Goal: Task Accomplishment & Management: Manage account settings

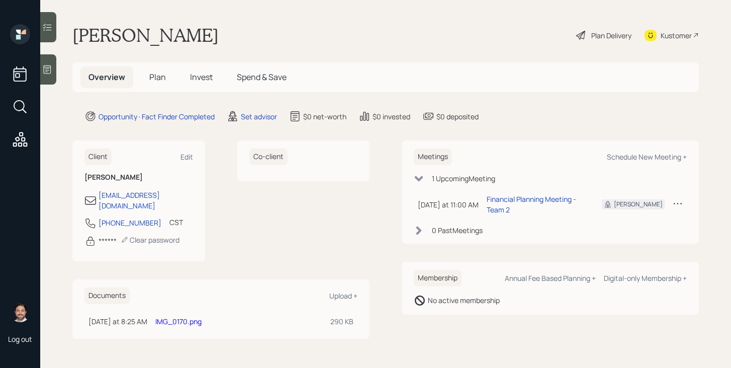
click at [151, 79] on span "Plan" at bounding box center [157, 76] width 17 height 11
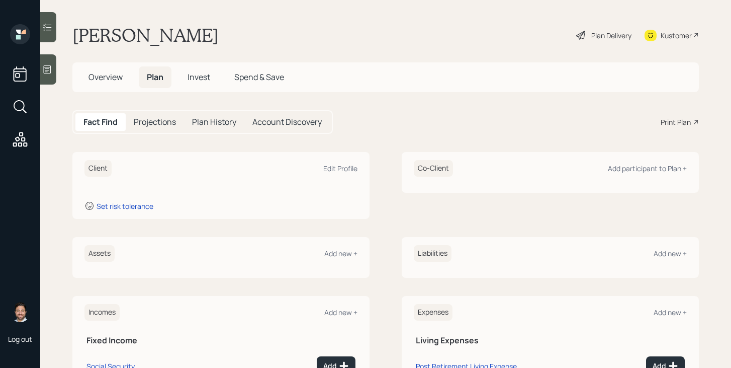
scroll to position [123, 0]
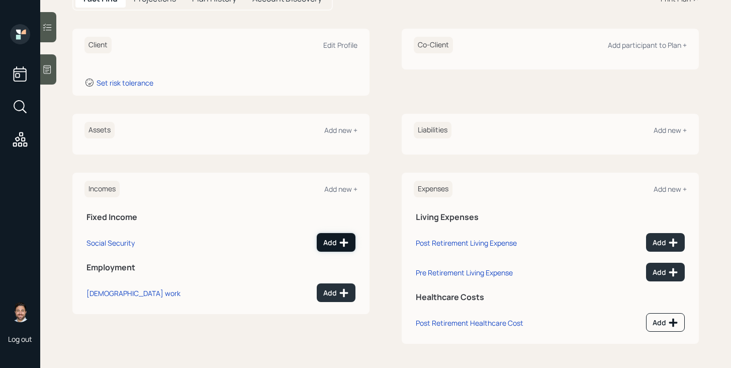
click at [338, 244] on div "Add" at bounding box center [336, 242] width 26 height 10
click at [338, 244] on main "Margaret Gwinner Plan Delivery Kustomer Overview Plan Invest Spend & Save Fact …" at bounding box center [385, 184] width 691 height 368
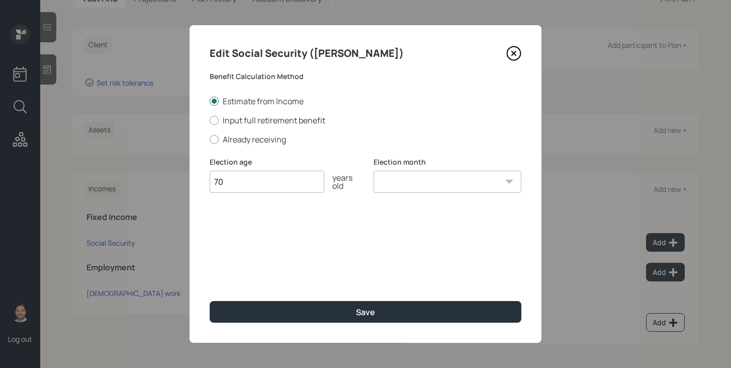
type input "70"
click at [433, 182] on select "January February March April May June July August September October November De…" at bounding box center [448, 181] width 148 height 22
select select "12"
click at [374, 170] on select "January February March April May June July August September October November De…" at bounding box center [448, 181] width 148 height 22
click at [264, 141] on label "Already receiving" at bounding box center [366, 139] width 312 height 11
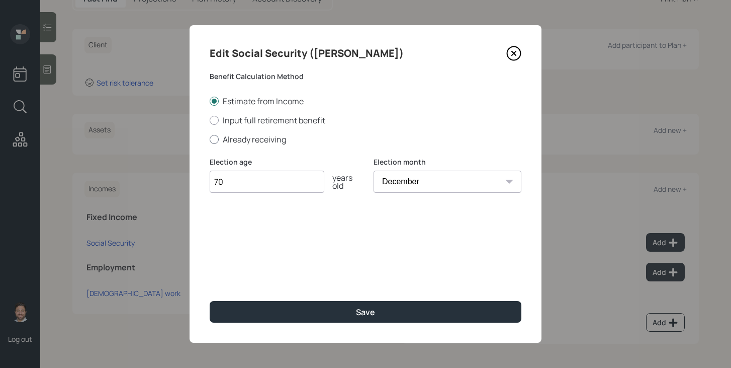
click at [210, 139] on input "Already receiving" at bounding box center [209, 139] width 1 height 1
radio input "true"
click at [264, 240] on input "$" at bounding box center [366, 230] width 312 height 22
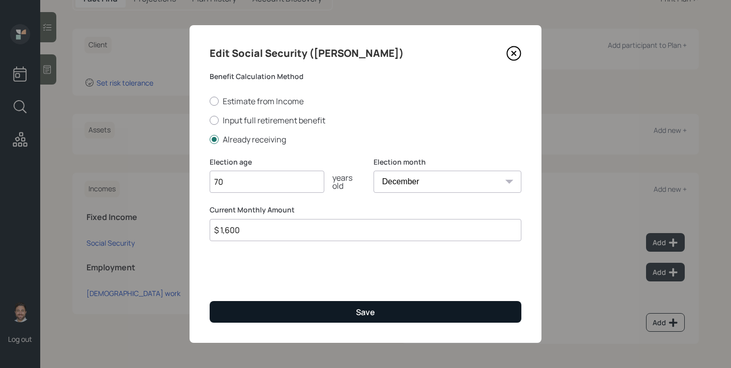
type input "$ 1,600"
click at [294, 305] on button "Save" at bounding box center [366, 312] width 312 height 22
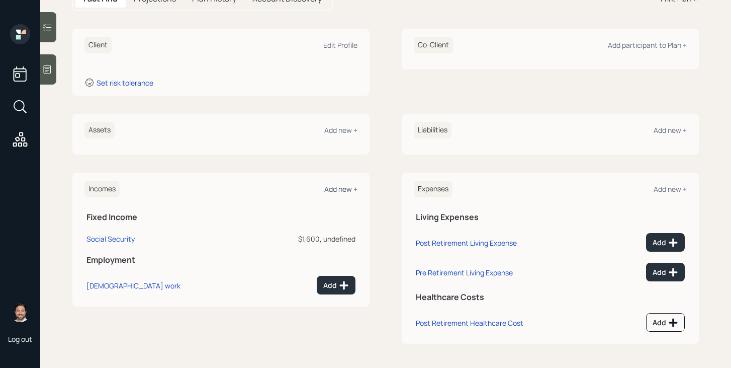
click at [353, 190] on div "Add new +" at bounding box center [340, 189] width 33 height 10
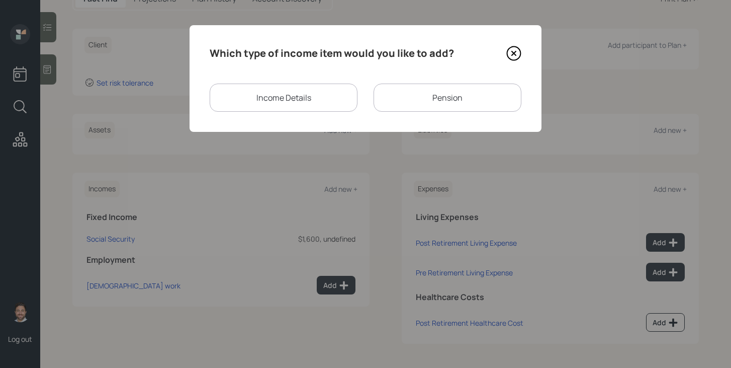
click at [417, 100] on div "Pension" at bounding box center [448, 97] width 148 height 28
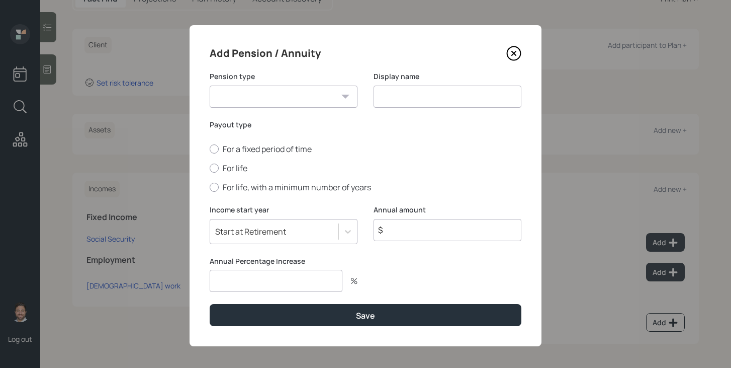
click at [320, 100] on select "Pension Annuity" at bounding box center [284, 96] width 148 height 22
select select "pension"
click at [210, 85] on select "Pension Annuity" at bounding box center [284, 96] width 148 height 22
click at [404, 101] on input at bounding box center [448, 96] width 148 height 22
type input "Pension"
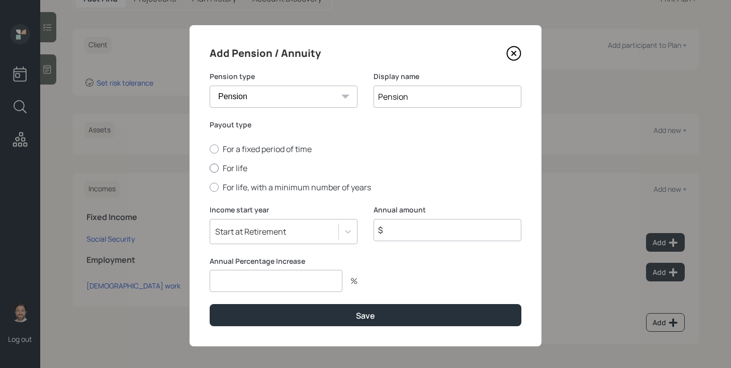
click at [229, 168] on label "For life" at bounding box center [366, 167] width 312 height 11
click at [210, 168] on input "For life" at bounding box center [209, 168] width 1 height 1
radio input "true"
click at [394, 228] on input "$" at bounding box center [448, 230] width 148 height 22
type input "$ 46,800"
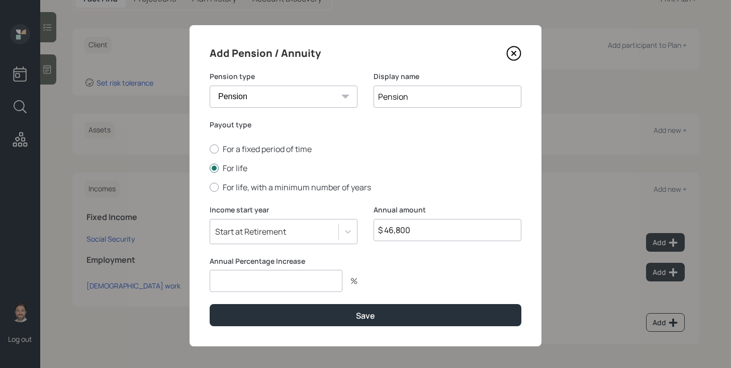
click at [309, 282] on input "number" at bounding box center [276, 281] width 133 height 22
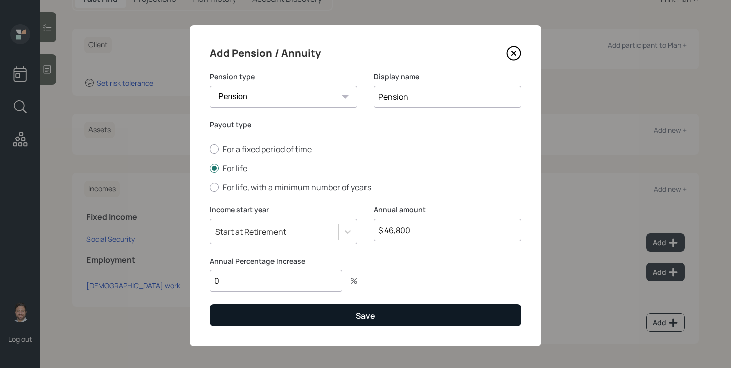
type input "0"
click at [324, 310] on button "Save" at bounding box center [366, 315] width 312 height 22
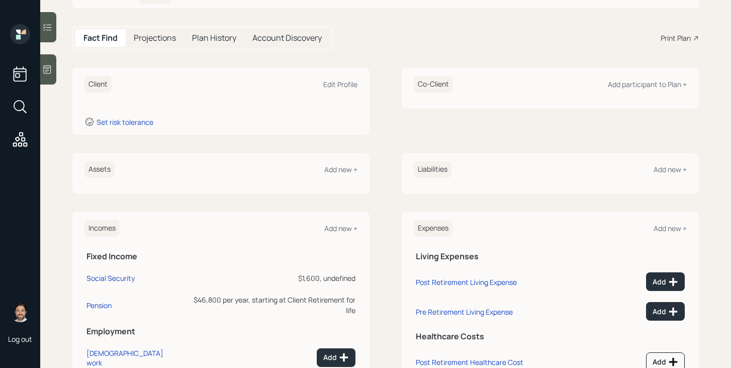
scroll to position [55, 0]
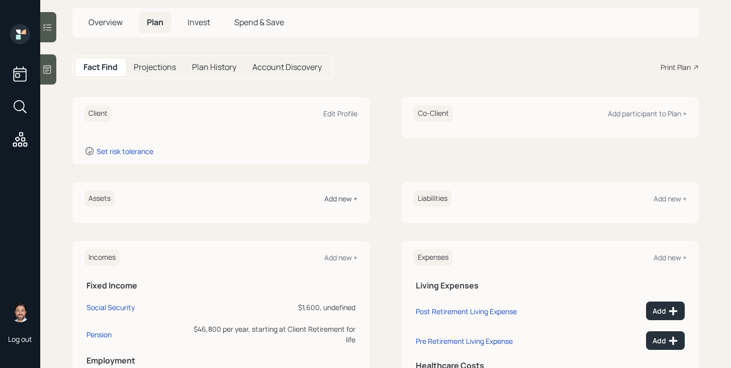
click at [353, 199] on div "Add new +" at bounding box center [340, 199] width 33 height 10
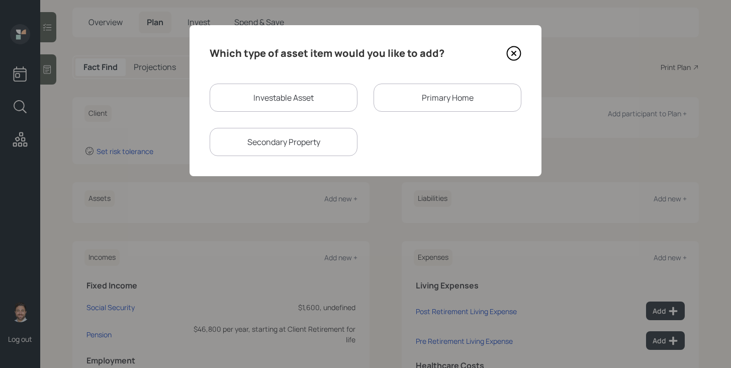
click at [283, 102] on div "Investable Asset" at bounding box center [284, 97] width 148 height 28
select select "taxable"
select select "balanced"
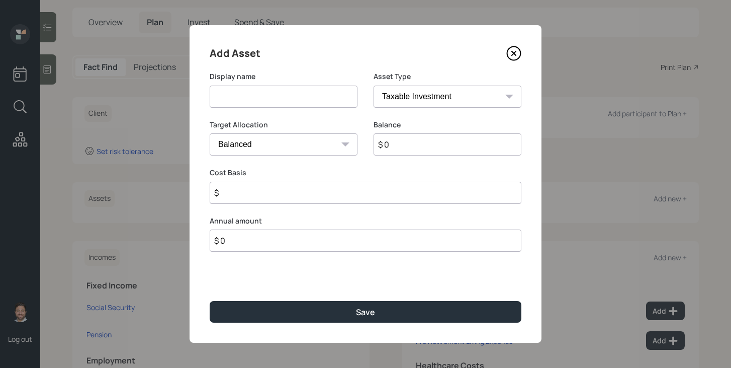
click at [283, 102] on input at bounding box center [284, 96] width 148 height 22
type input "Savings"
click at [446, 101] on select "SEP IRA IRA Roth IRA 401(k) Roth 401(k) 403(b) Roth 403(b) 457(b) Roth 457(b) H…" at bounding box center [448, 96] width 148 height 22
select select "cash"
click at [374, 85] on select "SEP IRA IRA Roth IRA 401(k) Roth 401(k) 403(b) Roth 403(b) 457(b) Roth 457(b) H…" at bounding box center [448, 96] width 148 height 22
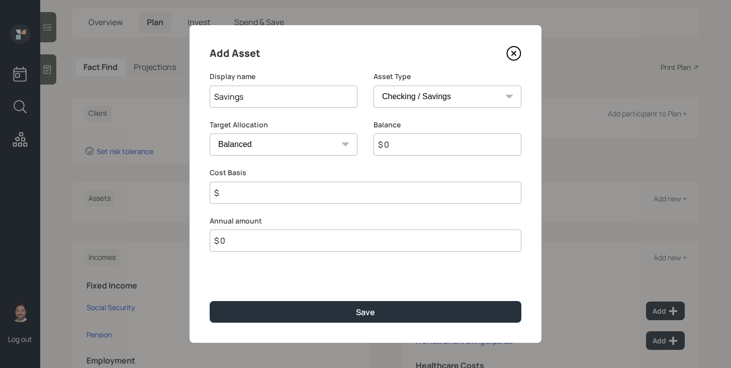
type input "$"
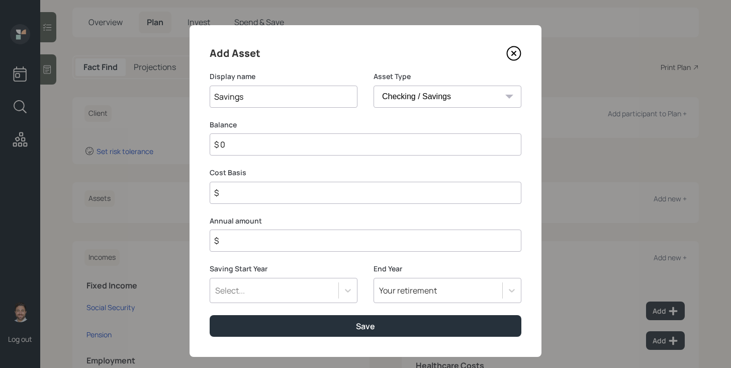
click at [396, 148] on input "$ 0" at bounding box center [366, 144] width 312 height 22
type input "$ 5"
type input "$ 58"
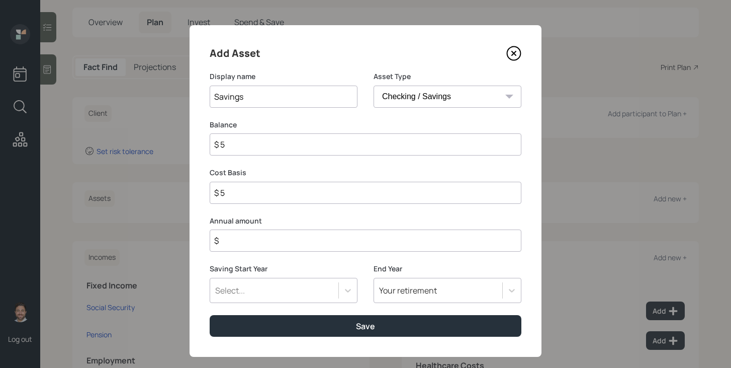
type input "$ 58"
type input "$ 580"
type input "$ 5,800"
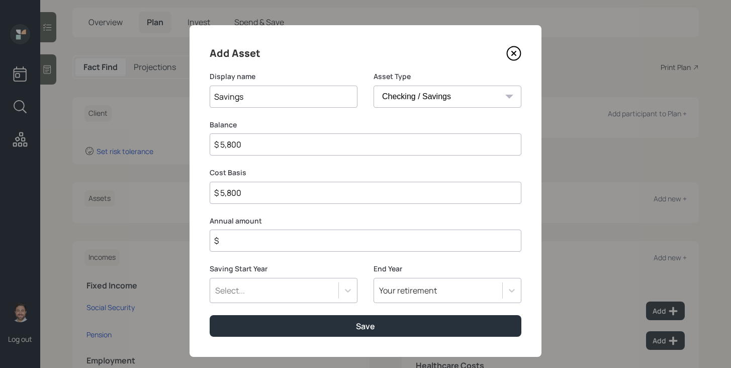
type input "$ 58,000"
click at [390, 246] on input "$" at bounding box center [366, 240] width 312 height 22
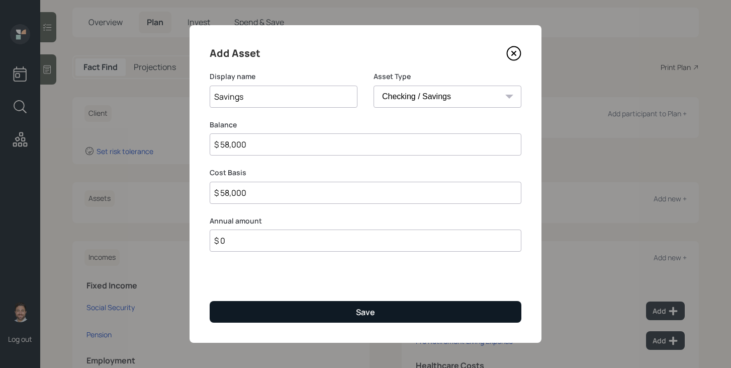
type input "$ 0"
click at [376, 309] on button "Save" at bounding box center [366, 312] width 312 height 22
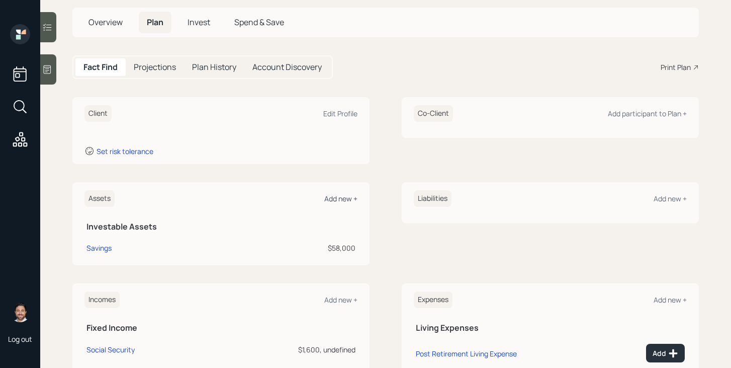
click at [345, 201] on div "Add new +" at bounding box center [340, 199] width 33 height 10
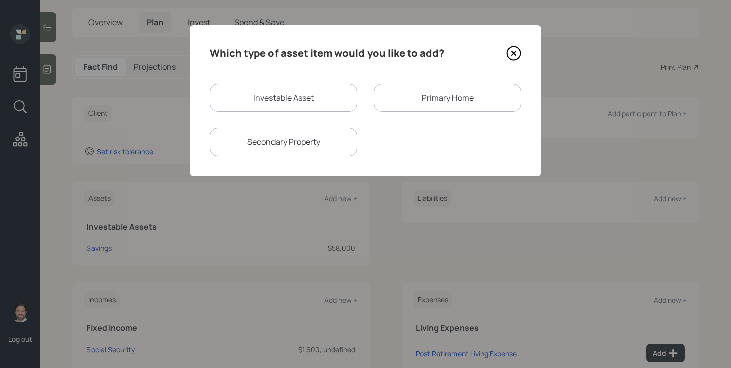
click at [305, 104] on div "Investable Asset" at bounding box center [284, 97] width 148 height 28
select select "taxable"
select select "balanced"
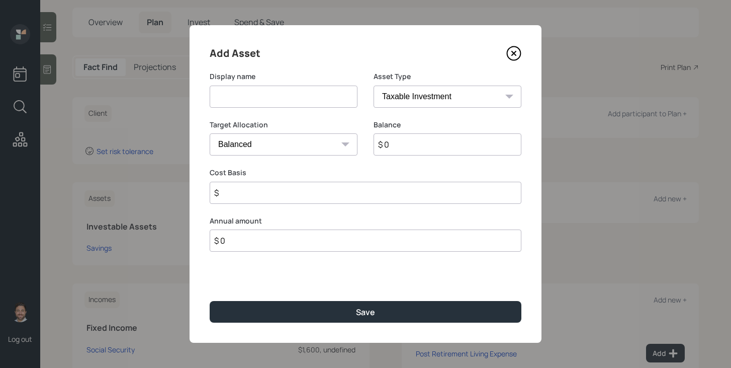
drag, startPoint x: 305, startPoint y: 100, endPoint x: 310, endPoint y: 98, distance: 5.2
click at [305, 100] on input at bounding box center [284, 96] width 148 height 22
type input "IRA"
click at [441, 95] on select "SEP IRA IRA Roth IRA 401(k) Roth 401(k) 403(b) Roth 403(b) 457(b) Roth 457(b) H…" at bounding box center [448, 96] width 148 height 22
select select "ira"
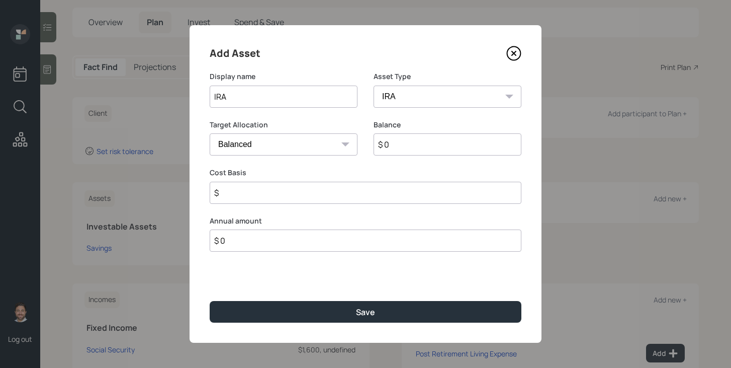
click at [374, 85] on select "SEP IRA IRA Roth IRA 401(k) Roth 401(k) 403(b) Roth 403(b) 457(b) Roth 457(b) H…" at bounding box center [448, 96] width 148 height 22
type input "$"
click at [401, 139] on input "$ 0" at bounding box center [448, 144] width 148 height 22
type input "$ 64,000"
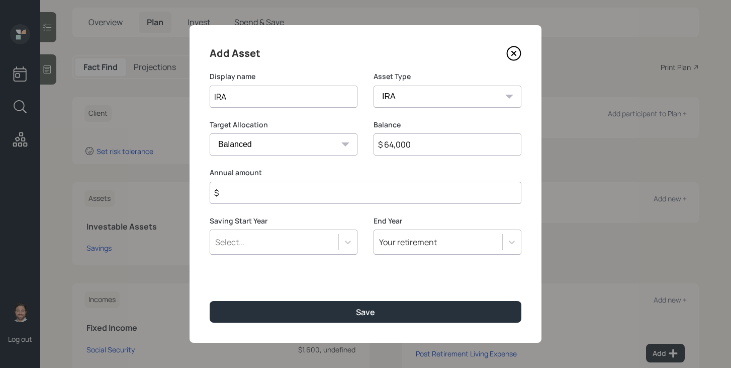
click at [366, 196] on input "$" at bounding box center [366, 193] width 312 height 22
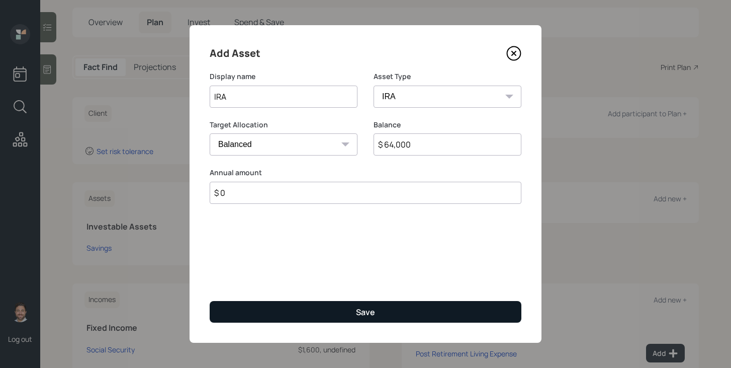
type input "$ 0"
click at [366, 309] on div "Save" at bounding box center [365, 311] width 19 height 11
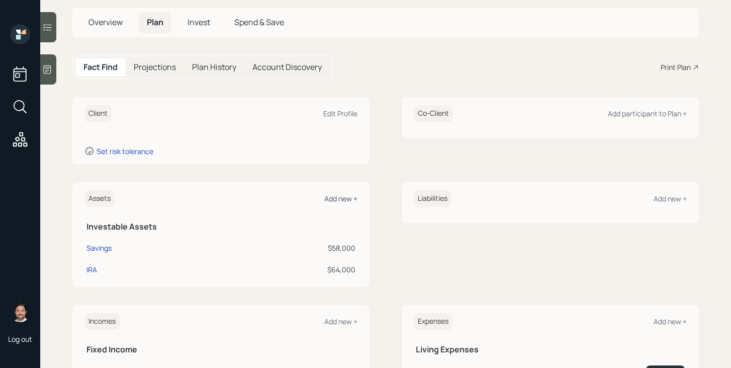
click at [338, 202] on div "Add new +" at bounding box center [340, 199] width 33 height 10
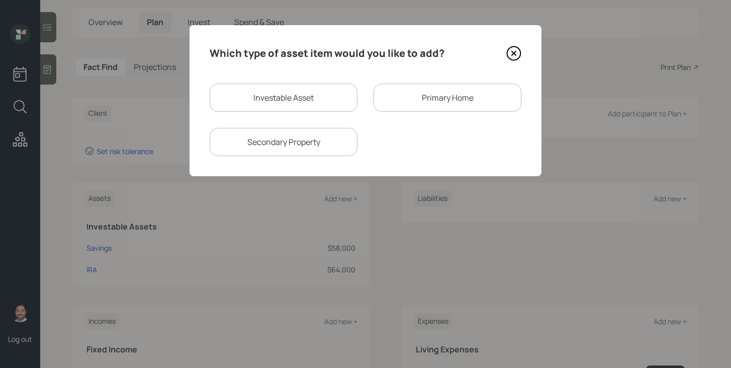
click at [294, 95] on div "Investable Asset" at bounding box center [284, 97] width 148 height 28
select select "taxable"
select select "balanced"
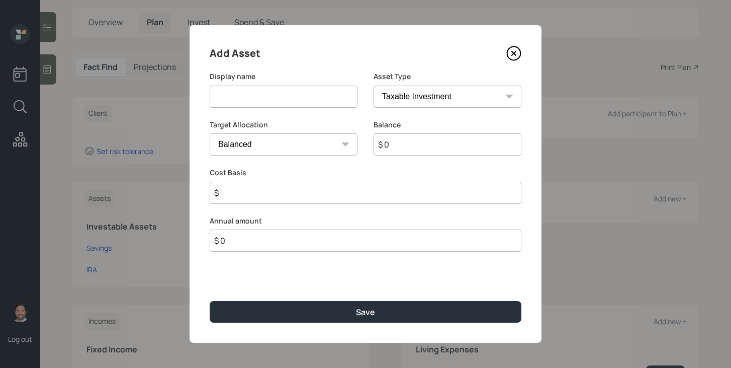
click at [294, 95] on input at bounding box center [284, 96] width 148 height 22
type input "Brokerage"
click at [410, 152] on input "$ 0" at bounding box center [448, 144] width 148 height 22
type input "$ 124,000"
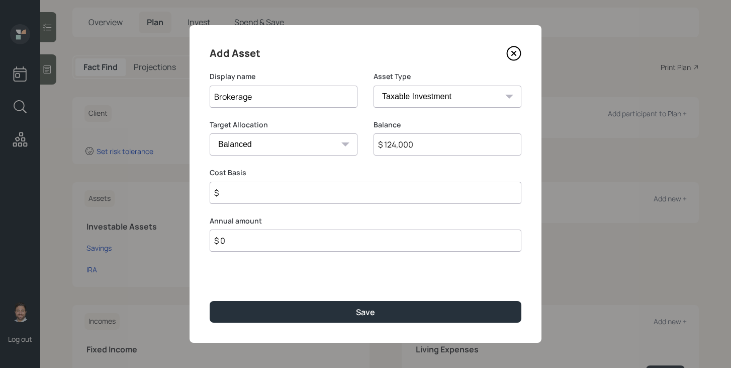
click at [371, 190] on input "$" at bounding box center [366, 193] width 312 height 22
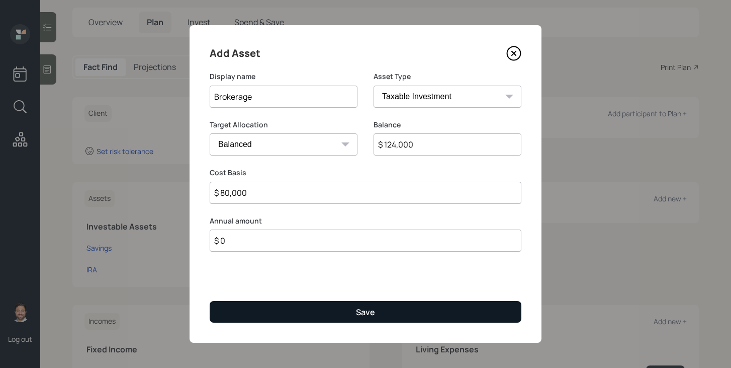
type input "$ 80,000"
click at [346, 308] on button "Save" at bounding box center [366, 312] width 312 height 22
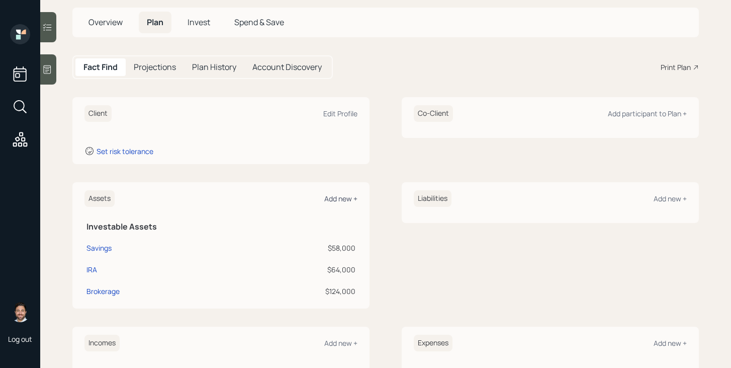
click at [350, 196] on div "Add new +" at bounding box center [340, 199] width 33 height 10
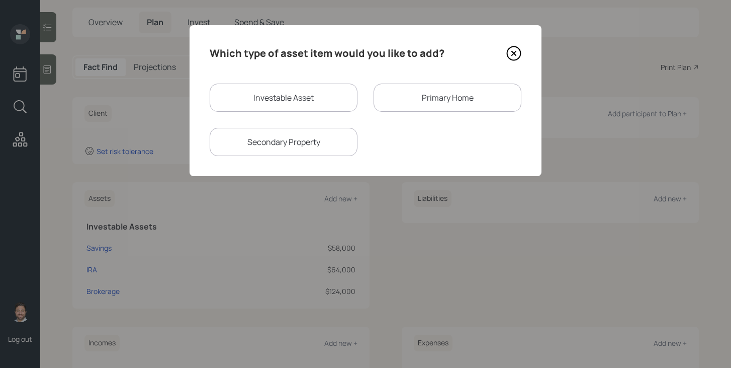
click at [434, 109] on div "Primary Home" at bounding box center [448, 97] width 148 height 28
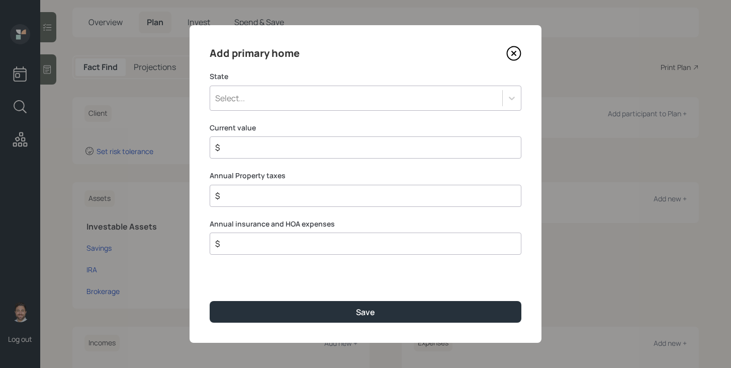
click at [364, 100] on div "Select..." at bounding box center [356, 98] width 292 height 17
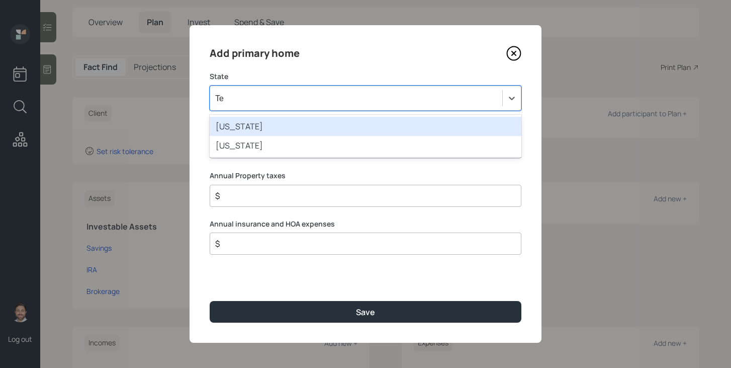
type input "Tex"
click at [332, 129] on div "Texas" at bounding box center [366, 126] width 312 height 19
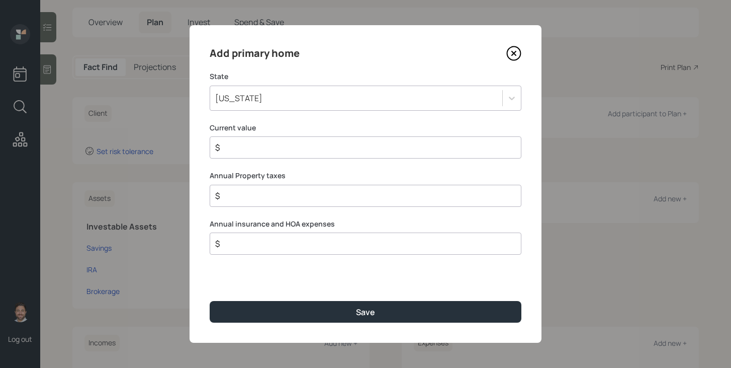
click at [314, 147] on input "$" at bounding box center [361, 147] width 295 height 12
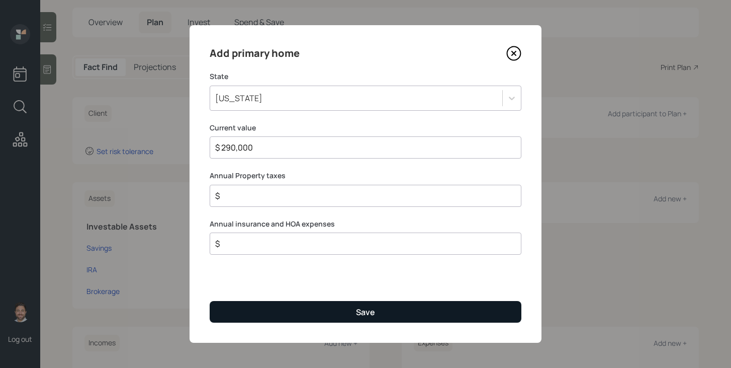
type input "$ 290,000"
click at [313, 314] on button "Save" at bounding box center [366, 312] width 312 height 22
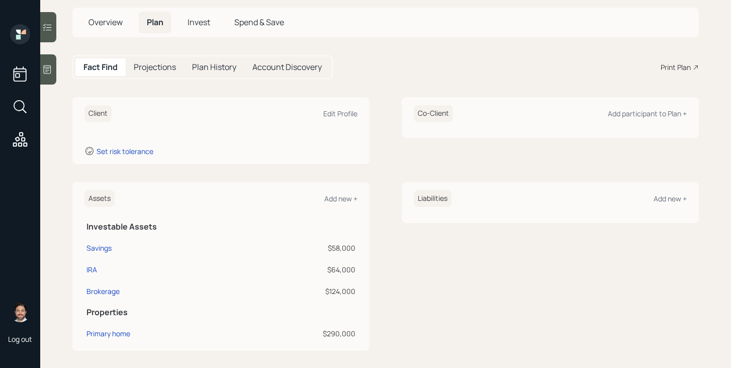
scroll to position [107, 0]
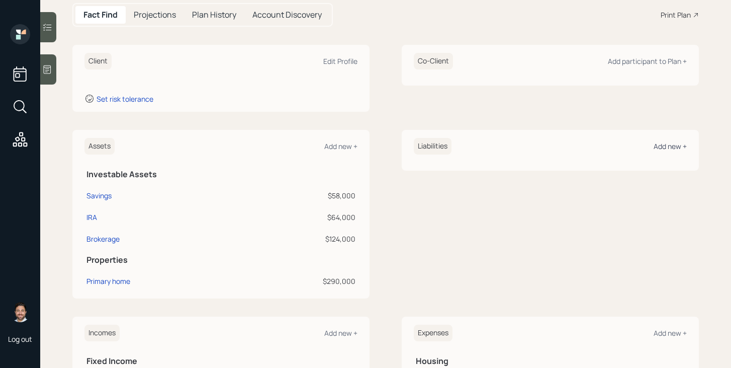
click at [677, 146] on div "Add new +" at bounding box center [670, 146] width 33 height 10
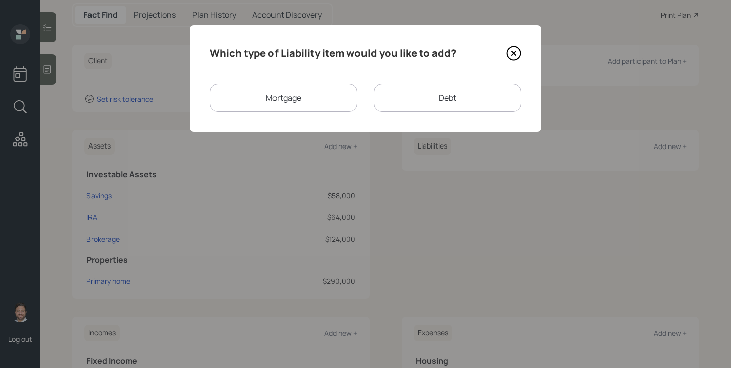
click at [255, 97] on div "Mortgage" at bounding box center [284, 97] width 148 height 28
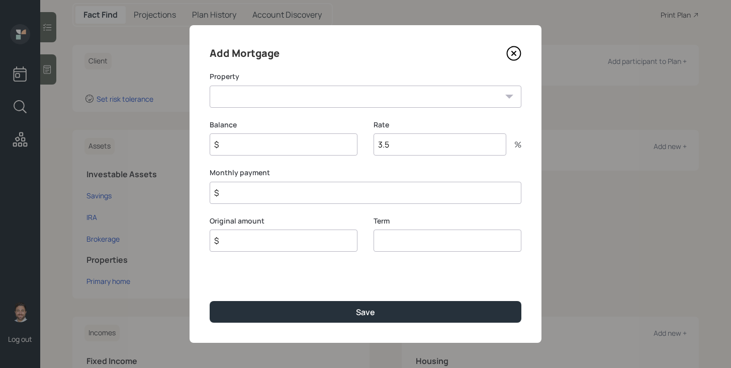
click at [258, 97] on select "TX Primary home" at bounding box center [366, 96] width 312 height 22
select select "ba7ae730-0280-4365-9299-18cfc7abba20"
click at [210, 85] on select "TX Primary home" at bounding box center [366, 96] width 312 height 22
click at [258, 142] on input "$" at bounding box center [284, 144] width 148 height 22
type input "$ 105,000"
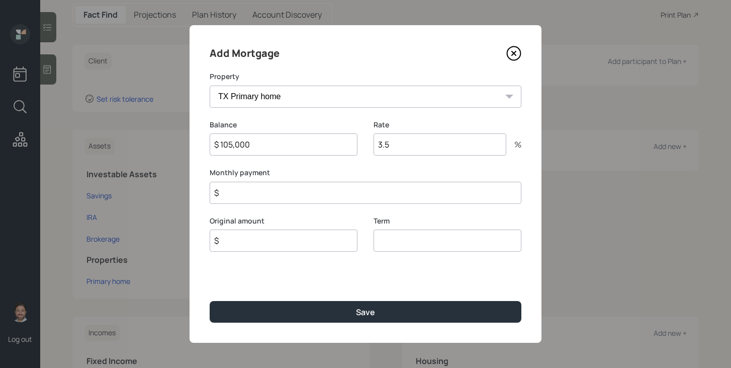
click at [234, 240] on input "$" at bounding box center [284, 240] width 148 height 22
type input "$ 105,000"
click at [389, 236] on input "number" at bounding box center [448, 240] width 148 height 22
type input "30"
click at [422, 152] on input "3.5" at bounding box center [440, 144] width 133 height 22
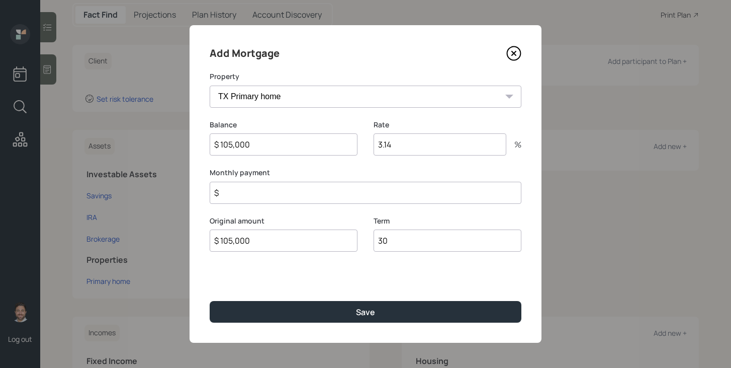
type input "3.14"
click at [378, 192] on input "$" at bounding box center [366, 193] width 312 height 22
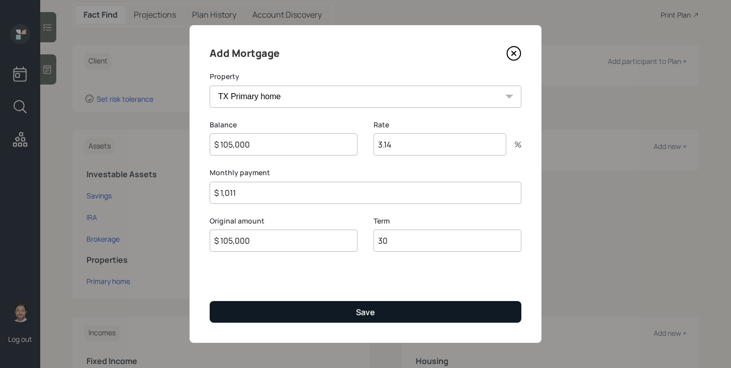
type input "$ 1,011"
click at [374, 309] on div "Save" at bounding box center [365, 311] width 19 height 11
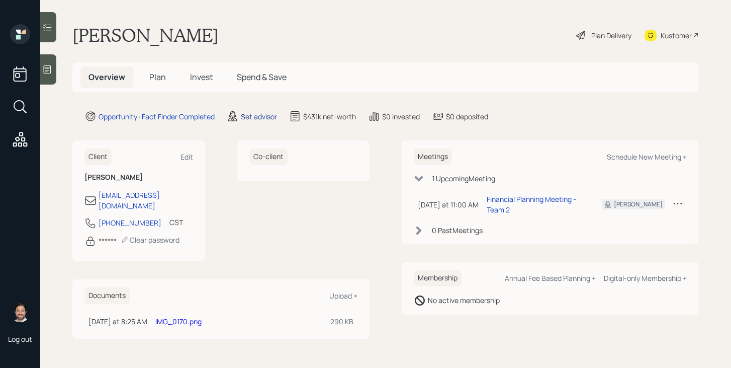
click at [265, 116] on div "Set advisor" at bounding box center [259, 116] width 36 height 11
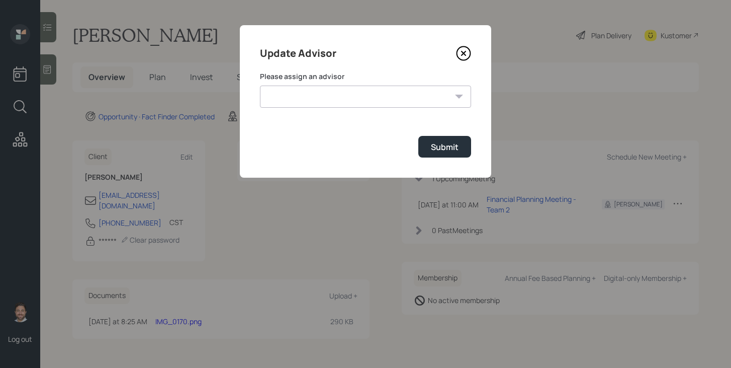
click at [303, 98] on select "Jonah Coleman Tyler End James DiStasi Treva Nostdahl Eric Schwartz Aleksandra S…" at bounding box center [365, 96] width 211 height 22
select select "bffa7908-1b2a-4c79-9bb6-f0ec9aed22d3"
click at [260, 85] on select "Jonah Coleman Tyler End James DiStasi Treva Nostdahl Eric Schwartz Aleksandra S…" at bounding box center [365, 96] width 211 height 22
click at [450, 151] on div "Submit" at bounding box center [445, 146] width 28 height 11
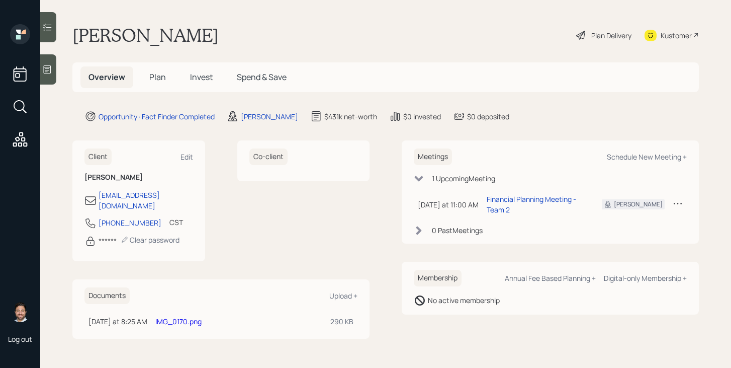
click at [160, 76] on span "Plan" at bounding box center [157, 76] width 17 height 11
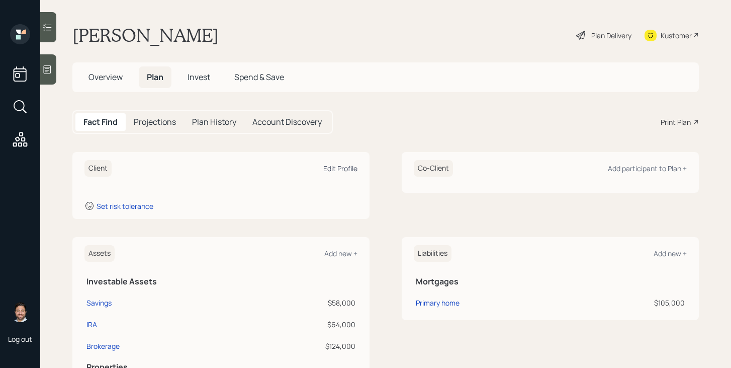
click at [341, 167] on div "Edit Profile" at bounding box center [340, 168] width 34 height 10
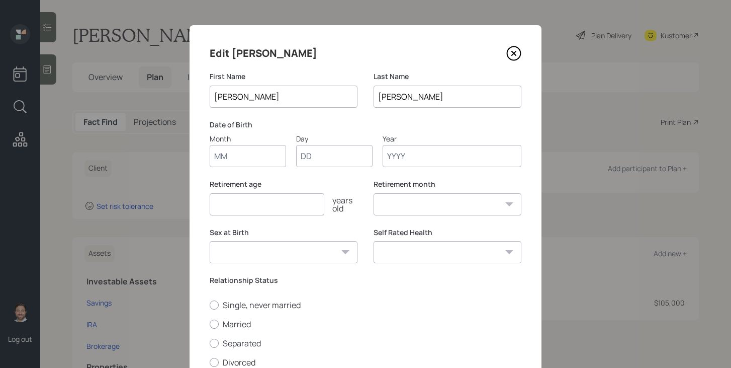
click at [251, 160] on input "Month" at bounding box center [248, 156] width 76 height 22
type input "10"
type input "06"
type input "1952"
select select "10"
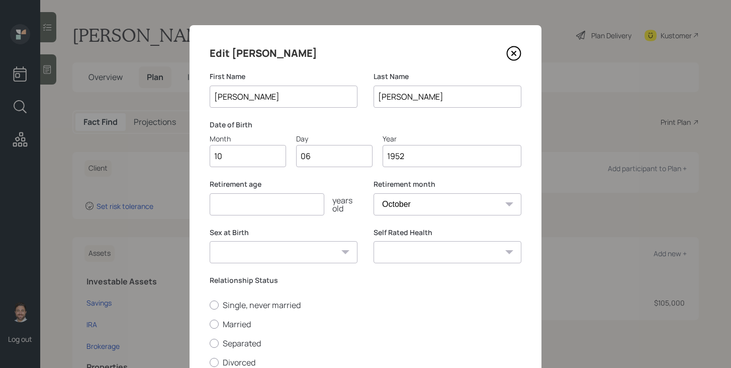
type input "1952"
click at [253, 204] on input "number" at bounding box center [267, 204] width 115 height 22
type input "70"
click at [307, 255] on select "Male Female Other / Prefer not to say" at bounding box center [284, 252] width 148 height 22
select select "female"
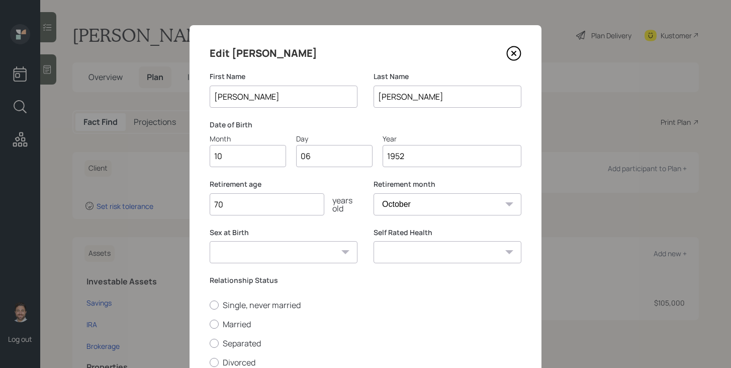
click at [210, 241] on select "Male Female Other / Prefer not to say" at bounding box center [284, 252] width 148 height 22
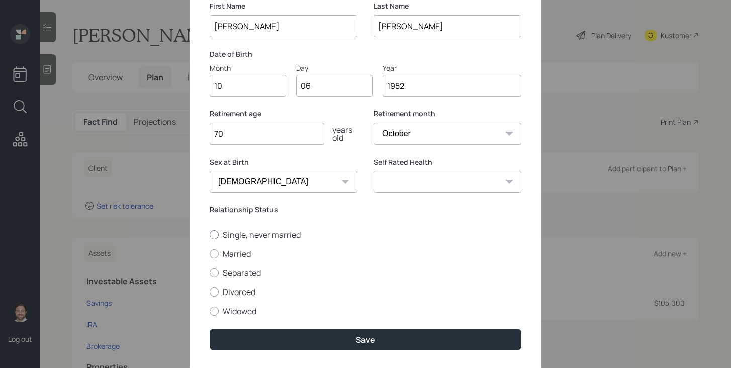
scroll to position [90, 0]
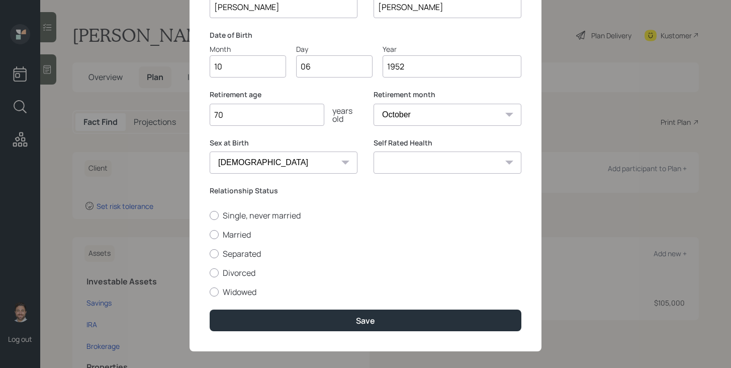
click at [440, 162] on select "Excellent Very Good Good Fair Poor" at bounding box center [448, 162] width 148 height 22
select select "good"
click at [374, 151] on select "Excellent Very Good Good Fair Poor" at bounding box center [448, 162] width 148 height 22
click at [254, 289] on label "Widowed" at bounding box center [366, 291] width 312 height 11
click at [210, 291] on input "Widowed" at bounding box center [209, 291] width 1 height 1
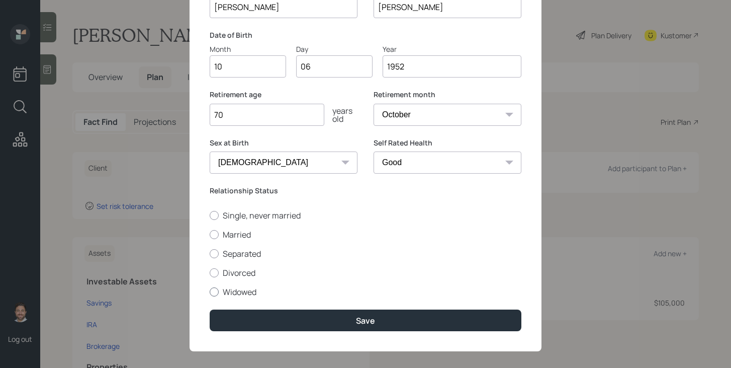
radio input "true"
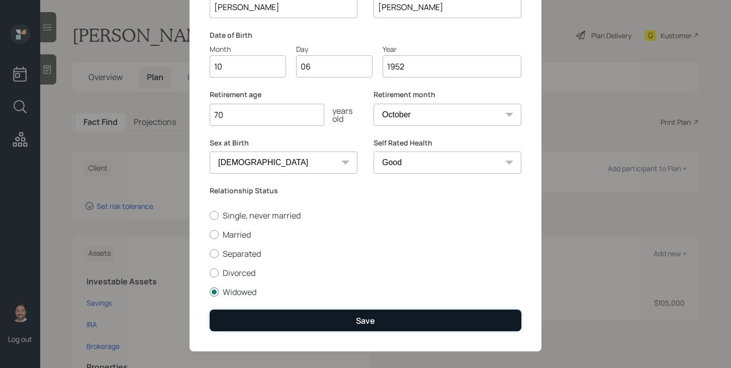
click at [275, 320] on button "Save" at bounding box center [366, 320] width 312 height 22
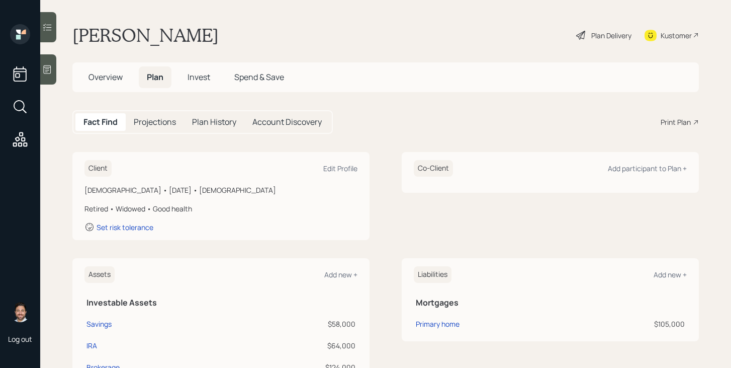
click at [584, 38] on icon at bounding box center [581, 35] width 12 height 12
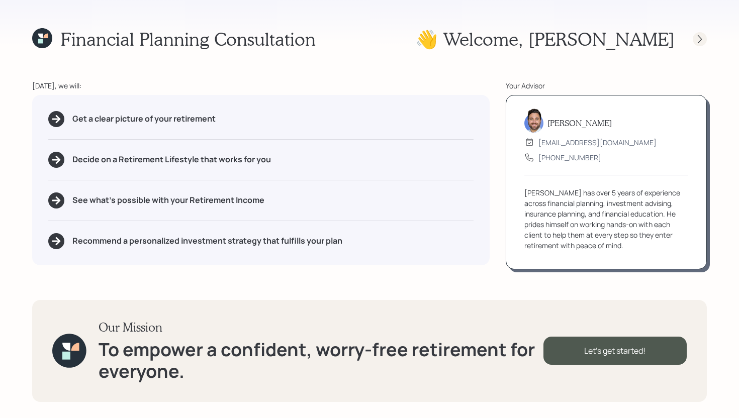
click at [700, 37] on icon at bounding box center [700, 39] width 4 height 9
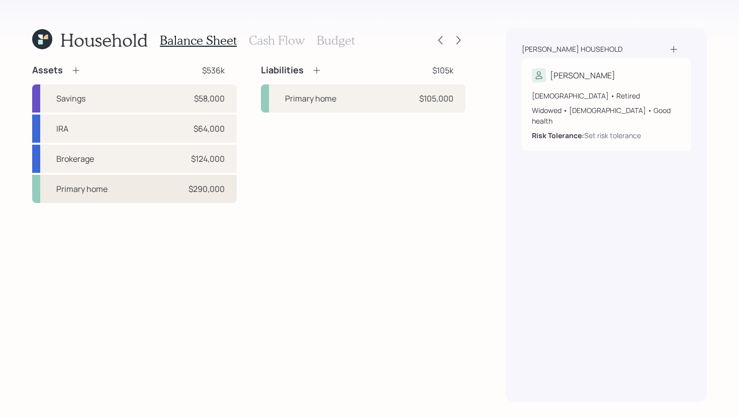
click at [151, 202] on div "Primary home $290,000" at bounding box center [134, 189] width 205 height 28
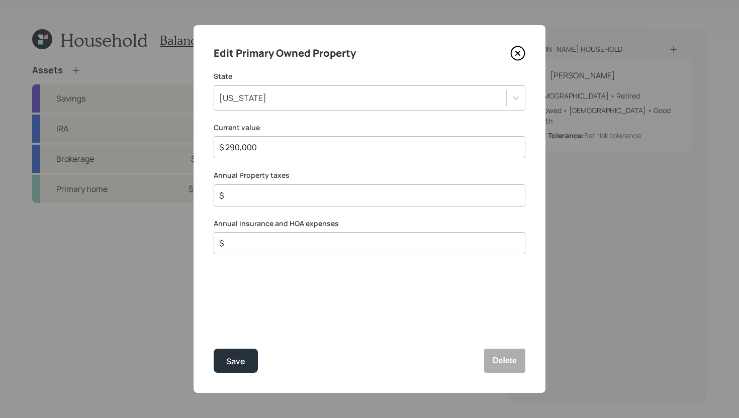
click at [521, 51] on icon at bounding box center [517, 53] width 15 height 15
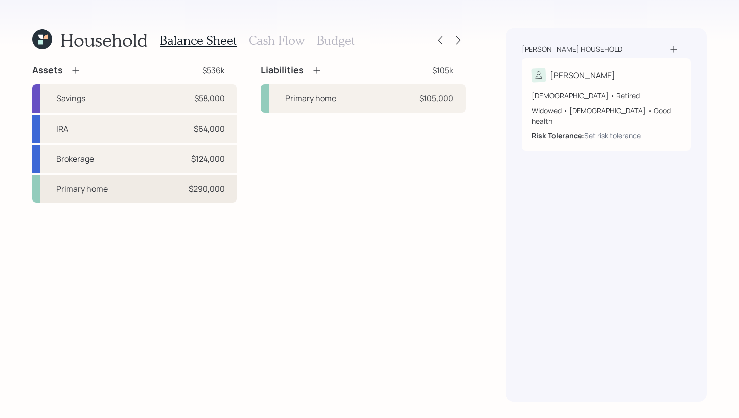
click at [159, 196] on div "Primary home $290,000" at bounding box center [134, 189] width 205 height 28
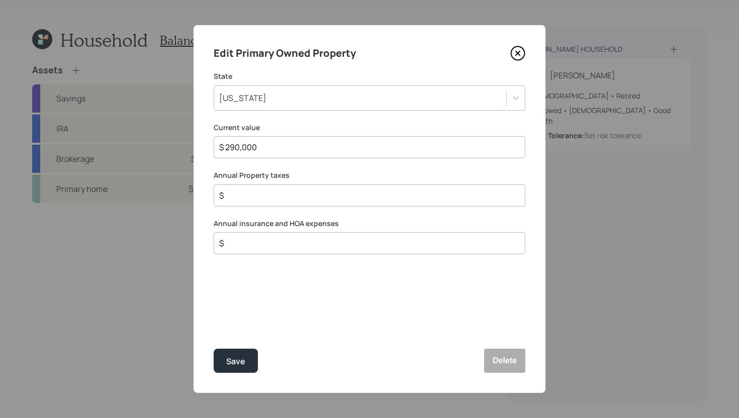
click at [272, 193] on input "$" at bounding box center [365, 196] width 295 height 12
type input "$ 101"
click at [278, 242] on input "$" at bounding box center [365, 243] width 295 height 12
drag, startPoint x: 269, startPoint y: 244, endPoint x: 234, endPoint y: 244, distance: 35.2
click at [234, 244] on input "$ 2,200" at bounding box center [365, 243] width 295 height 12
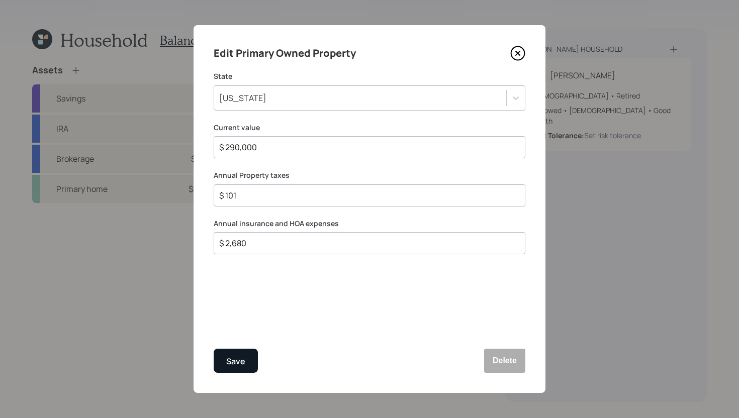
type input "$ 2,680"
click at [241, 353] on button "Save" at bounding box center [236, 361] width 44 height 24
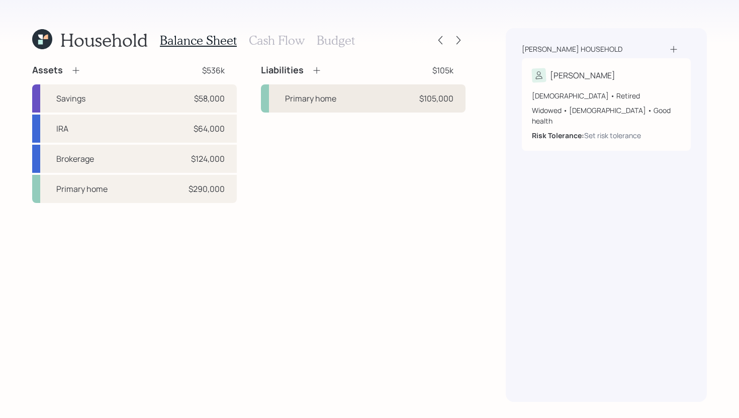
click at [342, 98] on div "Primary home $105,000" at bounding box center [363, 98] width 205 height 28
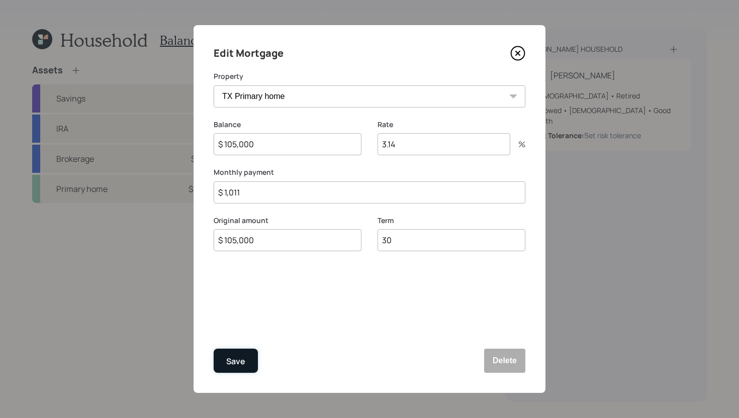
click at [238, 360] on div "Save" at bounding box center [235, 362] width 19 height 14
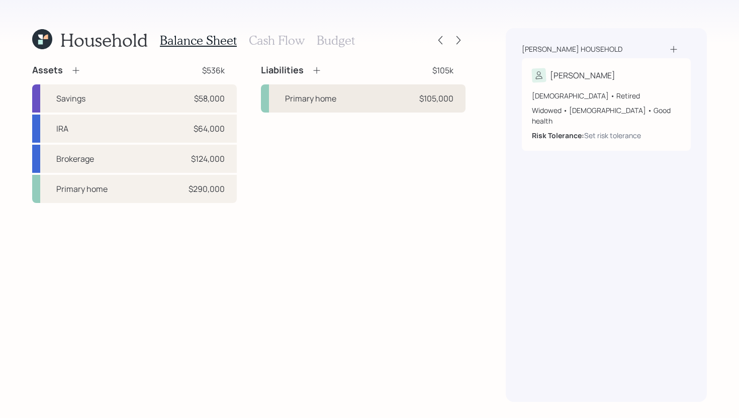
click at [340, 97] on div "Primary home $105,000" at bounding box center [363, 98] width 205 height 28
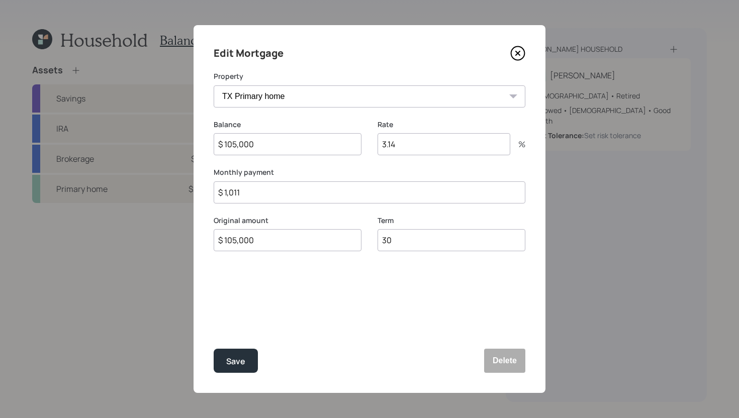
click at [276, 191] on input "$ 1,011" at bounding box center [370, 193] width 312 height 22
type input "$ 820"
click at [243, 355] on button "Save" at bounding box center [236, 361] width 44 height 24
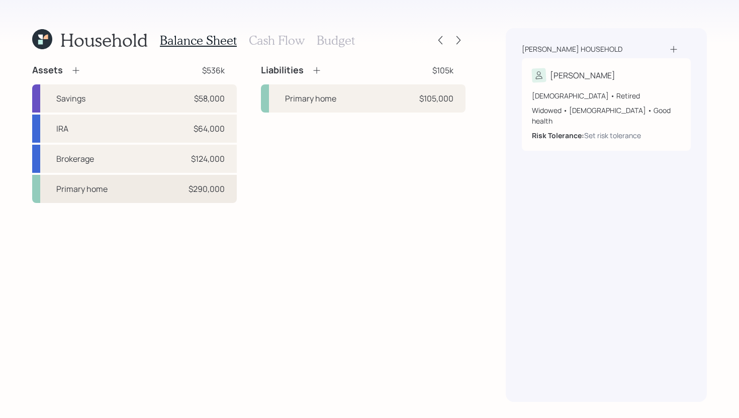
click at [150, 200] on div "Primary home $290,000" at bounding box center [134, 189] width 205 height 28
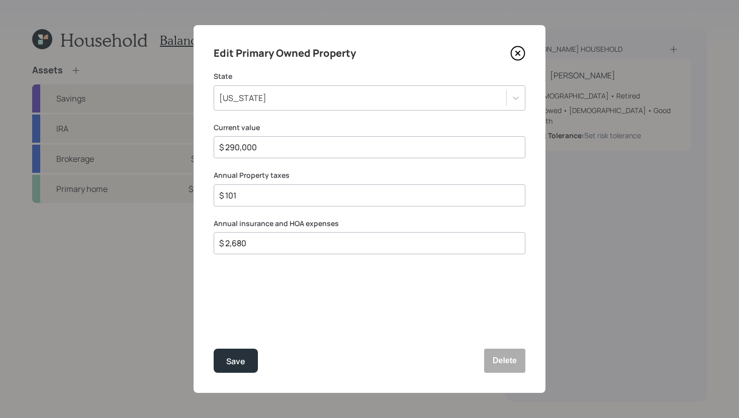
click at [523, 54] on icon at bounding box center [517, 53] width 15 height 15
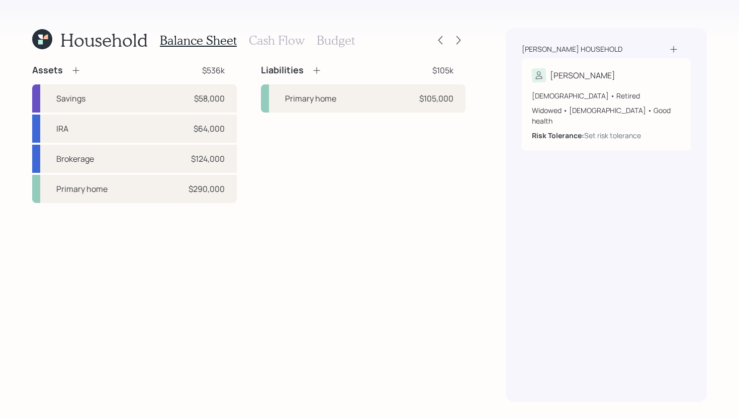
click at [276, 45] on h3 "Cash Flow" at bounding box center [277, 40] width 56 height 15
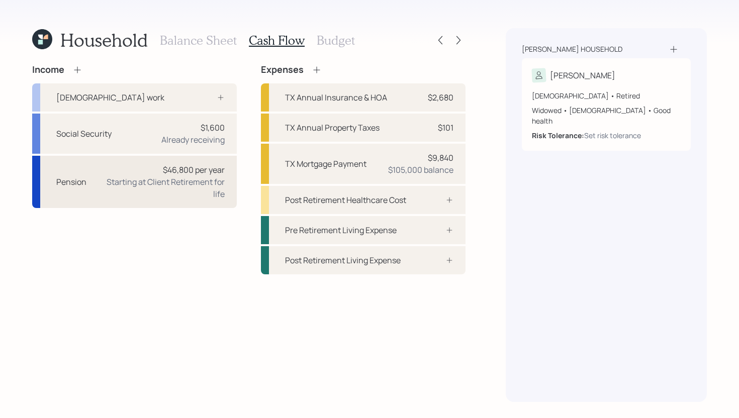
click at [163, 178] on div "Starting at Client Retirement for life" at bounding box center [160, 188] width 130 height 24
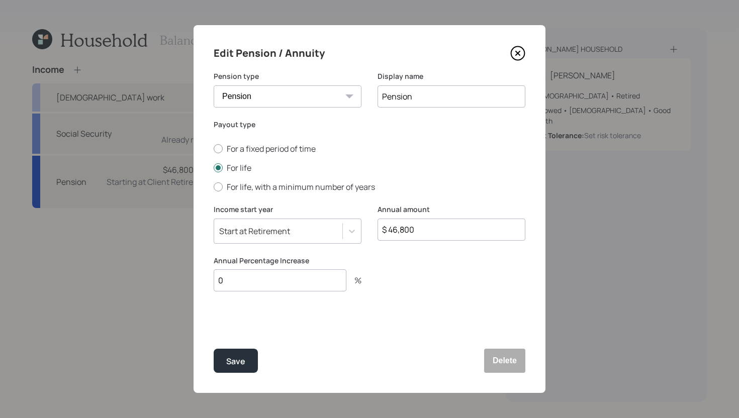
click at [457, 223] on input "$ 46,800" at bounding box center [452, 230] width 148 height 22
click at [452, 235] on input "$ 46,800" at bounding box center [452, 230] width 148 height 22
type input "$ 52,000"
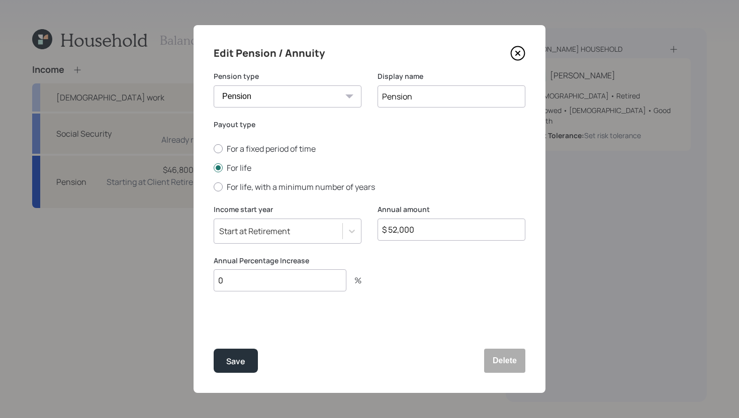
click at [296, 283] on input "0" at bounding box center [280, 281] width 133 height 22
type input "1.5"
click at [235, 361] on div "Save" at bounding box center [235, 362] width 19 height 14
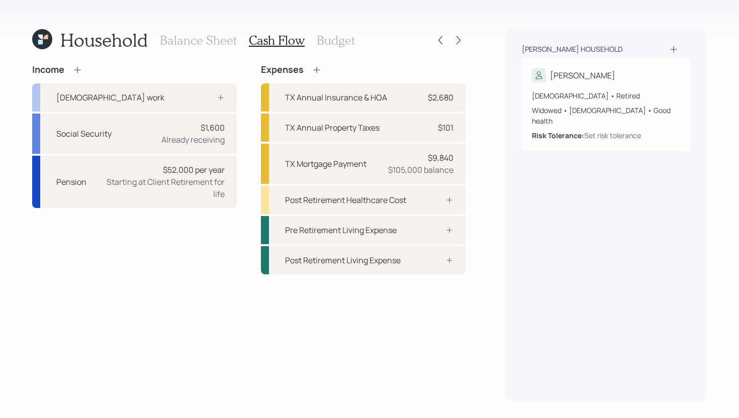
click at [75, 73] on icon at bounding box center [77, 70] width 10 height 10
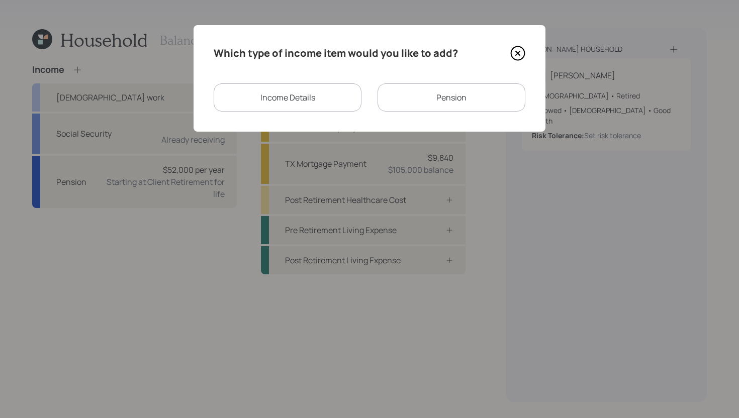
click at [434, 94] on div "Pension" at bounding box center [452, 97] width 148 height 28
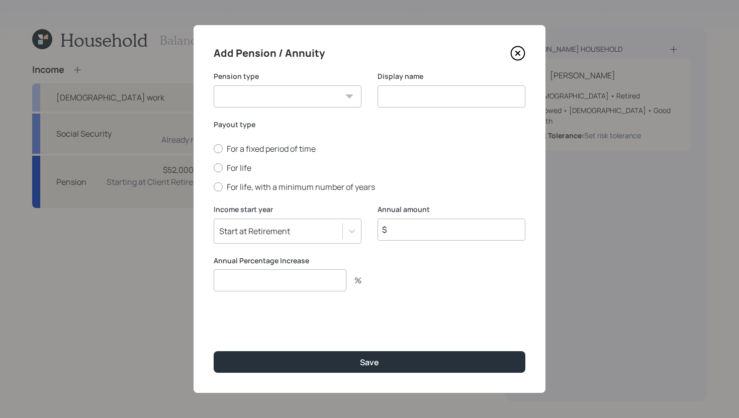
click at [327, 101] on select "Pension Annuity" at bounding box center [288, 96] width 148 height 22
select select "pension"
click at [214, 85] on select "Pension Annuity" at bounding box center [288, 96] width 148 height 22
click at [427, 99] on input at bounding box center [452, 96] width 148 height 22
type input "Husband's Pension"
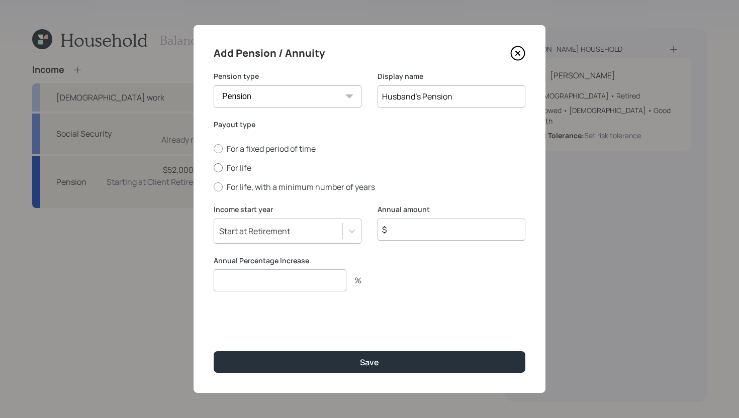
click at [244, 171] on label "For life" at bounding box center [370, 167] width 312 height 11
click at [214, 168] on input "For life" at bounding box center [213, 168] width 1 height 1
radio input "true"
click at [310, 283] on input "number" at bounding box center [280, 281] width 133 height 22
type input "0"
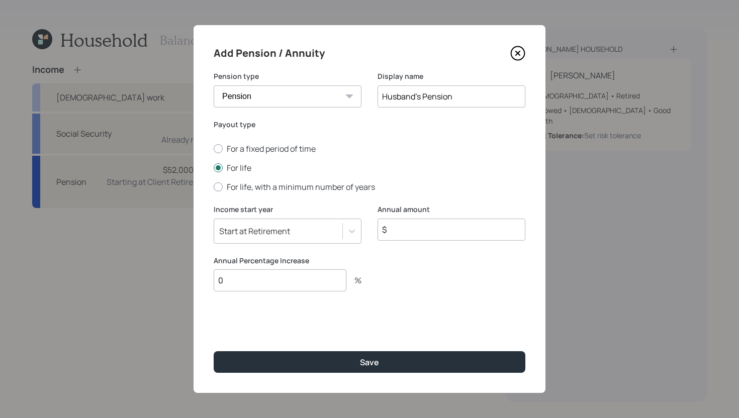
click at [460, 228] on input "$" at bounding box center [452, 230] width 148 height 22
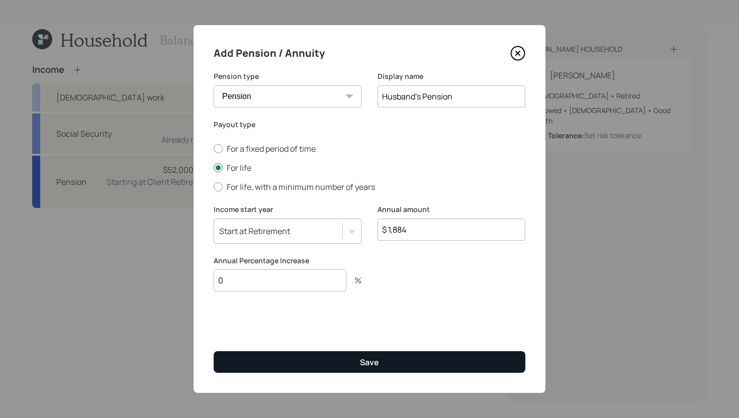
type input "$ 1,884"
click at [408, 369] on button "Save" at bounding box center [370, 363] width 312 height 22
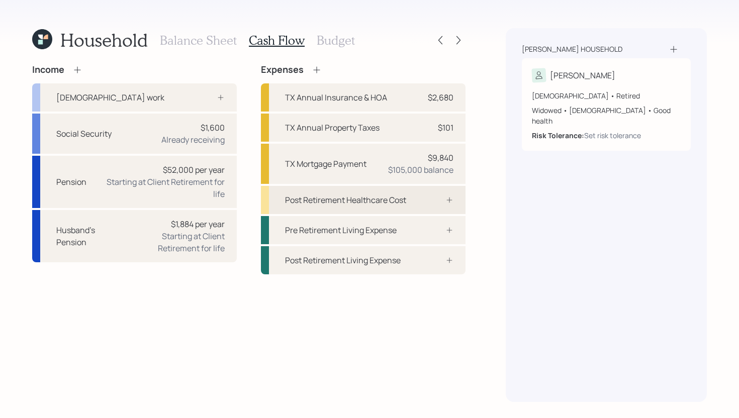
click at [424, 201] on div at bounding box center [438, 200] width 30 height 8
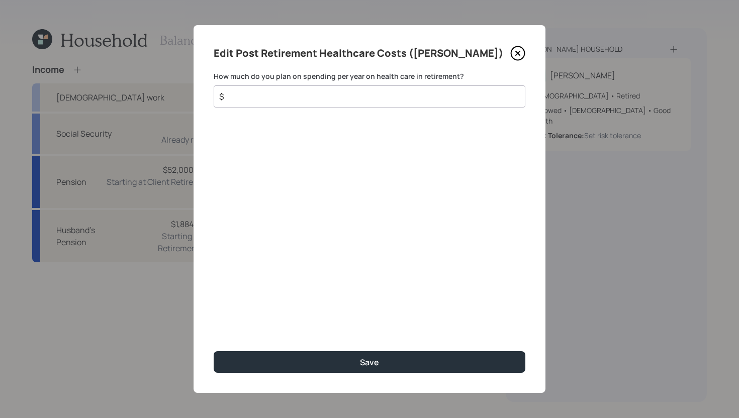
click at [322, 99] on input "$" at bounding box center [365, 97] width 295 height 12
click at [357, 101] on input "$" at bounding box center [365, 97] width 295 height 12
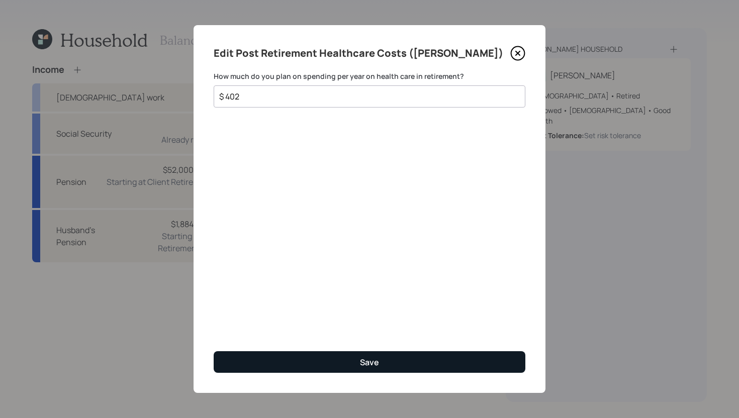
type input "$ 402"
click at [369, 359] on div "Save" at bounding box center [369, 362] width 19 height 11
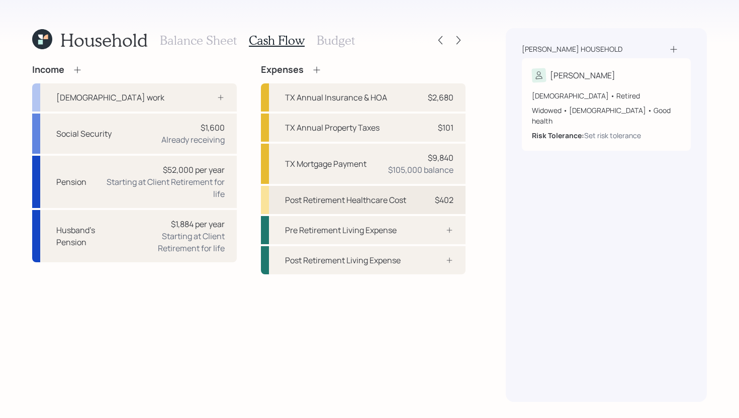
click at [377, 197] on div "Post Retirement Healthcare Cost" at bounding box center [345, 200] width 121 height 12
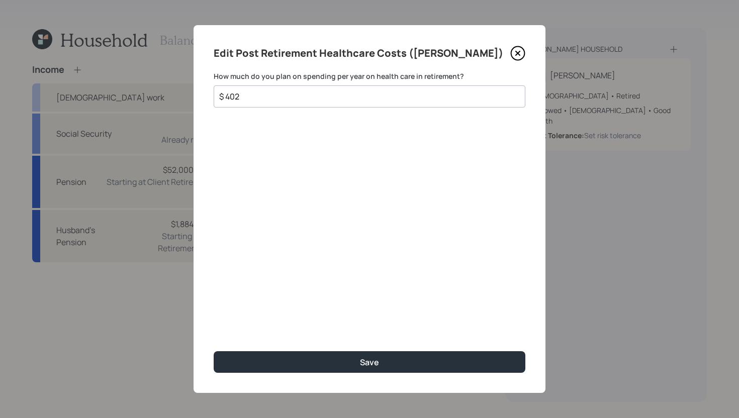
click at [327, 97] on input "$ 402" at bounding box center [365, 97] width 295 height 12
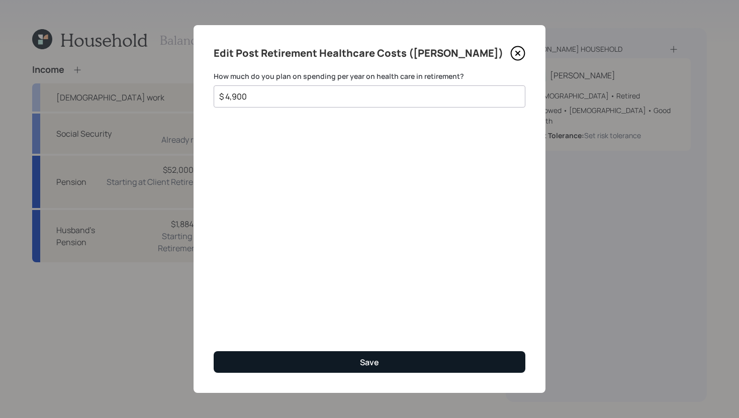
type input "$ 4,900"
click at [337, 364] on button "Save" at bounding box center [370, 363] width 312 height 22
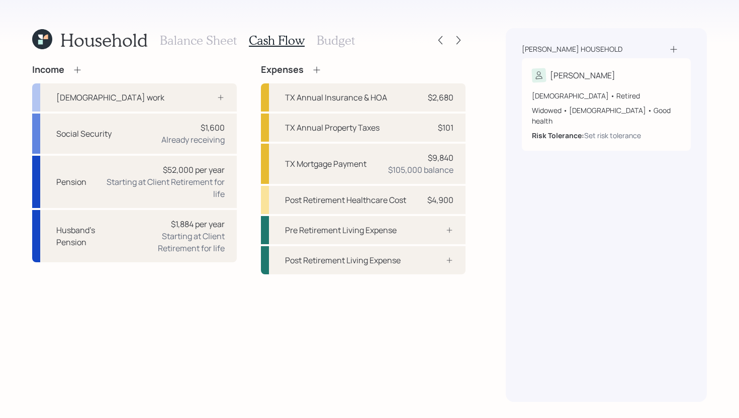
click at [227, 45] on h3 "Balance Sheet" at bounding box center [198, 40] width 77 height 15
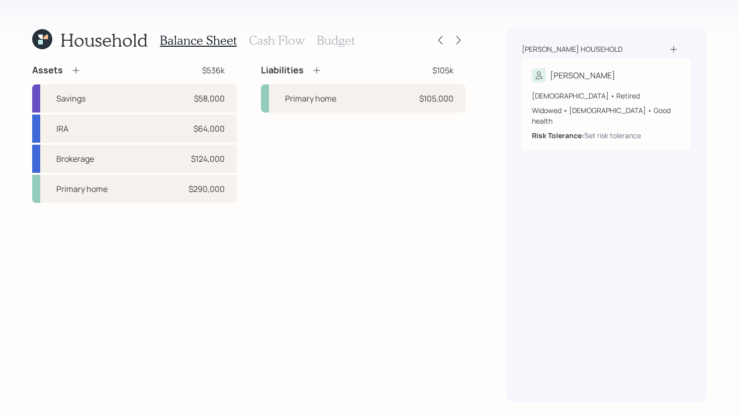
click at [264, 34] on h3 "Cash Flow" at bounding box center [277, 40] width 56 height 15
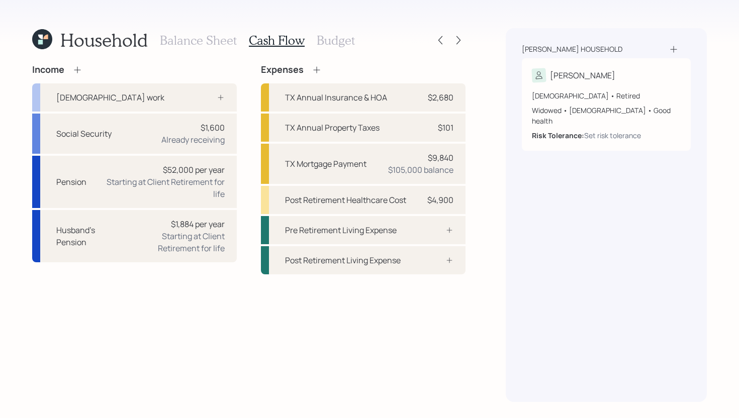
click at [215, 43] on h3 "Balance Sheet" at bounding box center [198, 40] width 77 height 15
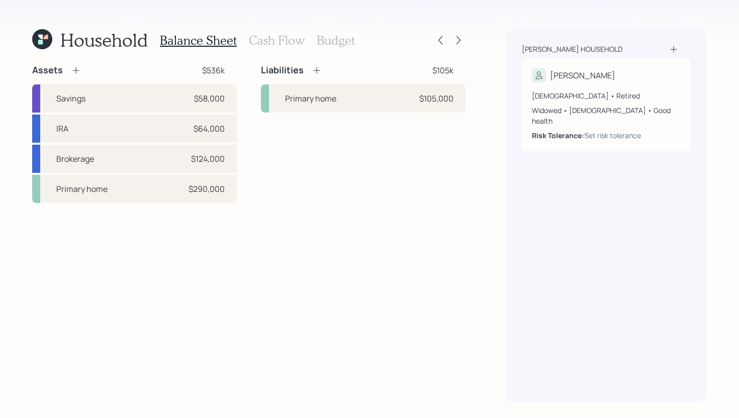
click at [278, 47] on h3 "Cash Flow" at bounding box center [277, 40] width 56 height 15
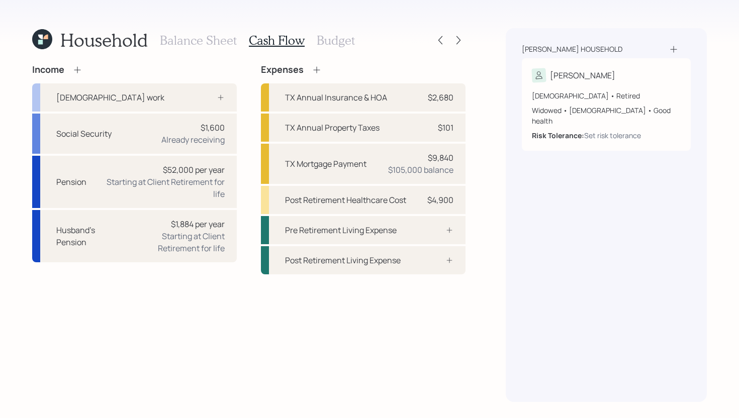
click at [201, 41] on h3 "Balance Sheet" at bounding box center [198, 40] width 77 height 15
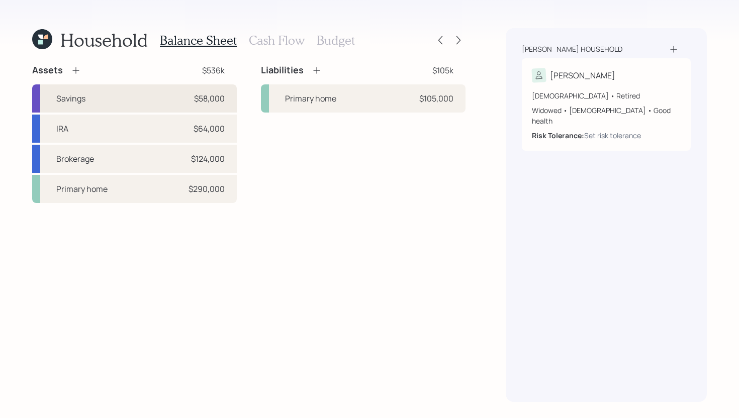
click at [137, 107] on div "Savings $58,000" at bounding box center [134, 98] width 205 height 28
select select "cash"
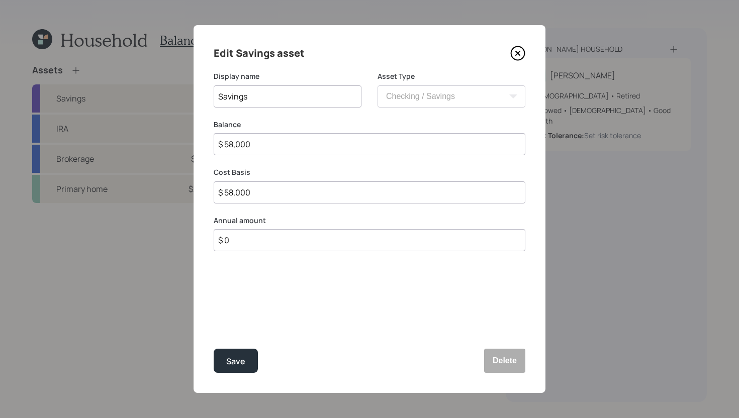
click at [251, 238] on input "$ 0" at bounding box center [370, 240] width 312 height 22
type input "$ 14,400"
click at [252, 287] on div "Select..." at bounding box center [278, 290] width 128 height 17
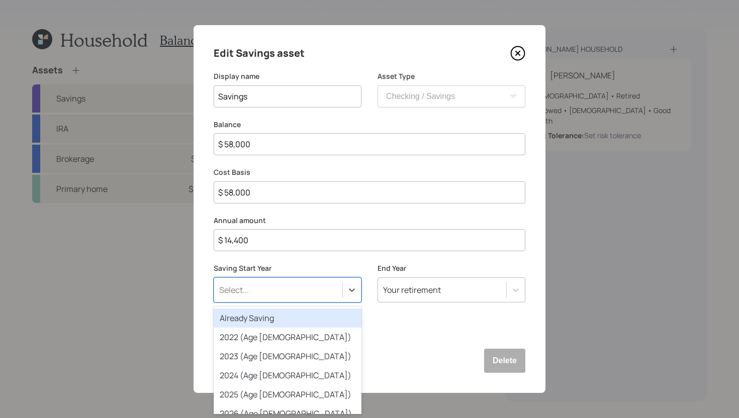
click at [249, 318] on div "Already Saving" at bounding box center [288, 318] width 148 height 19
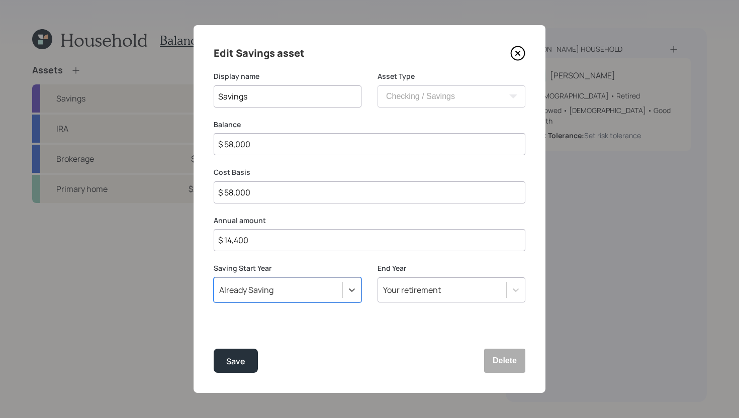
click at [412, 278] on div "Your retirement" at bounding box center [452, 290] width 148 height 25
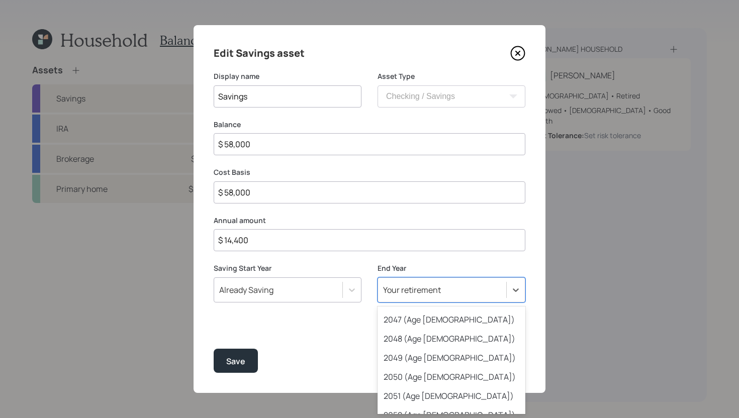
scroll to position [482, 0]
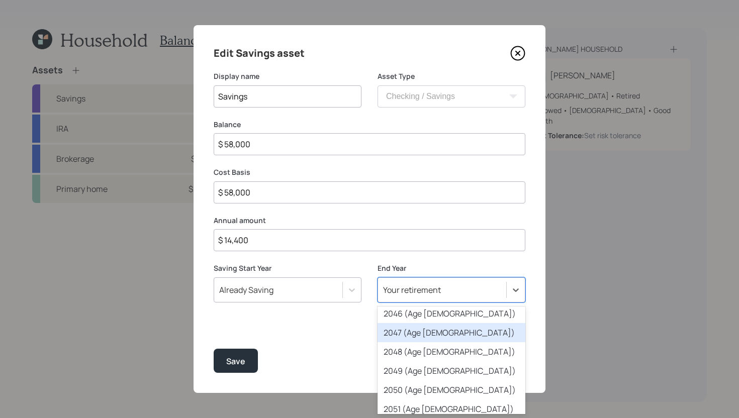
click at [425, 338] on div "2047 (Age [DEMOGRAPHIC_DATA])" at bounding box center [452, 332] width 148 height 19
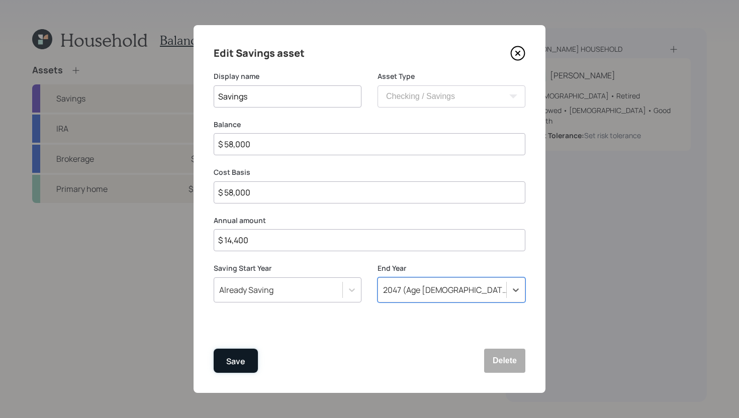
click at [246, 359] on button "Save" at bounding box center [236, 361] width 44 height 24
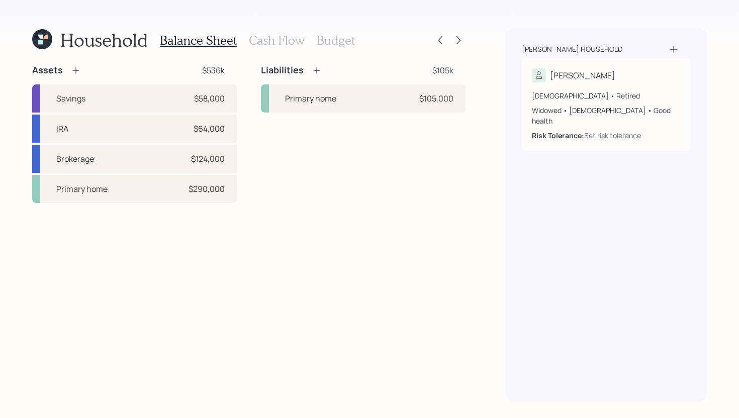
click at [288, 45] on h3 "Cash Flow" at bounding box center [277, 40] width 56 height 15
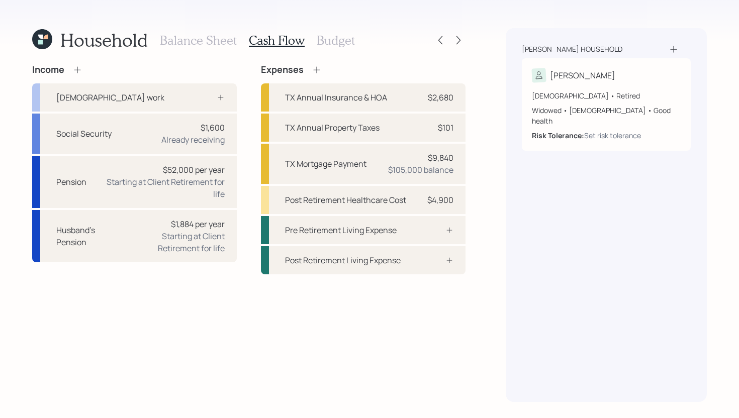
click at [330, 50] on div "Balance Sheet Cash Flow Budget" at bounding box center [257, 40] width 195 height 24
click at [336, 41] on h3 "Budget" at bounding box center [336, 40] width 38 height 15
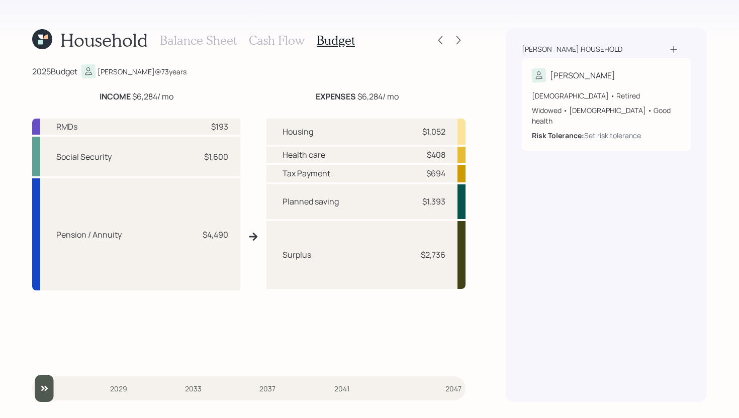
click at [185, 36] on h3 "Balance Sheet" at bounding box center [198, 40] width 77 height 15
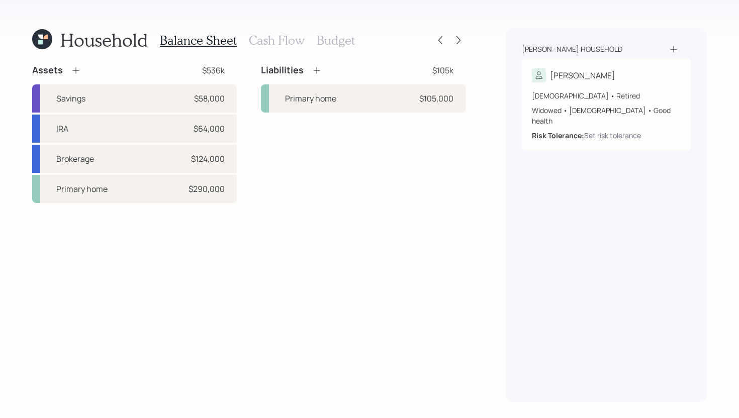
click at [74, 70] on icon at bounding box center [75, 70] width 7 height 7
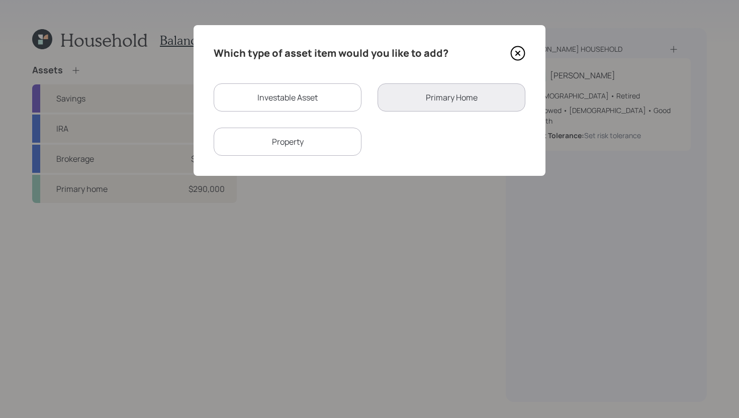
click at [257, 98] on div "Investable Asset" at bounding box center [288, 97] width 148 height 28
select select "taxable"
select select "balanced"
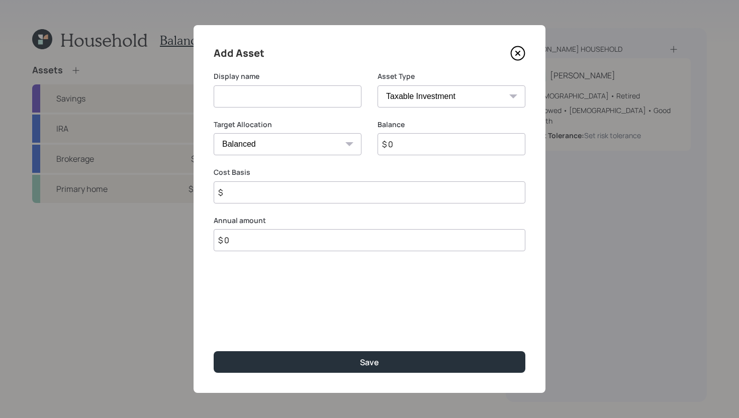
click at [257, 98] on input at bounding box center [288, 96] width 148 height 22
type input "Savings"
click at [442, 92] on select "SEP [PERSON_NAME] IRA 401(k) [PERSON_NAME] 401(k) 403(b) [PERSON_NAME] 403(b) 4…" at bounding box center [452, 96] width 148 height 22
select select "cash"
click at [378, 85] on select "SEP [PERSON_NAME] IRA 401(k) [PERSON_NAME] 401(k) 403(b) [PERSON_NAME] 403(b) 4…" at bounding box center [452, 96] width 148 height 22
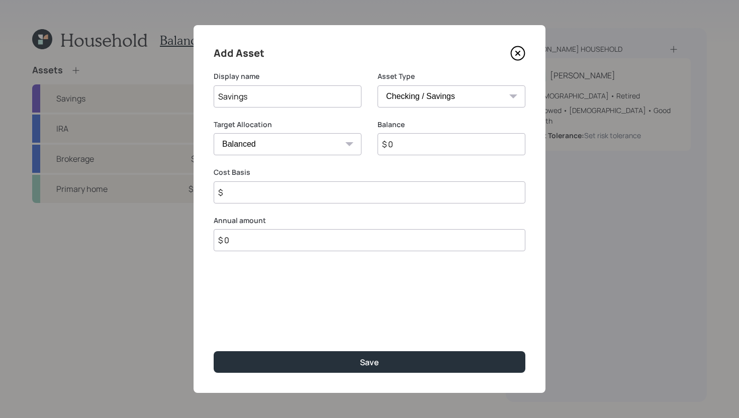
type input "$"
click at [410, 149] on input "$ 0" at bounding box center [370, 144] width 312 height 22
type input "$ 1"
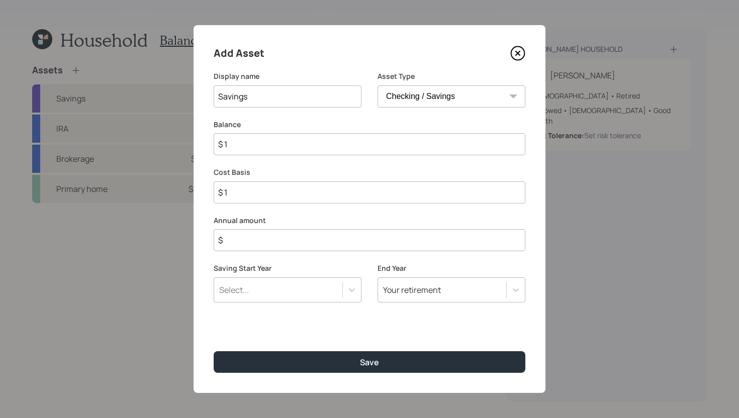
type input "$ 15"
type input "$ 150"
type input "$ 1,500"
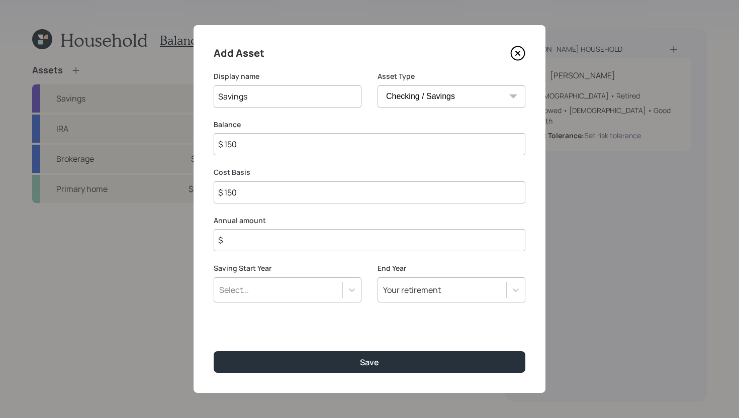
type input "$ 1,500"
type input "$ 15,000"
click at [365, 237] on input "$" at bounding box center [370, 240] width 312 height 22
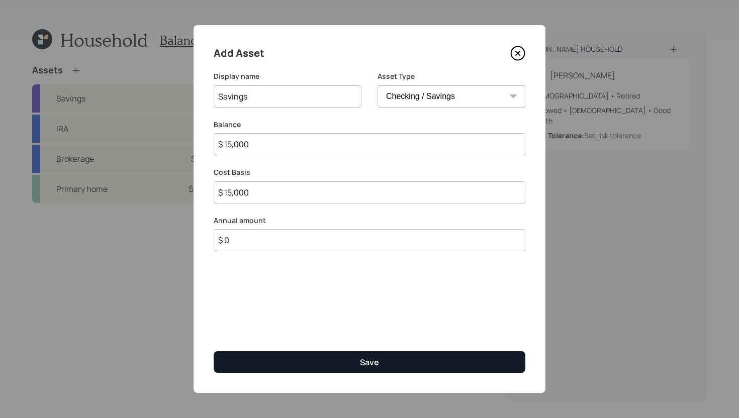
type input "$ 0"
click at [373, 364] on div "Save" at bounding box center [369, 362] width 19 height 11
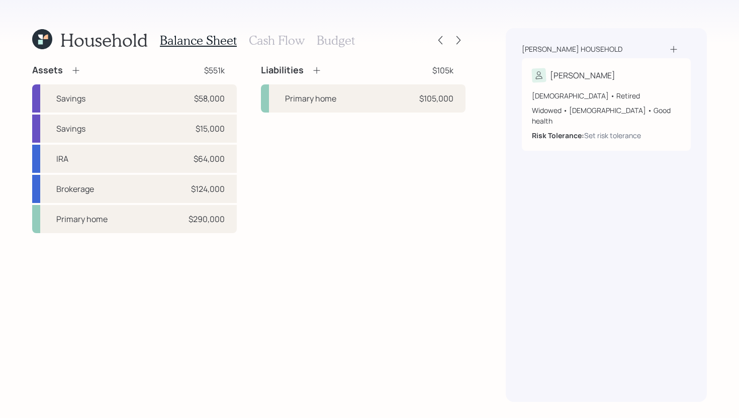
click at [323, 44] on h3 "Budget" at bounding box center [336, 40] width 38 height 15
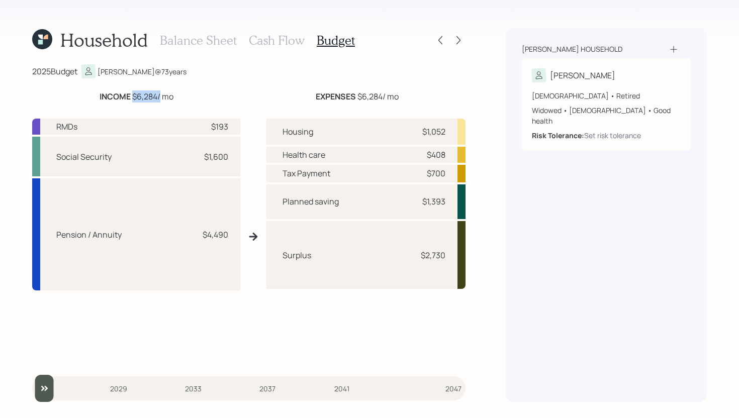
drag, startPoint x: 130, startPoint y: 96, endPoint x: 157, endPoint y: 96, distance: 27.2
click at [157, 96] on div "INCOME $6,284 / mo" at bounding box center [137, 97] width 74 height 12
drag, startPoint x: 201, startPoint y: 235, endPoint x: 227, endPoint y: 234, distance: 26.7
click at [227, 234] on div "$4,490" at bounding box center [213, 235] width 30 height 12
click at [216, 253] on div "Pension / Annuity $4,490" at bounding box center [136, 235] width 208 height 112
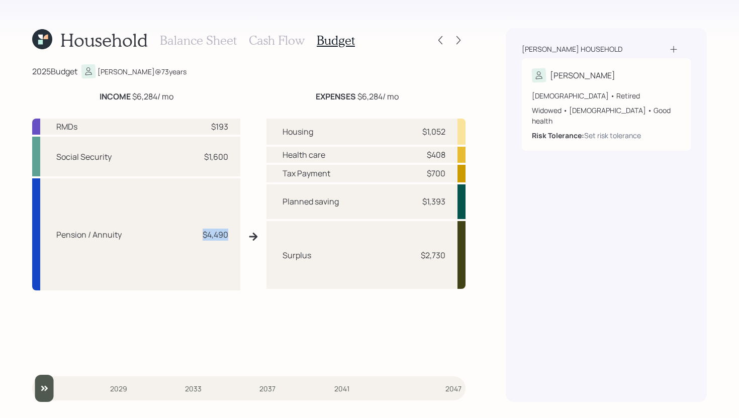
drag, startPoint x: 201, startPoint y: 234, endPoint x: 235, endPoint y: 234, distance: 34.7
click at [235, 234] on div "Pension / Annuity $4,490" at bounding box center [136, 235] width 208 height 112
click at [200, 243] on div "Pension / Annuity $4,490" at bounding box center [136, 235] width 208 height 112
drag, startPoint x: 202, startPoint y: 233, endPoint x: 230, endPoint y: 233, distance: 28.2
click at [230, 233] on div "Pension / Annuity $4,490" at bounding box center [136, 235] width 208 height 112
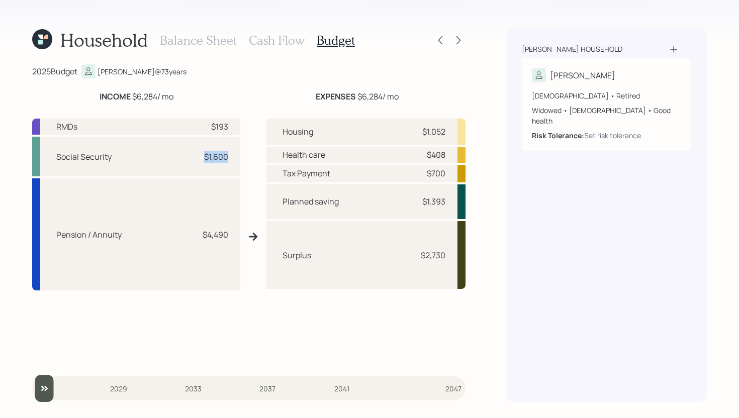
drag, startPoint x: 203, startPoint y: 157, endPoint x: 234, endPoint y: 157, distance: 31.2
click at [234, 157] on div "Social Security $1,600" at bounding box center [136, 157] width 208 height 40
drag, startPoint x: 208, startPoint y: 127, endPoint x: 231, endPoint y: 127, distance: 23.1
click at [231, 127] on div "RMDs $193" at bounding box center [136, 127] width 208 height 16
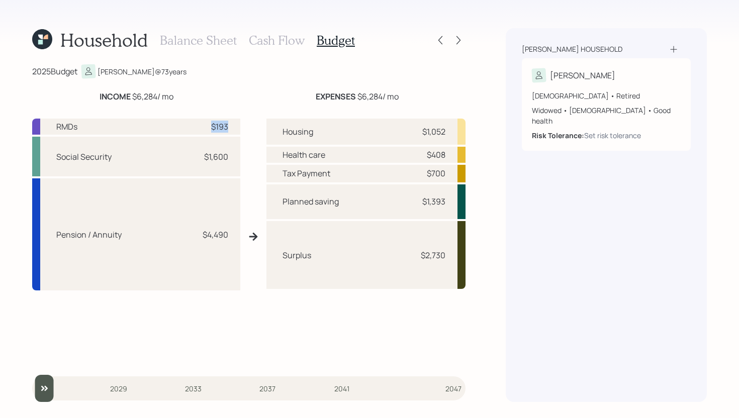
click at [231, 128] on div "RMDs $193" at bounding box center [136, 127] width 208 height 16
drag, startPoint x: 227, startPoint y: 130, endPoint x: 200, endPoint y: 127, distance: 27.3
click at [200, 127] on div "$193" at bounding box center [213, 127] width 30 height 12
click at [203, 103] on div "INCOME $6,284 / mo EXPENSES $6,284 / mo RMDs $193 Social Security $1,600 Pensio…" at bounding box center [248, 227] width 433 height 273
drag, startPoint x: 131, startPoint y: 96, endPoint x: 157, endPoint y: 99, distance: 25.8
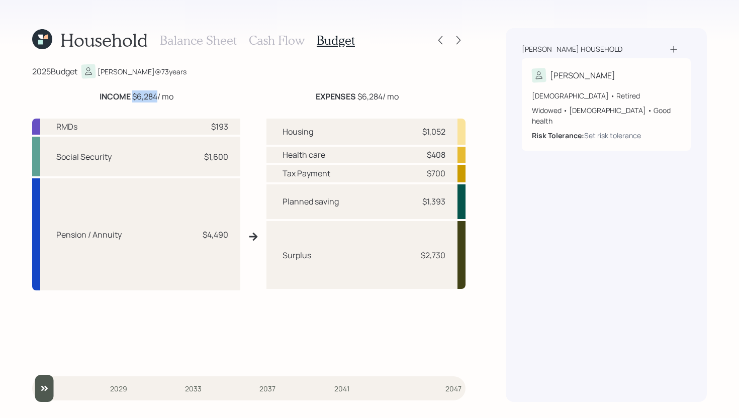
click at [157, 99] on div "INCOME $6,284 / mo" at bounding box center [137, 97] width 74 height 12
drag, startPoint x: 357, startPoint y: 95, endPoint x: 383, endPoint y: 95, distance: 26.7
click at [383, 95] on div "EXPENSES $6,284 / mo" at bounding box center [357, 97] width 83 height 12
drag, startPoint x: 423, startPoint y: 203, endPoint x: 450, endPoint y: 202, distance: 27.2
click at [450, 202] on div "Planned saving $1,393" at bounding box center [366, 202] width 199 height 35
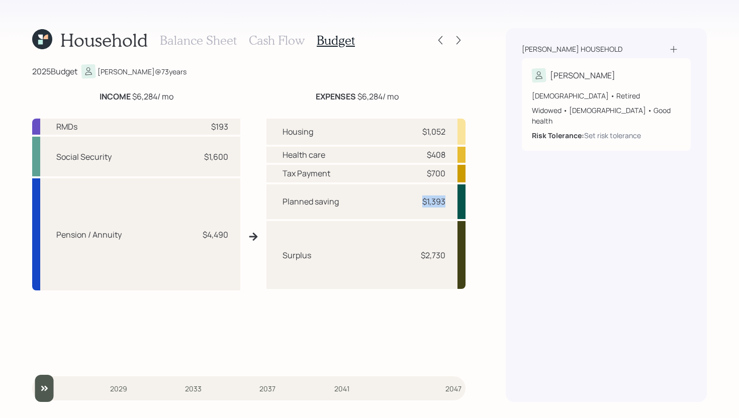
click at [450, 201] on div "Planned saving $1,393" at bounding box center [366, 202] width 199 height 35
drag, startPoint x: 423, startPoint y: 173, endPoint x: 447, endPoint y: 174, distance: 23.1
click at [447, 173] on div "Tax Payment $700" at bounding box center [366, 174] width 199 height 18
drag, startPoint x: 419, startPoint y: 132, endPoint x: 451, endPoint y: 132, distance: 31.7
click at [451, 132] on div "Housing $1,052" at bounding box center [366, 132] width 199 height 26
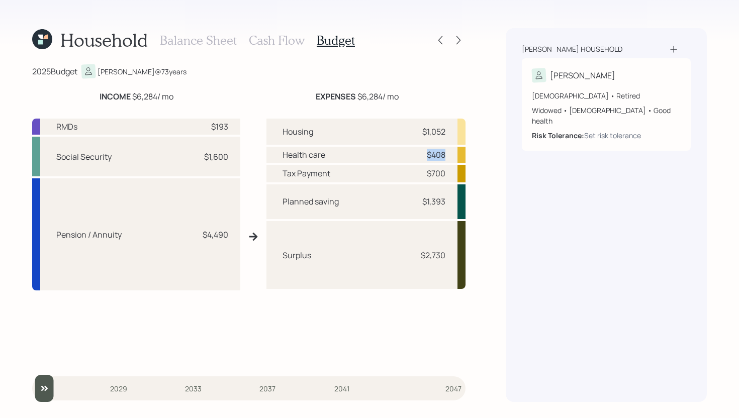
drag, startPoint x: 425, startPoint y: 153, endPoint x: 447, endPoint y: 152, distance: 22.1
click at [447, 152] on div "Health care $408" at bounding box center [366, 155] width 199 height 16
drag, startPoint x: 317, startPoint y: 259, endPoint x: 280, endPoint y: 258, distance: 37.2
click at [279, 258] on div "Surplus $2,730" at bounding box center [366, 255] width 199 height 68
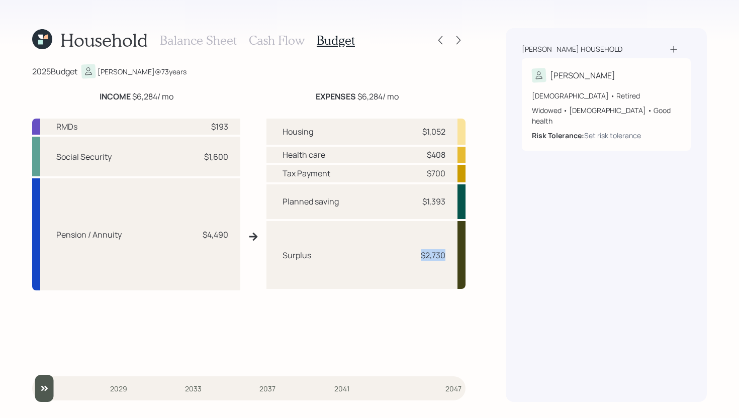
drag, startPoint x: 420, startPoint y: 256, endPoint x: 449, endPoint y: 253, distance: 28.3
click at [449, 253] on div "Surplus $2,730" at bounding box center [366, 255] width 199 height 68
click at [420, 268] on div "Surplus $2,730" at bounding box center [366, 255] width 199 height 68
drag, startPoint x: 421, startPoint y: 256, endPoint x: 448, endPoint y: 251, distance: 27.5
click at [448, 251] on div "Surplus $2,730" at bounding box center [366, 255] width 199 height 68
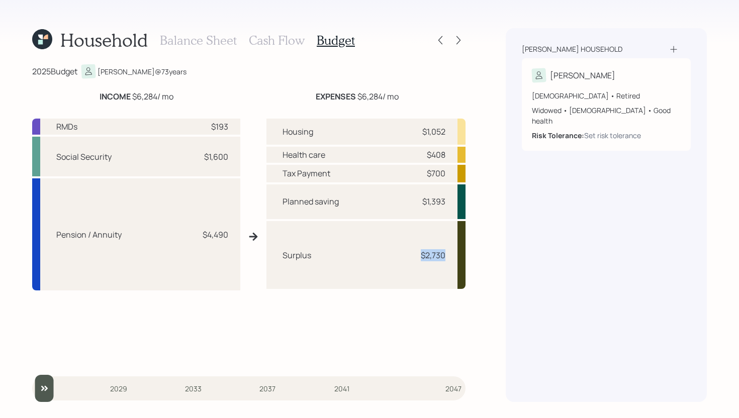
click at [366, 231] on div "Surplus $2,730" at bounding box center [366, 255] width 199 height 68
drag, startPoint x: 420, startPoint y: 256, endPoint x: 454, endPoint y: 256, distance: 33.7
click at [454, 256] on div "Surplus $2,730" at bounding box center [366, 255] width 199 height 68
click at [418, 232] on div "Surplus $2,730" at bounding box center [366, 255] width 199 height 68
click at [289, 37] on h3 "Cash Flow" at bounding box center [277, 40] width 56 height 15
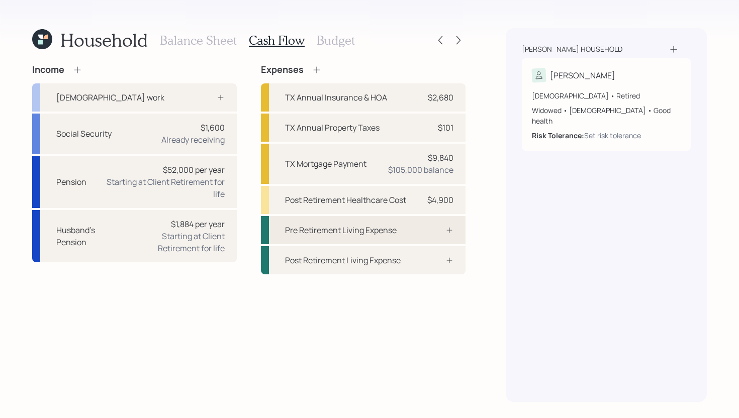
click at [413, 235] on div "Pre Retirement Living Expense" at bounding box center [363, 230] width 205 height 28
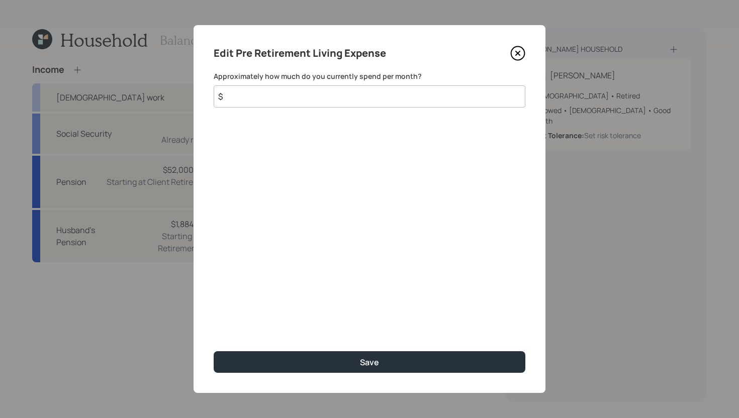
click at [315, 102] on input "$" at bounding box center [370, 96] width 312 height 22
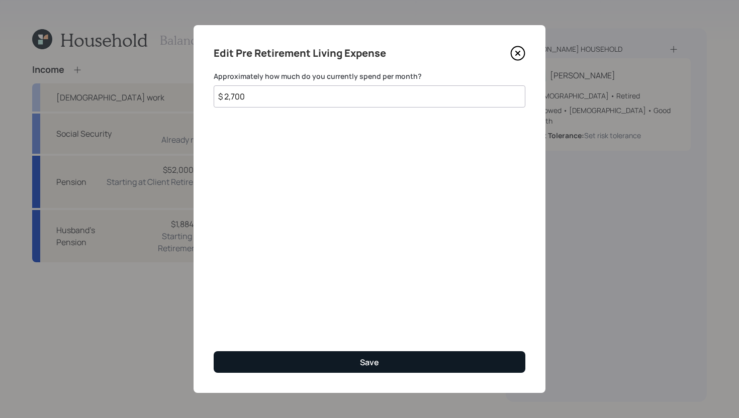
type input "$ 2,700"
click at [317, 359] on button "Save" at bounding box center [370, 363] width 312 height 22
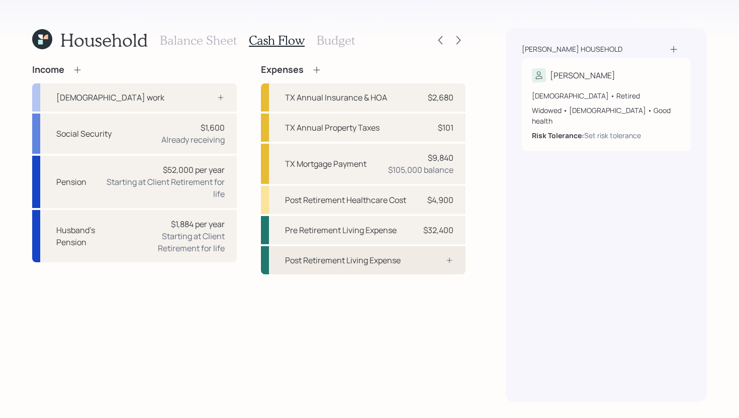
click at [421, 264] on div "Post Retirement Living Expense" at bounding box center [363, 260] width 205 height 28
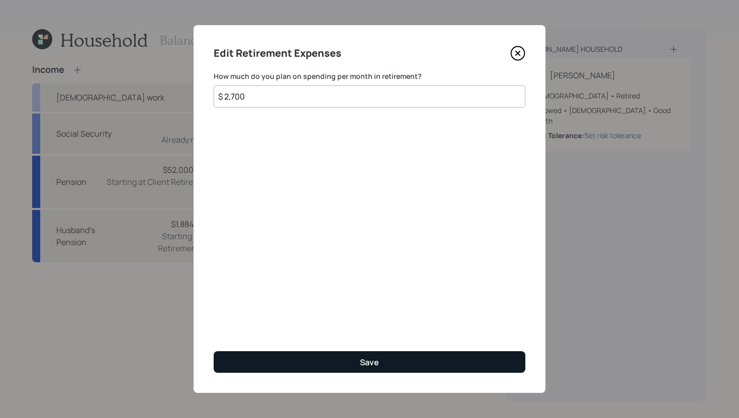
type input "$ 2,700"
click at [357, 363] on button "Save" at bounding box center [370, 363] width 312 height 22
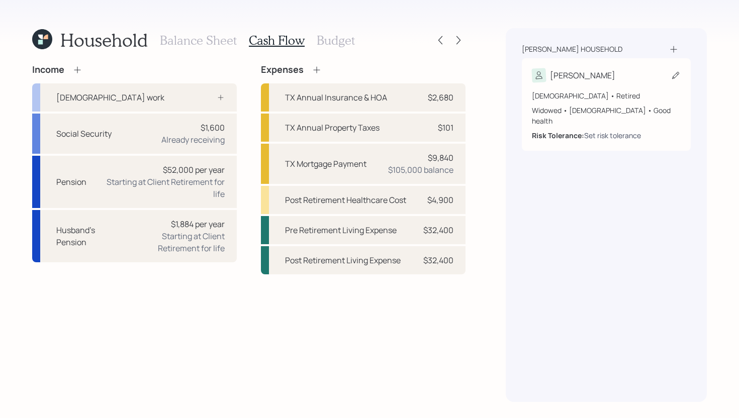
click at [603, 130] on div "Set risk tolerance" at bounding box center [612, 135] width 57 height 11
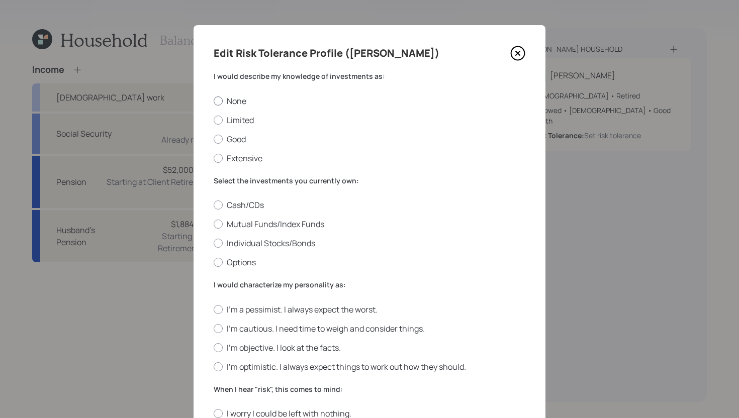
click at [240, 101] on label "None" at bounding box center [370, 101] width 312 height 11
click at [214, 101] on input "None" at bounding box center [213, 101] width 1 height 1
radio input "true"
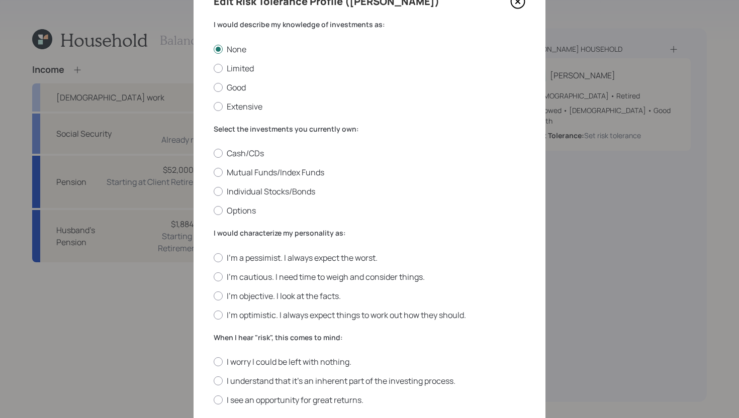
scroll to position [51, 0]
click at [274, 189] on label "Individual Stocks/Bonds" at bounding box center [370, 192] width 312 height 11
click at [214, 192] on input "Individual Stocks/Bonds" at bounding box center [213, 192] width 1 height 1
radio input "true"
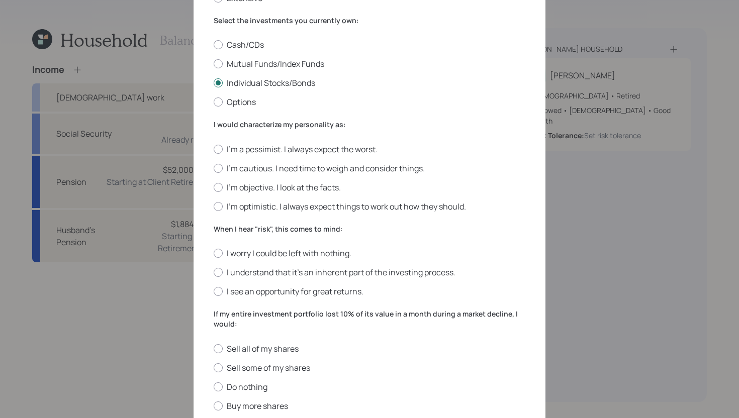
scroll to position [160, 0]
click at [264, 170] on label "I'm cautious. I need time to weigh and consider things." at bounding box center [370, 168] width 312 height 11
click at [214, 169] on input "I'm cautious. I need time to weigh and consider things." at bounding box center [213, 168] width 1 height 1
radio input "true"
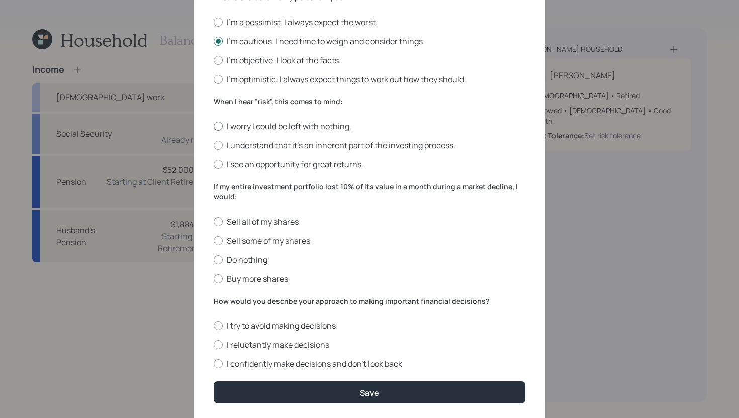
scroll to position [291, 0]
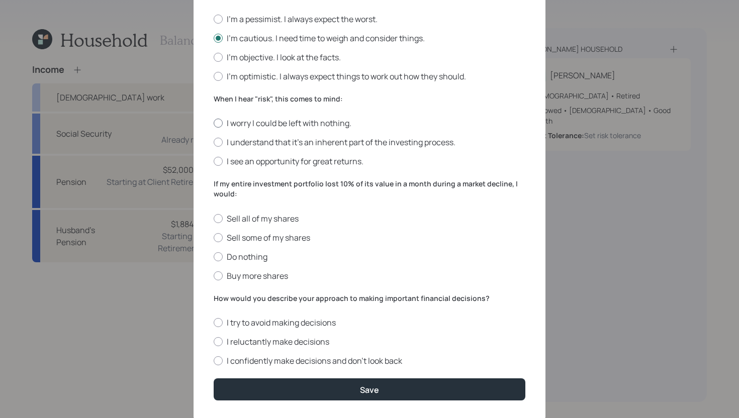
click at [327, 127] on label "I worry I could be left with nothing." at bounding box center [370, 123] width 312 height 11
click at [214, 124] on input "I worry I could be left with nothing." at bounding box center [213, 123] width 1 height 1
radio input "true"
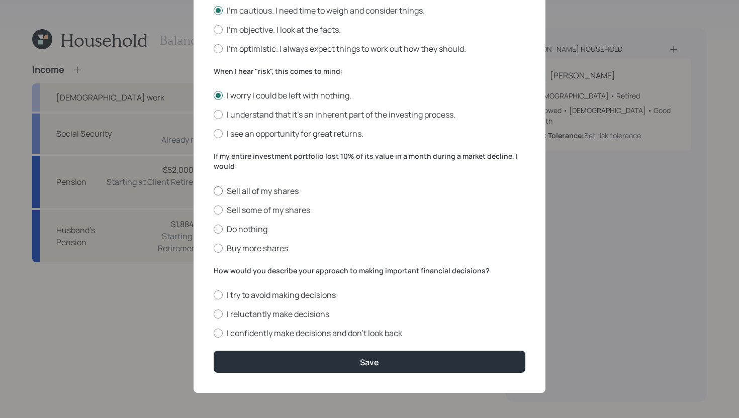
scroll to position [317, 0]
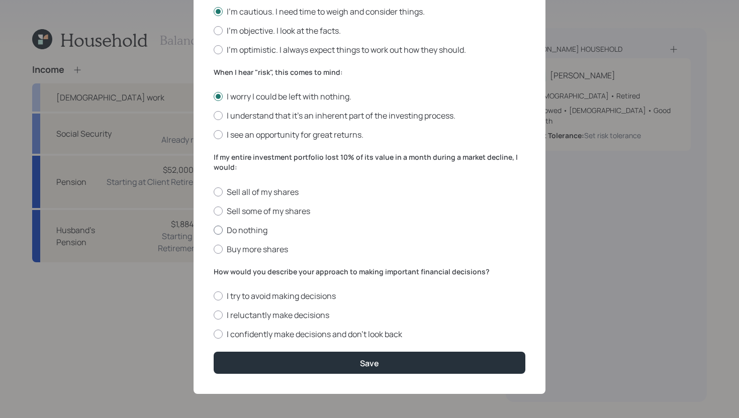
click at [238, 231] on label "Do nothing" at bounding box center [370, 230] width 312 height 11
click at [214, 230] on input "Do nothing" at bounding box center [213, 230] width 1 height 1
radio input "true"
click at [275, 315] on label "I reluctantly make decisions" at bounding box center [370, 315] width 312 height 11
click at [214, 315] on input "I reluctantly make decisions" at bounding box center [213, 315] width 1 height 1
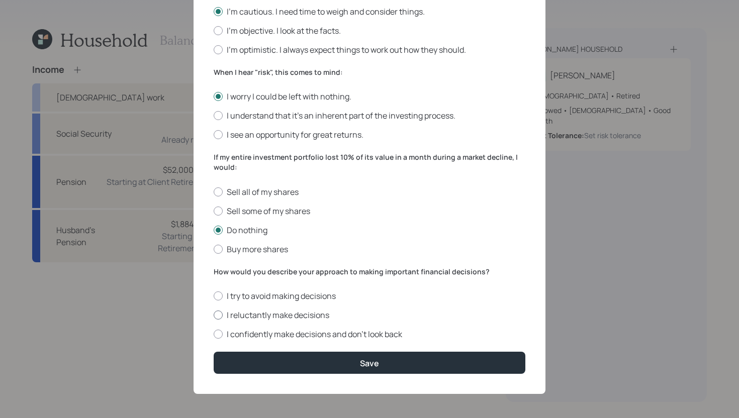
radio input "true"
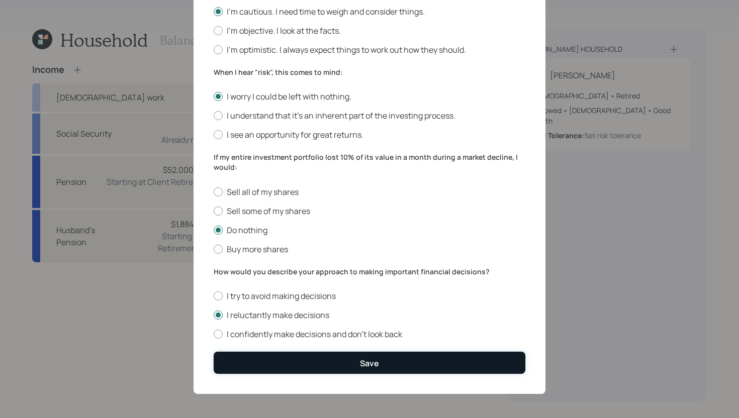
click at [304, 357] on button "Save" at bounding box center [370, 363] width 312 height 22
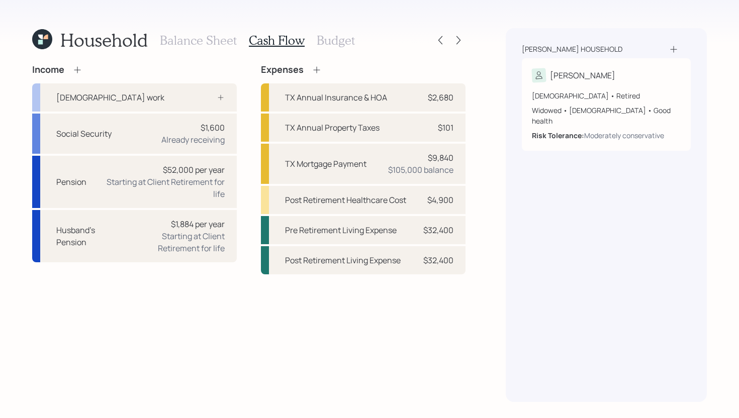
click at [49, 42] on icon at bounding box center [42, 39] width 20 height 20
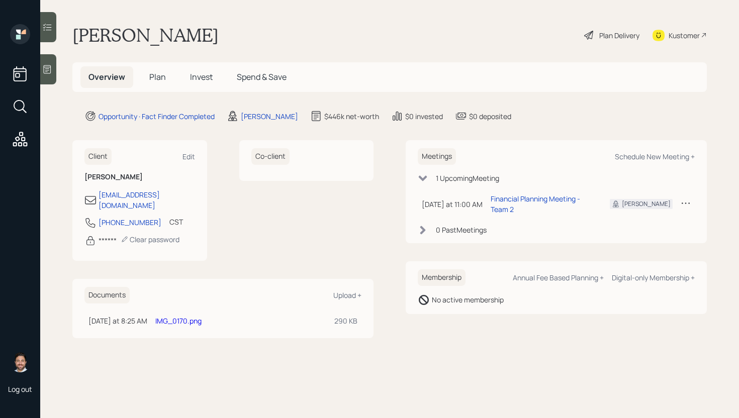
click at [183, 316] on link "IMG_0170.png" at bounding box center [178, 321] width 46 height 10
click at [606, 39] on div "Plan Delivery" at bounding box center [619, 35] width 40 height 11
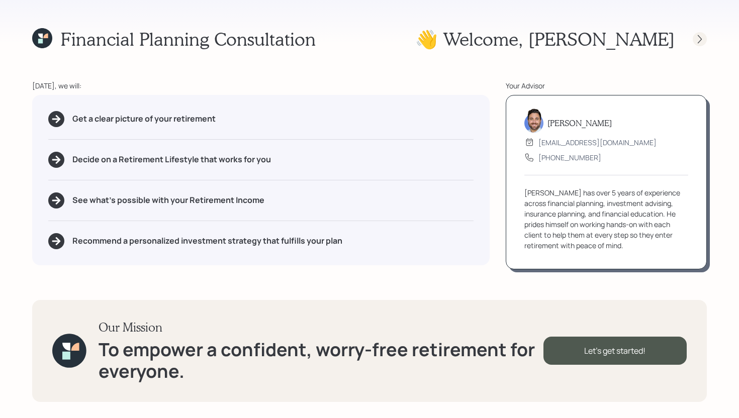
click at [702, 36] on icon at bounding box center [700, 39] width 10 height 10
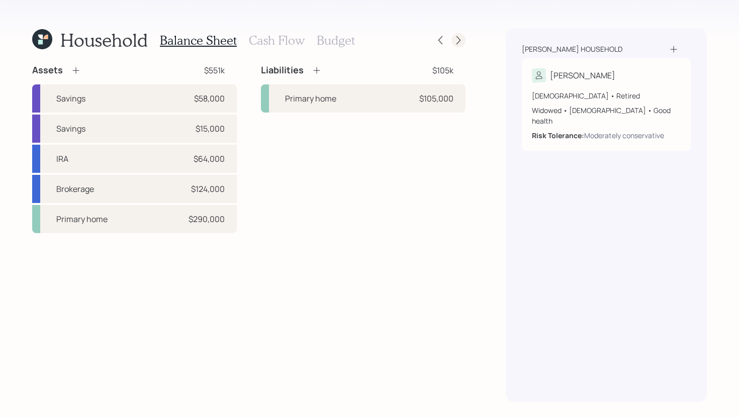
click at [462, 39] on icon at bounding box center [459, 40] width 10 height 10
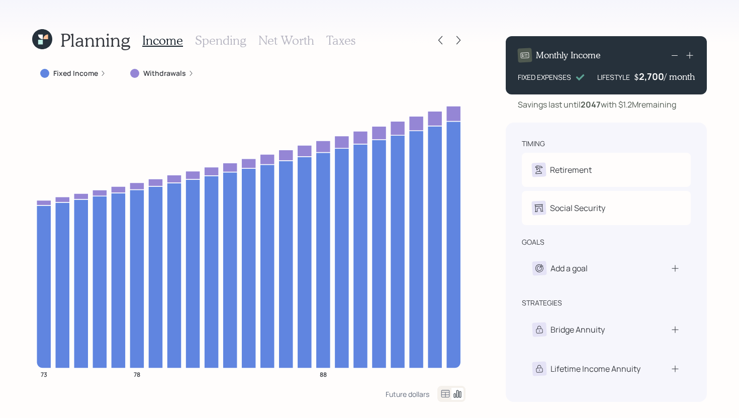
click at [516, 77] on div "Monthly Income FIXED EXPENSES LIFESTYLE $ 2,700 / month" at bounding box center [606, 65] width 201 height 58
drag, startPoint x: 516, startPoint y: 77, endPoint x: 578, endPoint y: 75, distance: 62.4
click at [578, 74] on div "Monthly Income FIXED EXPENSES LIFESTYLE $ 2,700 / month" at bounding box center [606, 65] width 201 height 58
click at [578, 75] on icon at bounding box center [580, 77] width 10 height 10
click at [150, 71] on label "Withdrawals" at bounding box center [164, 73] width 43 height 10
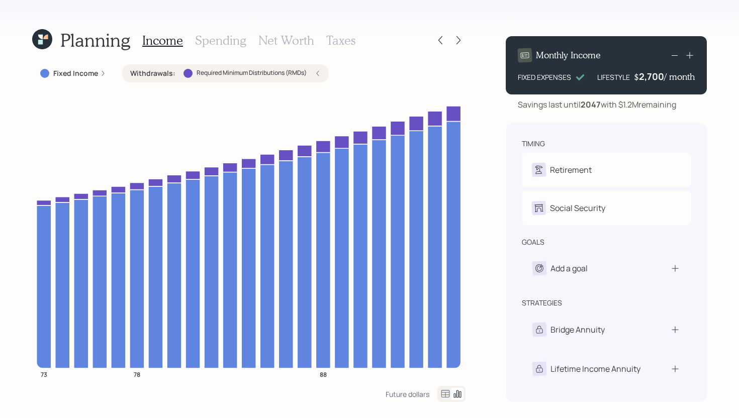
click at [150, 71] on label "Withdrawals :" at bounding box center [152, 73] width 45 height 10
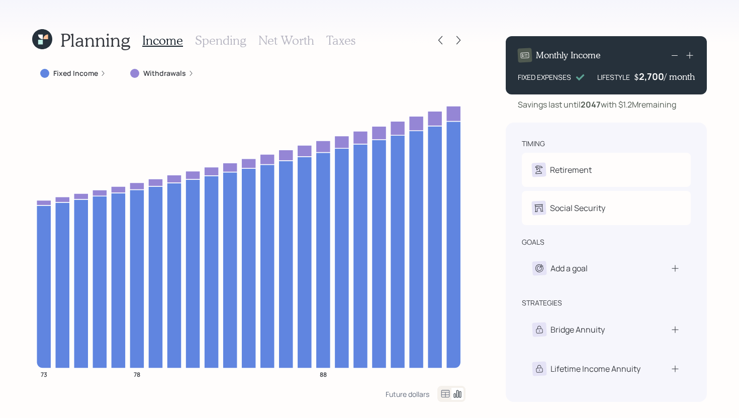
click at [214, 37] on h3 "Spending" at bounding box center [220, 40] width 51 height 15
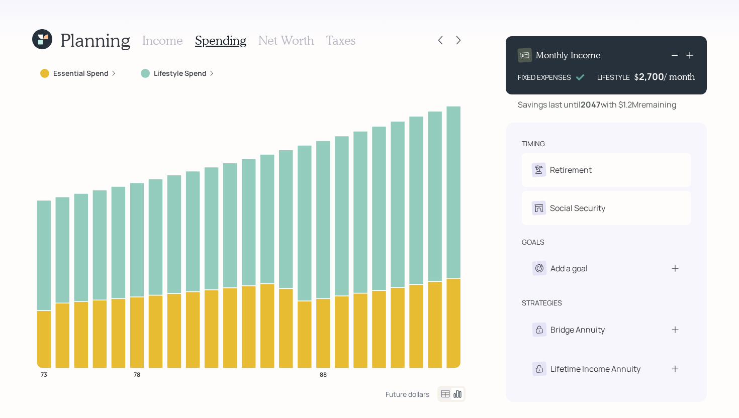
click at [69, 69] on label "Essential Spend" at bounding box center [80, 73] width 55 height 10
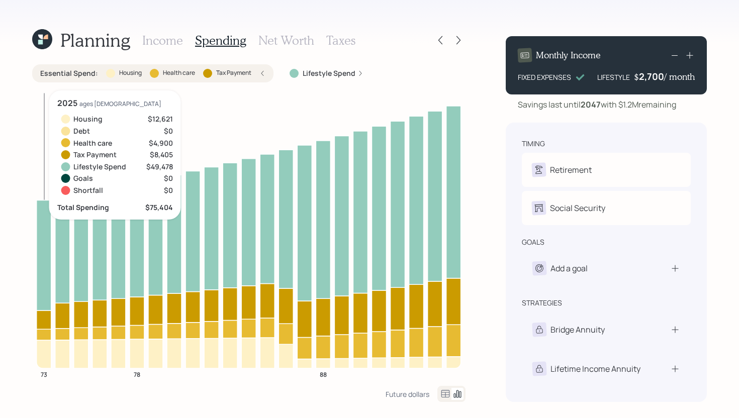
click at [43, 319] on icon at bounding box center [44, 320] width 15 height 19
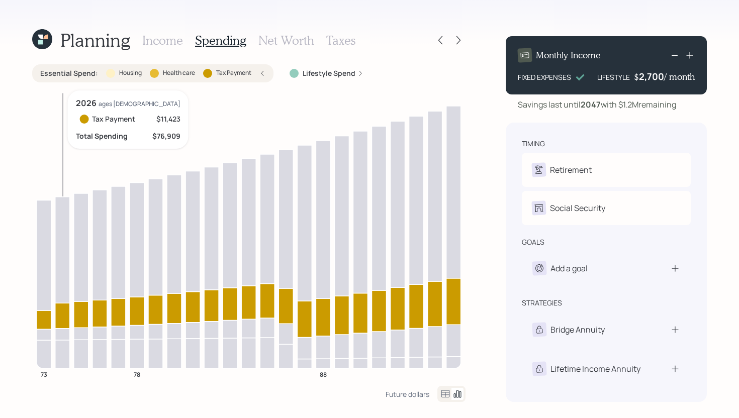
click at [65, 314] on icon at bounding box center [62, 316] width 15 height 26
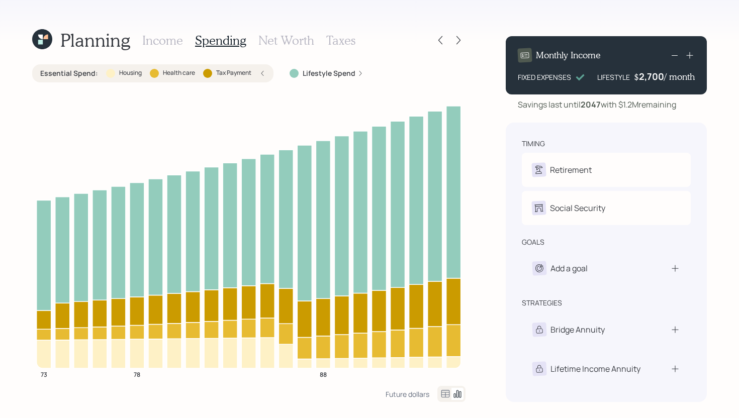
click at [155, 73] on div at bounding box center [154, 73] width 9 height 9
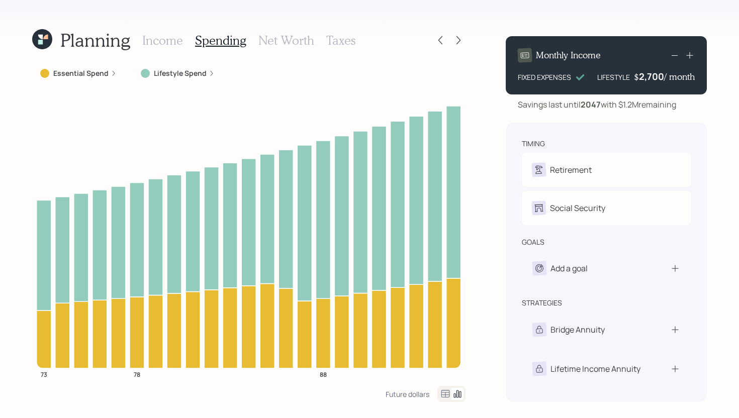
click at [172, 40] on h3 "Income" at bounding box center [162, 40] width 41 height 15
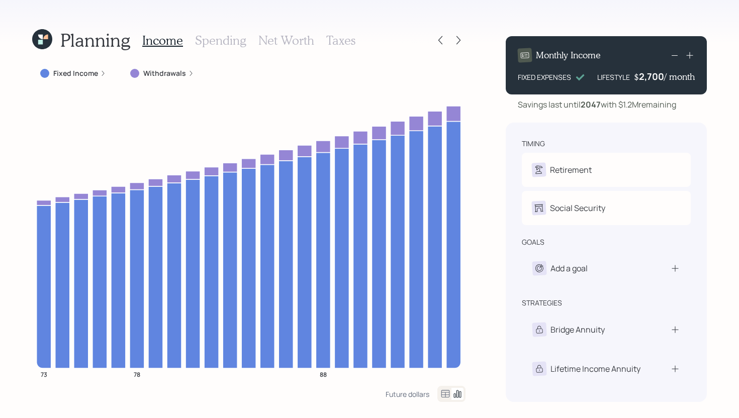
click at [209, 42] on h3 "Spending" at bounding box center [220, 40] width 51 height 15
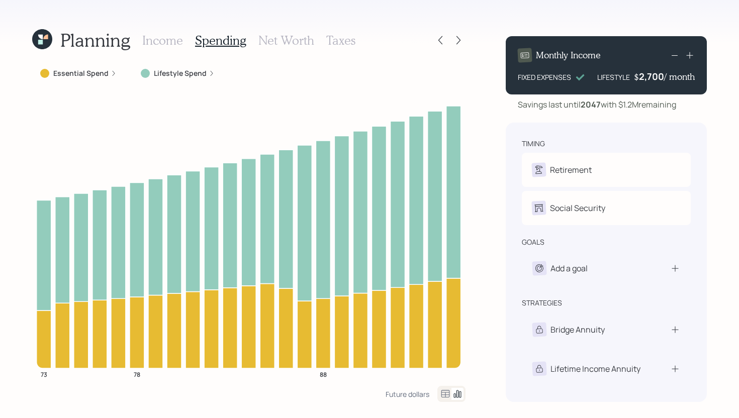
click at [164, 41] on h3 "Income" at bounding box center [162, 40] width 41 height 15
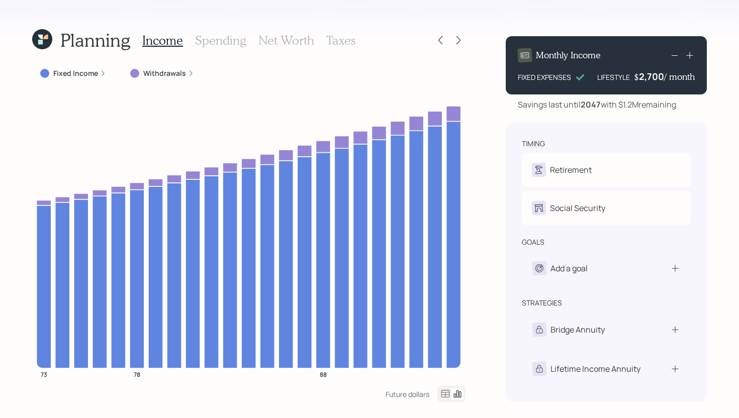
click at [211, 37] on h3 "Spending" at bounding box center [220, 40] width 51 height 15
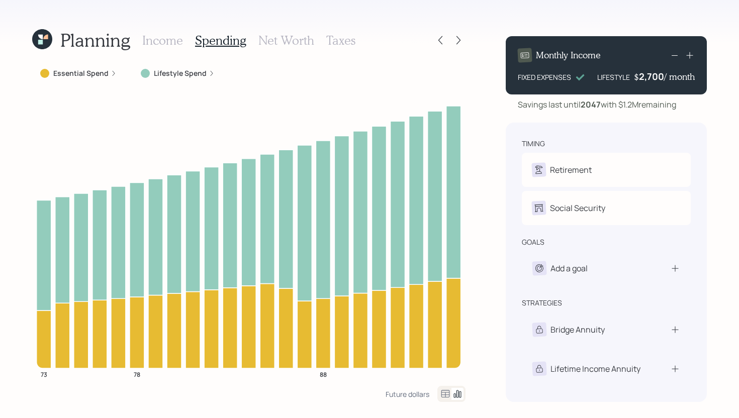
click at [88, 73] on label "Essential Spend" at bounding box center [80, 73] width 55 height 10
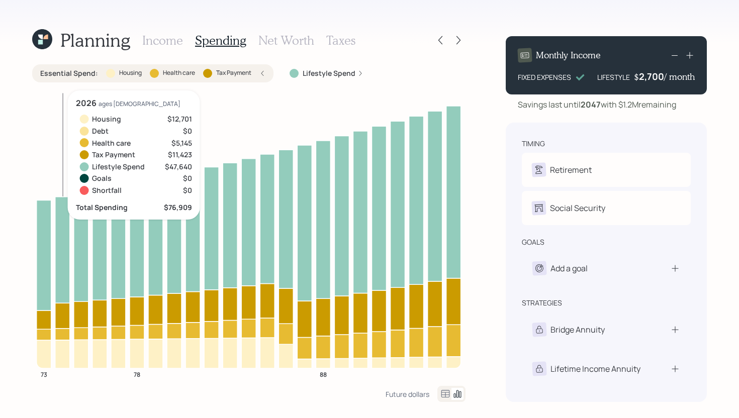
click at [64, 315] on icon at bounding box center [62, 316] width 15 height 26
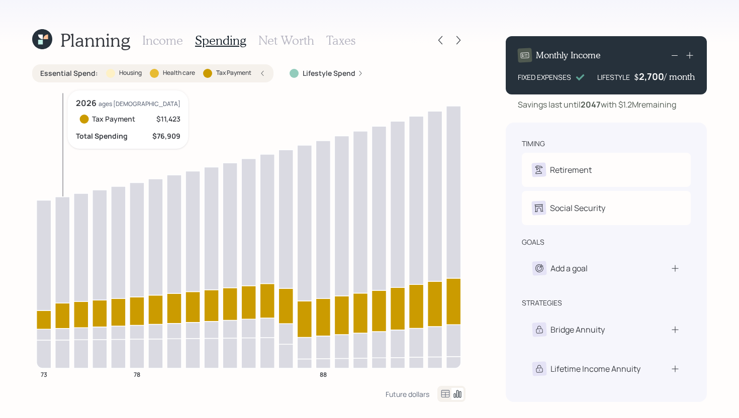
click at [63, 314] on icon at bounding box center [62, 316] width 15 height 26
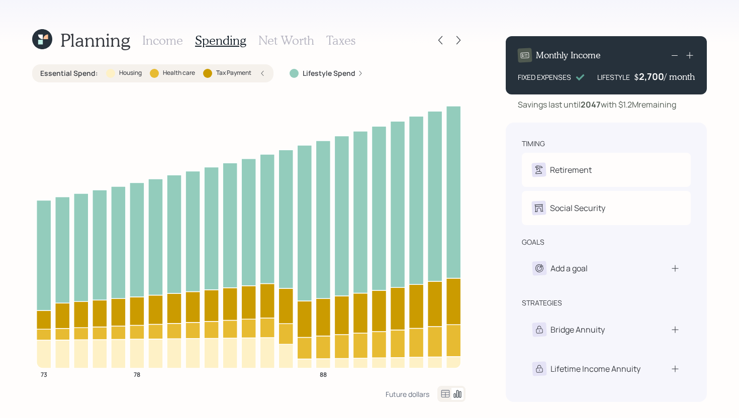
click at [322, 73] on label "Lifestyle Spend" at bounding box center [329, 73] width 53 height 10
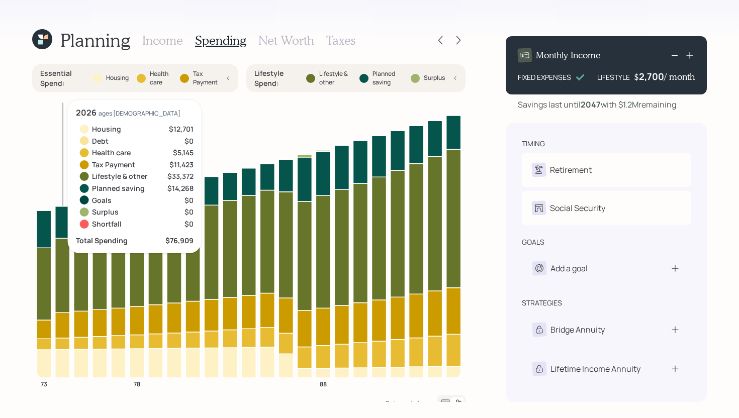
click at [62, 227] on icon at bounding box center [62, 223] width 15 height 32
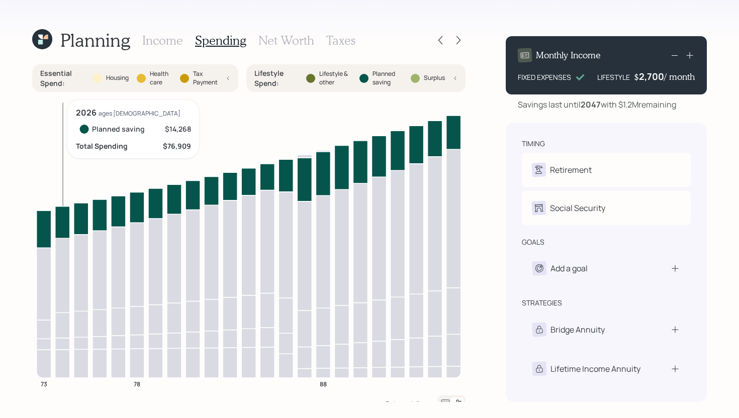
click at [62, 227] on icon at bounding box center [62, 223] width 15 height 32
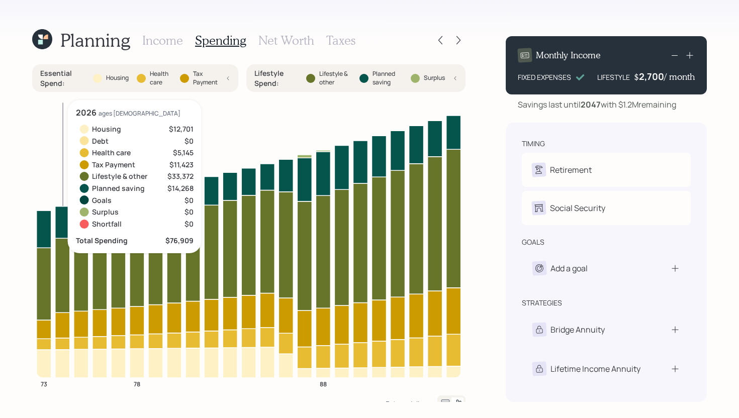
click at [63, 325] on icon at bounding box center [62, 326] width 15 height 26
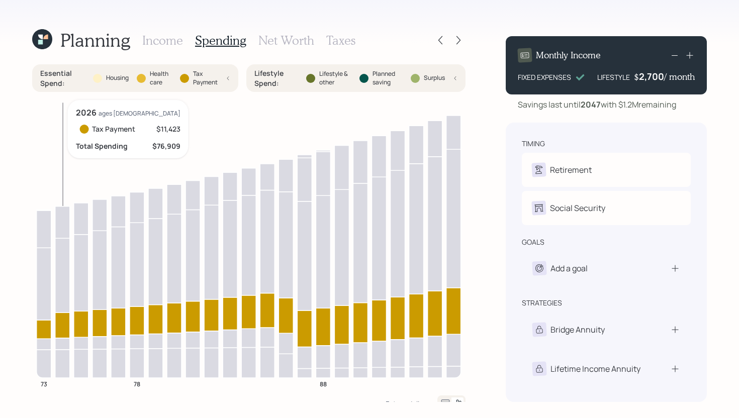
click at [62, 324] on icon at bounding box center [62, 326] width 15 height 26
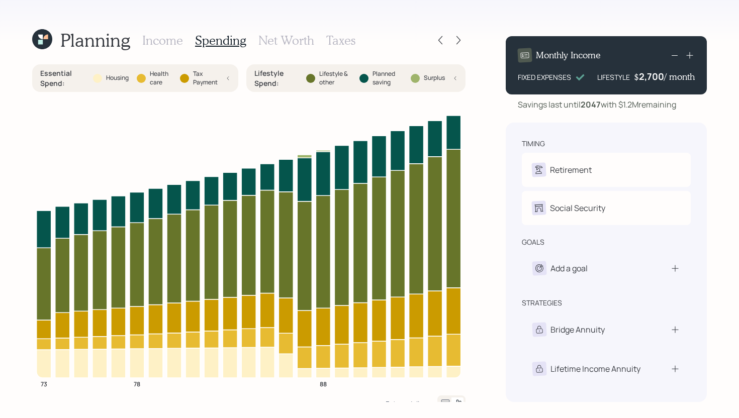
click at [232, 82] on div "Essential Spend : Housing Health care Tax Payment" at bounding box center [135, 78] width 206 height 28
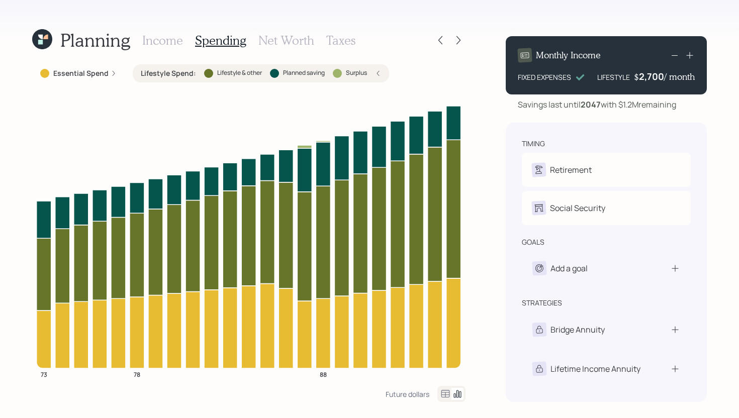
click at [382, 70] on div "Lifestyle Spend : Lifestyle & other Planned saving Surplus" at bounding box center [261, 73] width 256 height 18
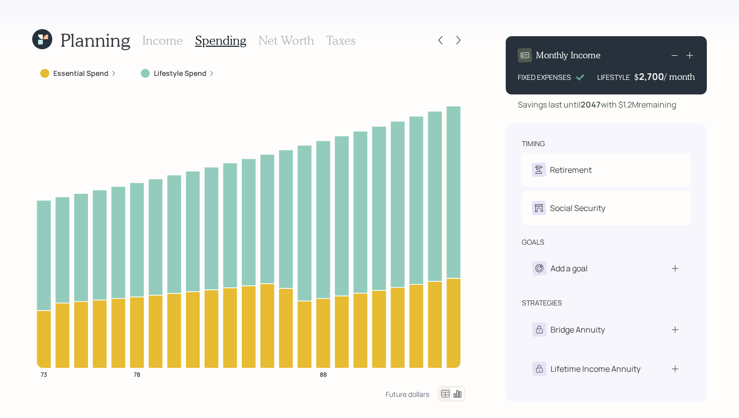
click at [165, 44] on h3 "Income" at bounding box center [162, 40] width 41 height 15
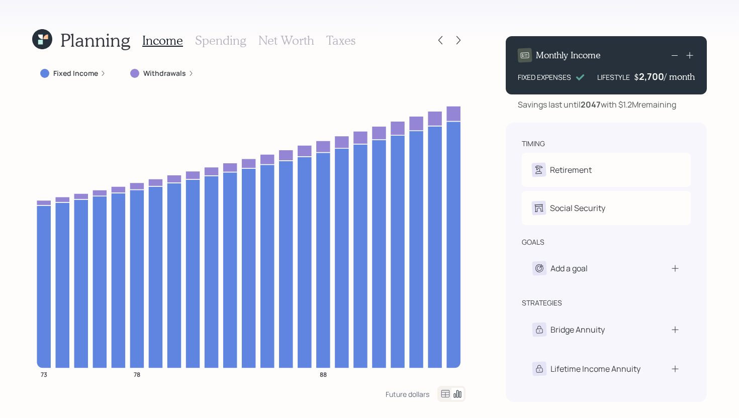
click at [236, 43] on h3 "Spending" at bounding box center [220, 40] width 51 height 15
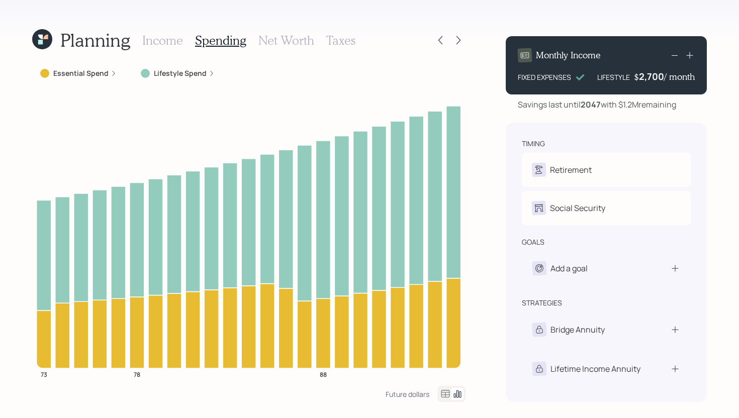
click at [176, 43] on h3 "Income" at bounding box center [162, 40] width 41 height 15
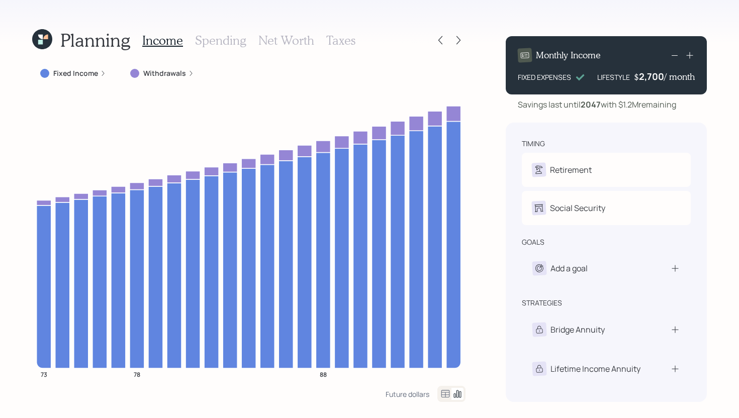
click at [281, 47] on h3 "Net Worth" at bounding box center [286, 40] width 56 height 15
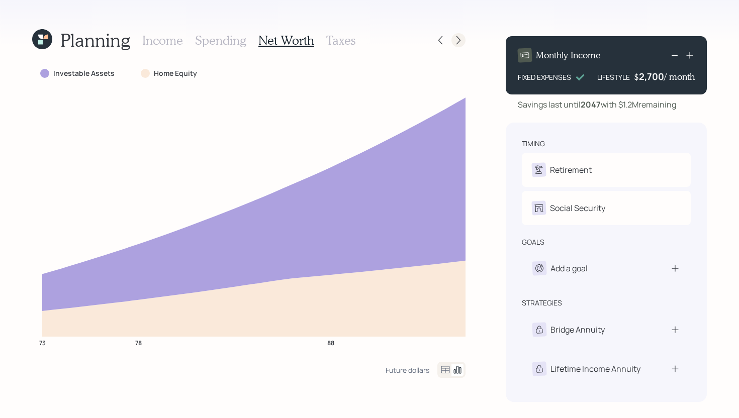
click at [458, 42] on icon at bounding box center [459, 40] width 10 height 10
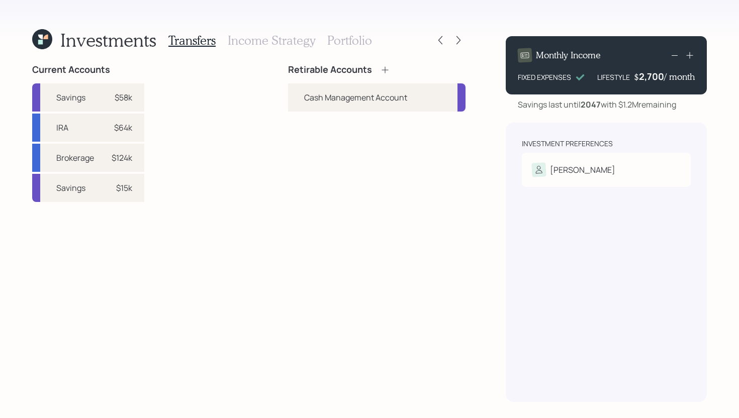
click at [386, 69] on icon at bounding box center [385, 69] width 7 height 7
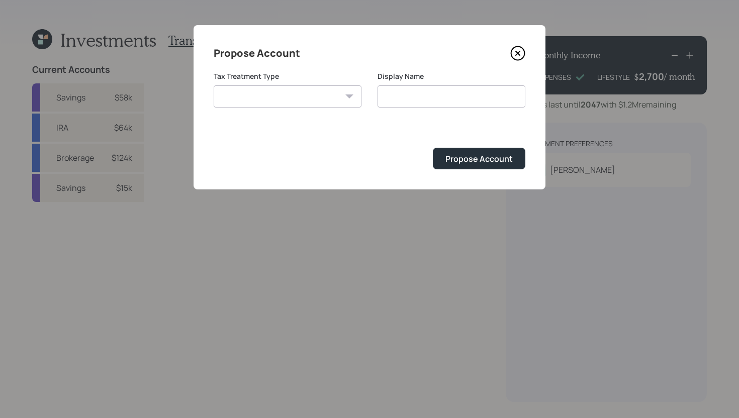
click at [320, 103] on select "Roth Taxable Traditional" at bounding box center [288, 96] width 148 height 22
select select "traditional"
click at [214, 85] on select "Roth Taxable Traditional" at bounding box center [288, 96] width 148 height 22
click at [429, 96] on input "Traditional" at bounding box center [452, 96] width 148 height 22
type input "Traditional IRA"
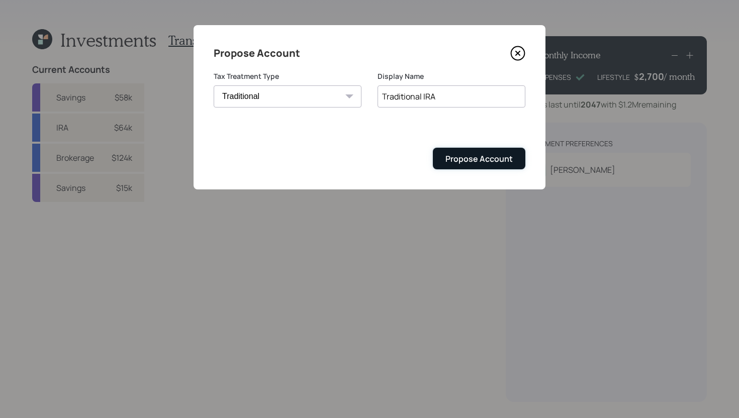
click at [456, 156] on div "Propose Account" at bounding box center [479, 158] width 67 height 11
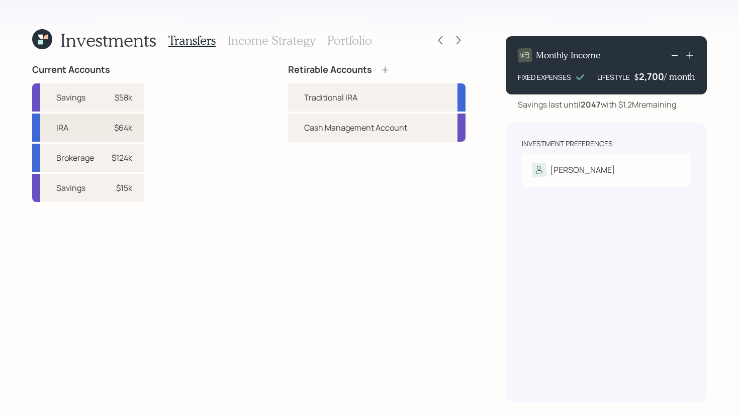
click at [135, 128] on div "IRA $64k" at bounding box center [88, 128] width 112 height 28
click at [306, 93] on div "Traditional IRA" at bounding box center [330, 98] width 53 height 12
select select "28f7f905-551c-4e2f-b7e2-4e159f7932cc"
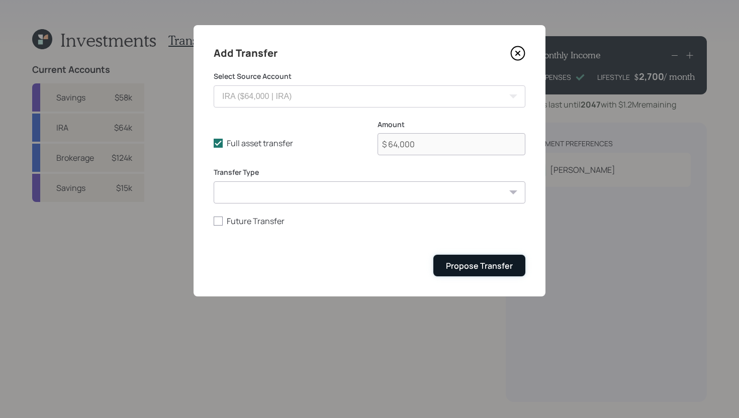
click at [475, 260] on button "Propose Transfer" at bounding box center [479, 266] width 92 height 22
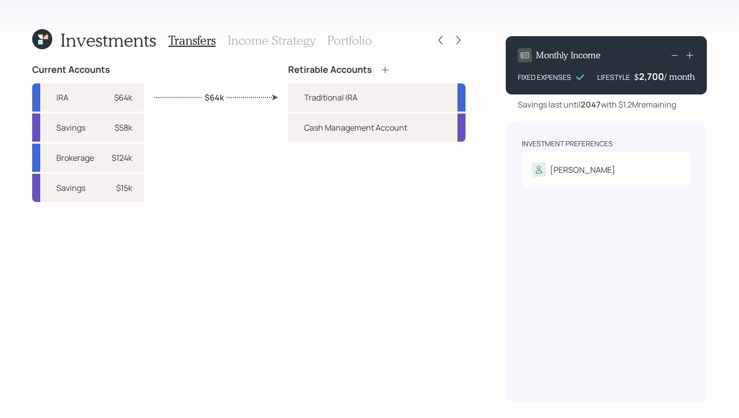
click at [385, 68] on icon at bounding box center [385, 69] width 7 height 7
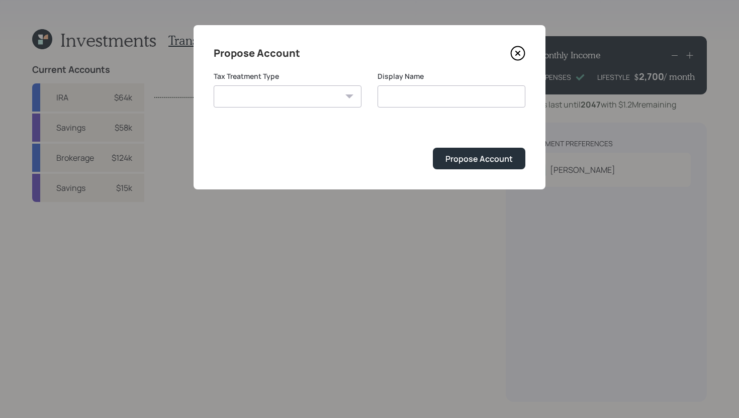
click at [314, 96] on select "Roth Taxable Traditional" at bounding box center [288, 96] width 148 height 22
select select "taxable"
click at [214, 85] on select "Roth Taxable Traditional" at bounding box center [288, 96] width 148 height 22
click at [443, 95] on input "Taxable" at bounding box center [452, 96] width 148 height 22
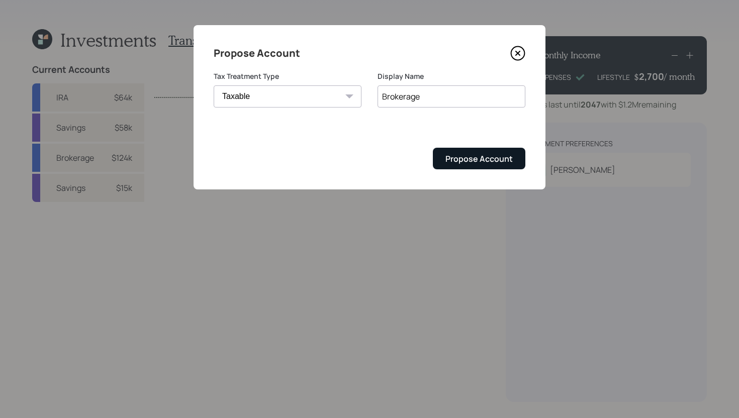
type input "Brokerage"
click at [501, 165] on button "Propose Account" at bounding box center [479, 159] width 93 height 22
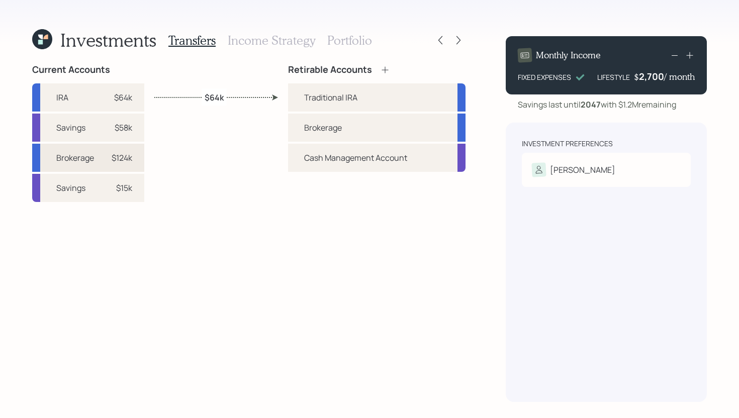
click at [137, 159] on div "Brokerage $124k" at bounding box center [88, 158] width 112 height 28
click at [301, 126] on div "Brokerage" at bounding box center [377, 128] width 178 height 28
select select "6e00f736-2afb-405f-8c75-ace54619b27b"
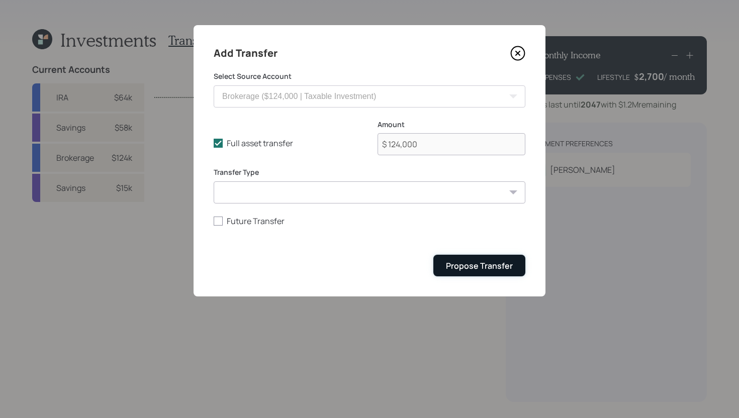
click at [458, 269] on div "Propose Transfer" at bounding box center [479, 265] width 67 height 11
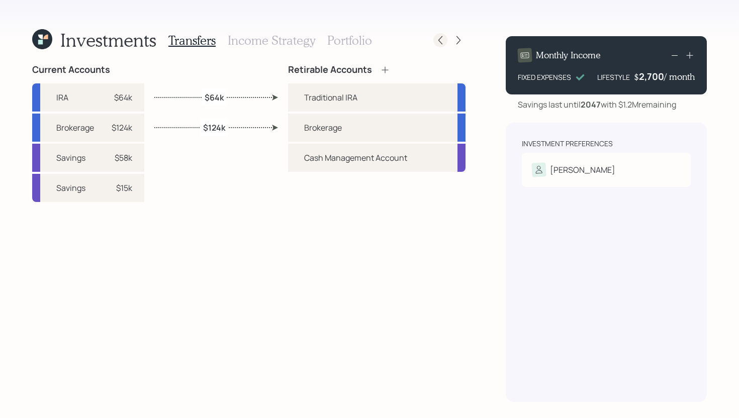
click at [439, 38] on icon at bounding box center [440, 40] width 10 height 10
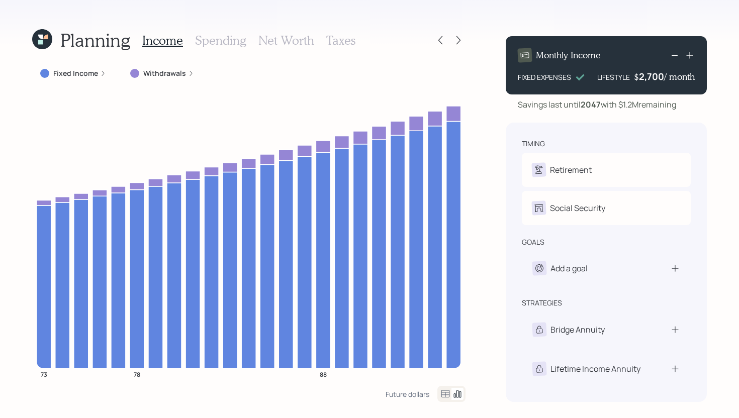
click at [224, 43] on h3 "Spending" at bounding box center [220, 40] width 51 height 15
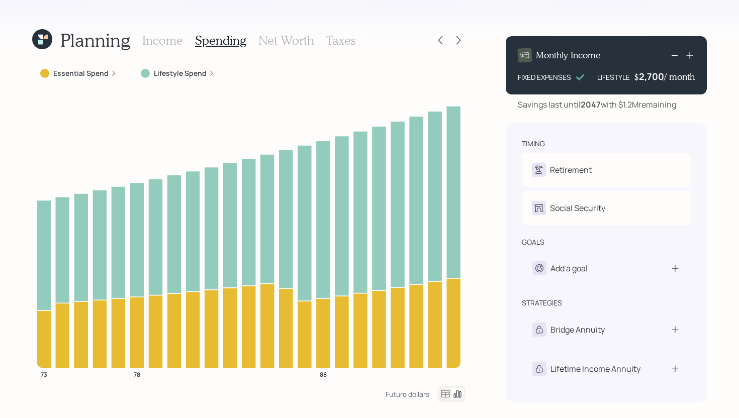
click at [446, 394] on icon at bounding box center [446, 394] width 12 height 12
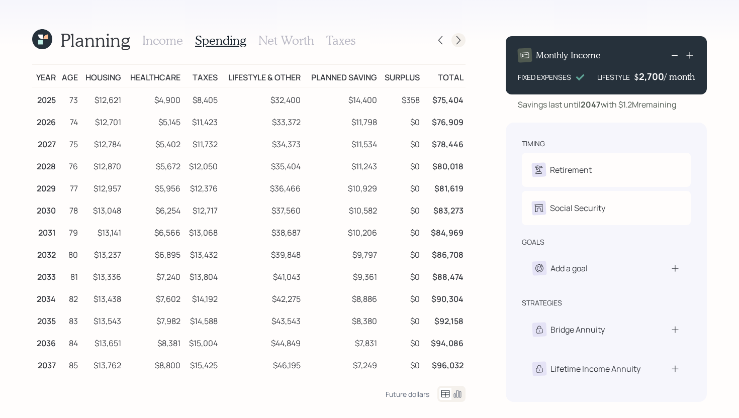
click at [463, 43] on icon at bounding box center [459, 40] width 10 height 10
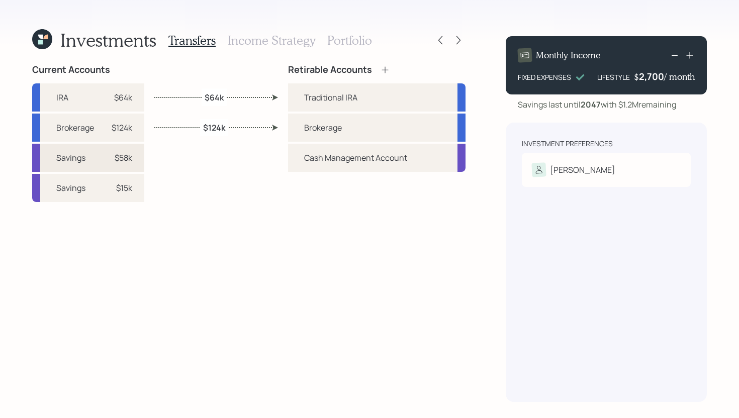
click at [133, 159] on div "Savings $58k" at bounding box center [88, 158] width 112 height 28
click at [331, 159] on div "Cash Management Account" at bounding box center [355, 158] width 103 height 12
click at [276, 158] on div "Current Accounts IRA $64k Brokerage $124k Savings $58k Savings $15k Retirable A…" at bounding box center [248, 233] width 433 height 338
click at [438, 46] on div at bounding box center [440, 40] width 14 height 14
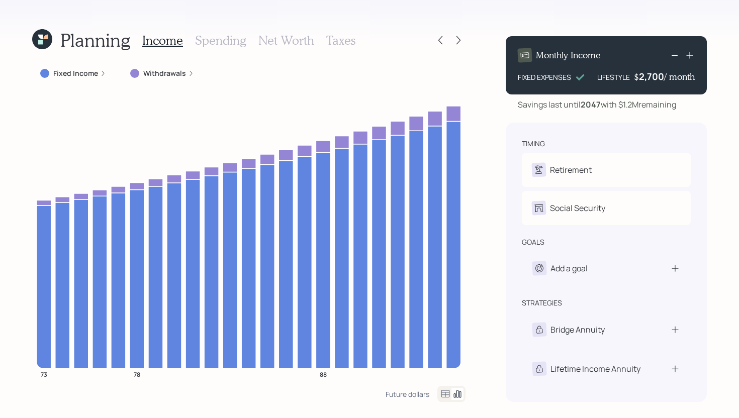
click at [438, 46] on div at bounding box center [440, 40] width 14 height 14
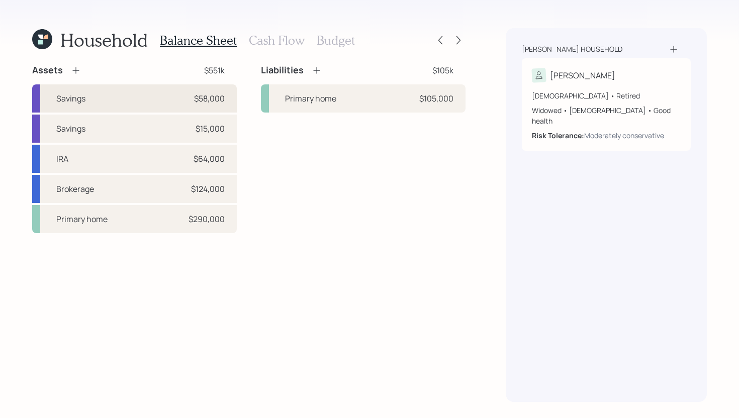
click at [132, 104] on div "Savings $58,000" at bounding box center [134, 98] width 205 height 28
select select "cash"
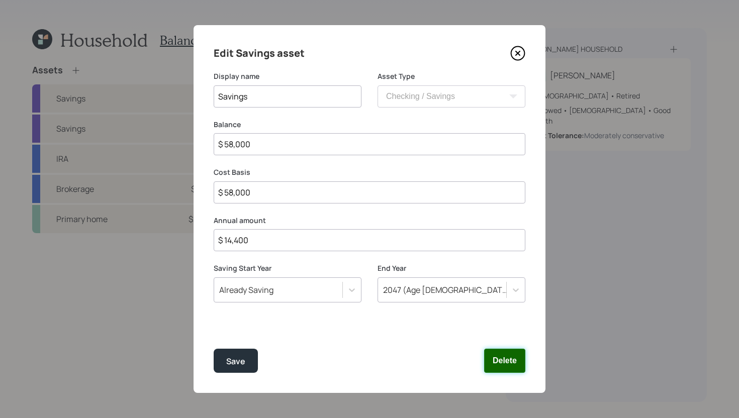
click at [494, 358] on button "Delete" at bounding box center [504, 361] width 41 height 24
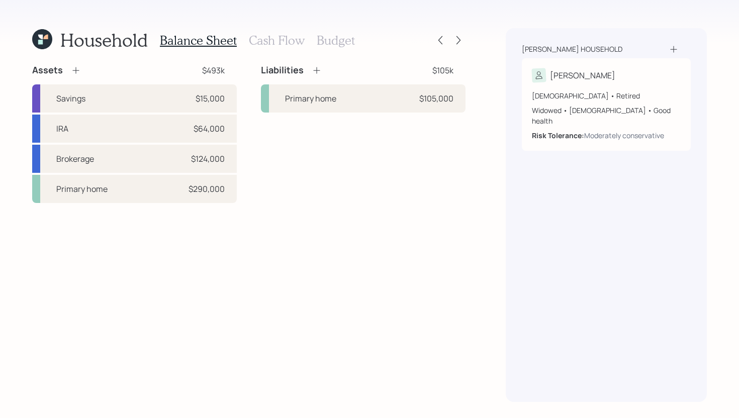
click at [74, 71] on icon at bounding box center [76, 70] width 10 height 10
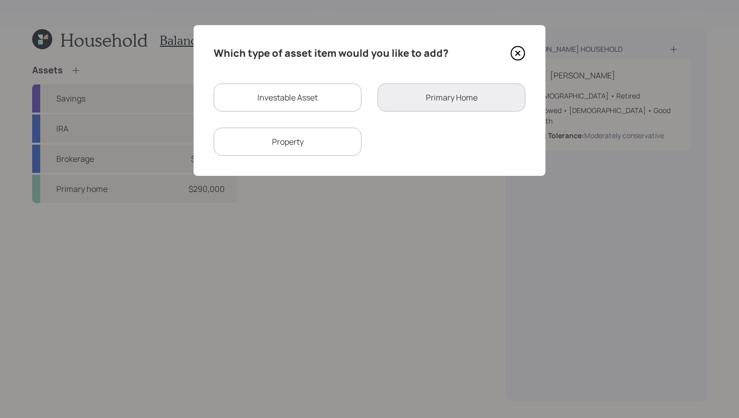
click at [322, 102] on div "Investable Asset" at bounding box center [288, 97] width 148 height 28
select select "taxable"
select select "balanced"
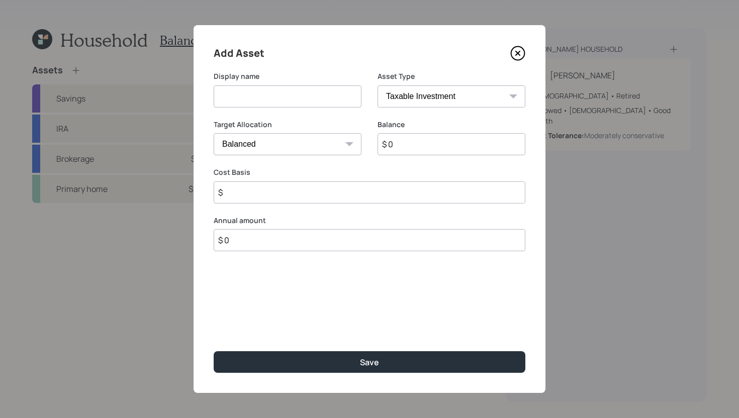
click at [426, 100] on select "SEP IRA IRA Roth IRA 401(k) Roth 401(k) 403(b) Roth 403(b) 457(b) Roth 457(b) H…" at bounding box center [452, 96] width 148 height 22
select select "cash"
click at [378, 85] on select "SEP IRA IRA Roth IRA 401(k) Roth 401(k) 403(b) Roth 403(b) 457(b) Roth 457(b) H…" at bounding box center [452, 96] width 148 height 22
type input "$"
click at [326, 101] on input at bounding box center [288, 96] width 148 height 22
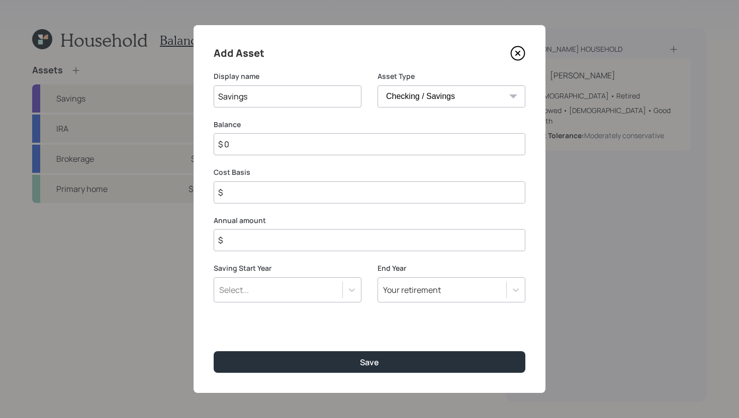
type input "Savings"
click at [367, 151] on input "$ 0" at bounding box center [370, 144] width 312 height 22
type input "$ 5"
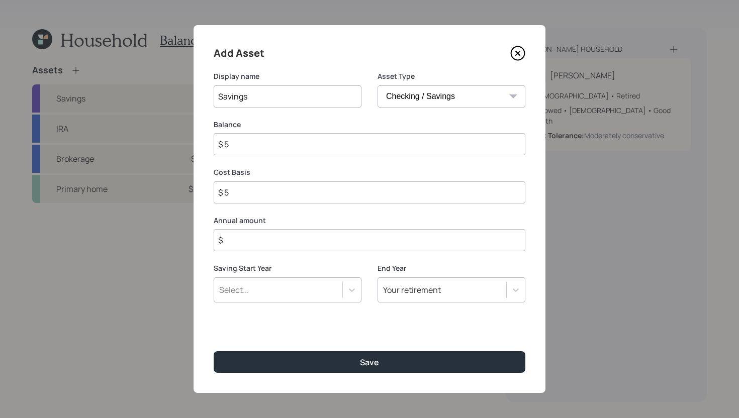
type input "$ 58"
type input "$ 580"
type input "$ 5,800"
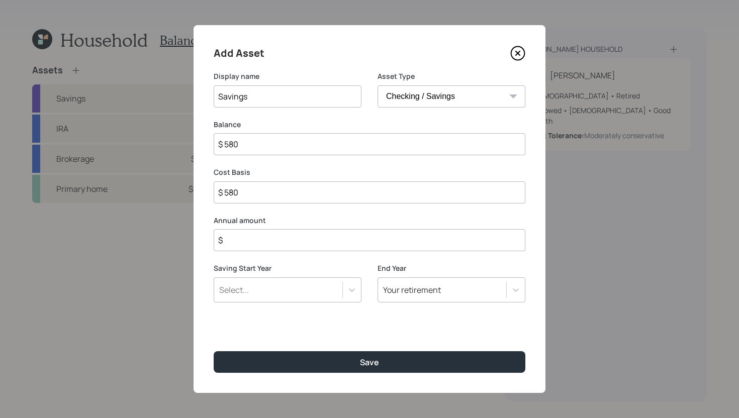
type input "$ 5,800"
type input "$ 58,000"
click at [356, 241] on input "$" at bounding box center [370, 240] width 312 height 22
type input "$ 14,400"
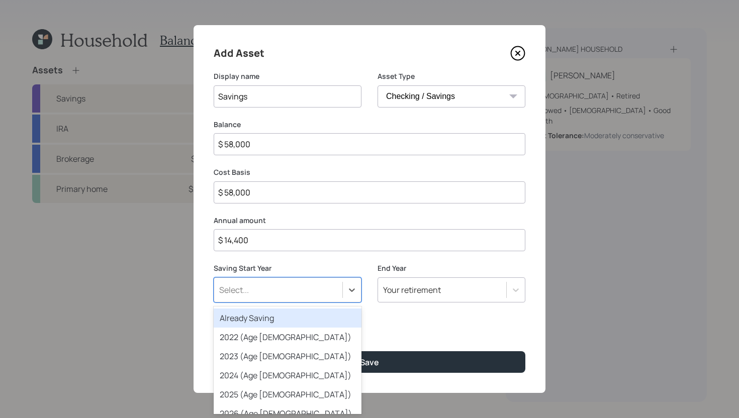
click at [324, 291] on div "Select..." at bounding box center [278, 290] width 128 height 17
click at [313, 315] on div "Already Saving" at bounding box center [288, 318] width 148 height 19
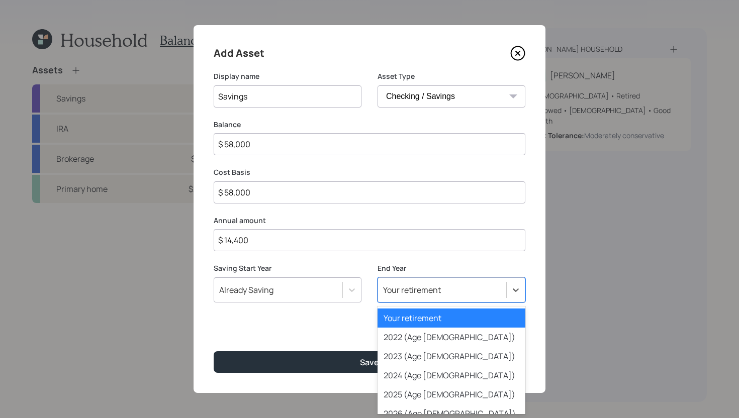
click at [475, 291] on div "Your retirement" at bounding box center [442, 290] width 128 height 17
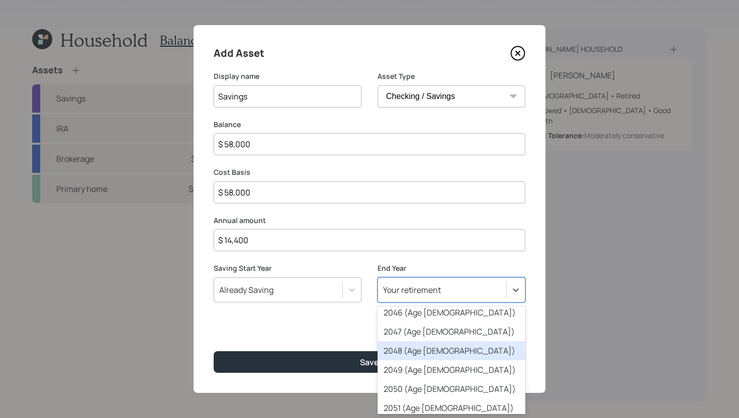
scroll to position [475, 0]
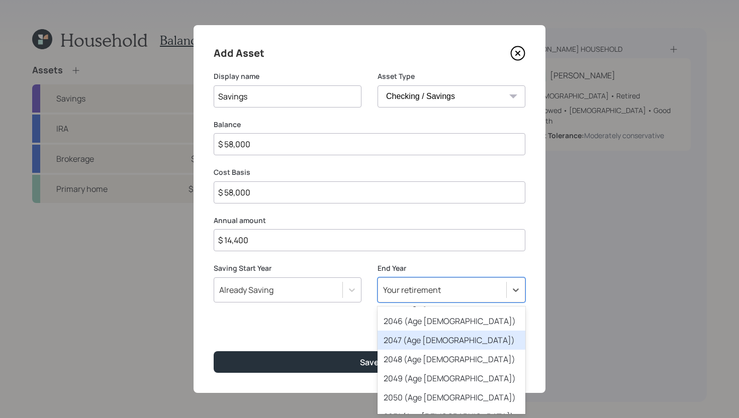
click at [435, 342] on div "2047 (Age 95)" at bounding box center [452, 340] width 148 height 19
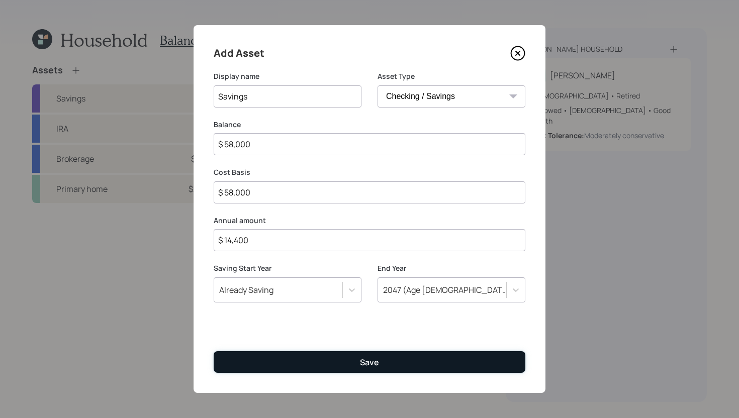
click at [411, 367] on button "Save" at bounding box center [370, 363] width 312 height 22
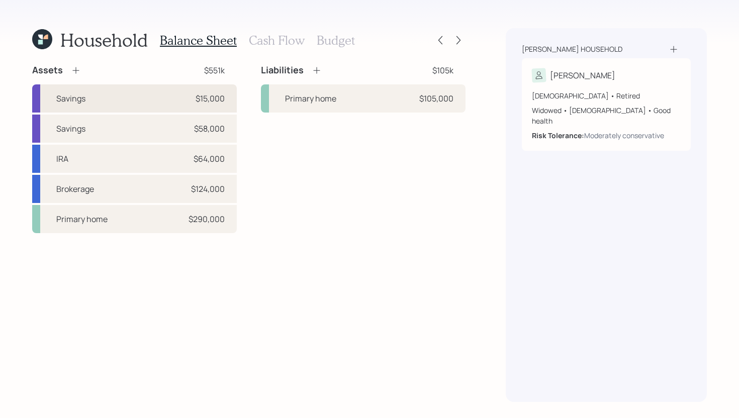
click at [138, 101] on div "Savings $15,000" at bounding box center [134, 98] width 205 height 28
select select "cash"
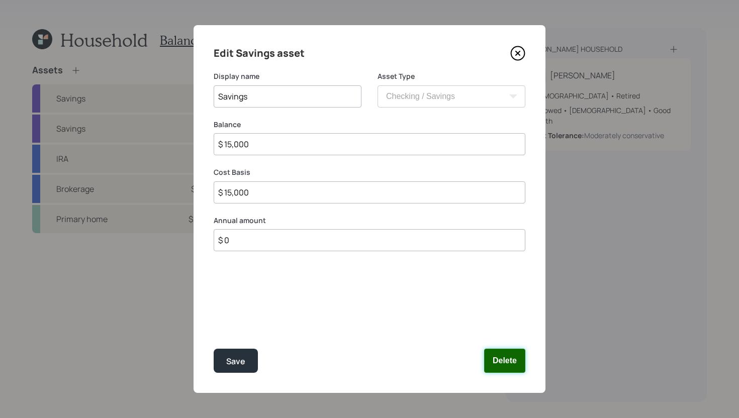
click at [498, 357] on button "Delete" at bounding box center [504, 361] width 41 height 24
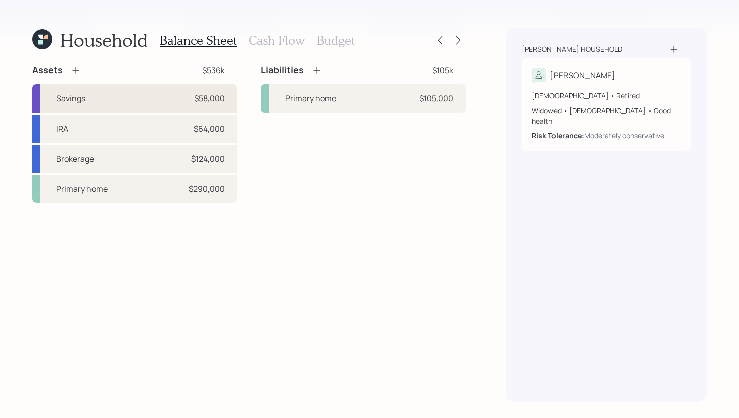
click at [104, 98] on div "Savings $58,000" at bounding box center [134, 98] width 205 height 28
select select "cash"
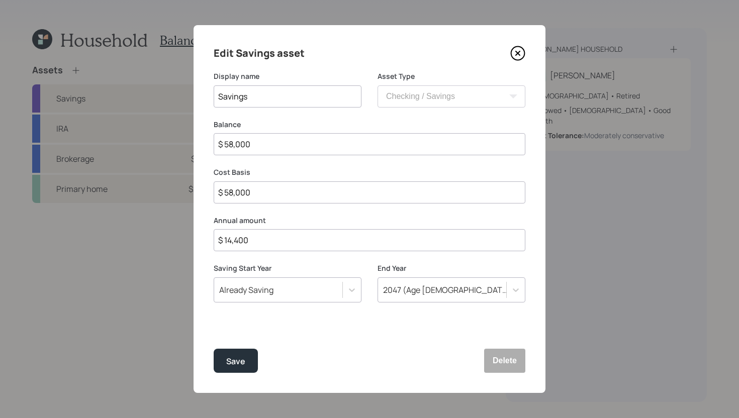
click at [272, 152] on input "$ 58,000" at bounding box center [370, 144] width 312 height 22
type input "$ 4"
type input "$ 43"
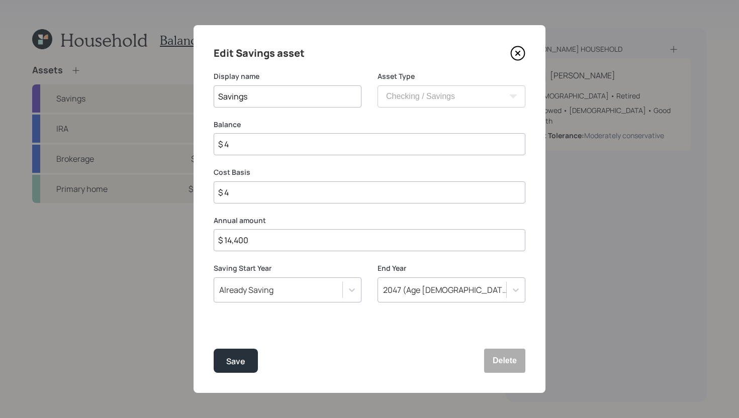
type input "$ 43"
type input "$ 430"
type input "$ 4,300"
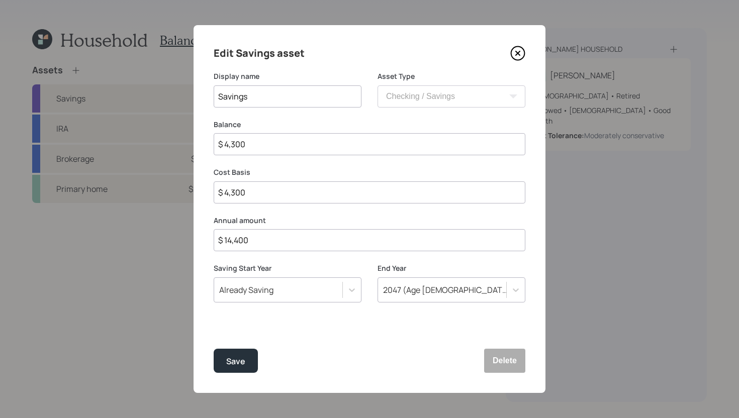
type input "$ 43,000"
click at [249, 353] on button "Save" at bounding box center [236, 361] width 44 height 24
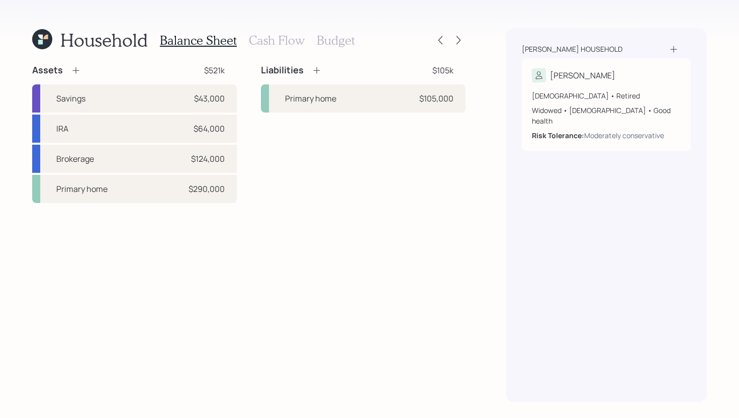
click at [79, 70] on icon at bounding box center [76, 70] width 10 height 10
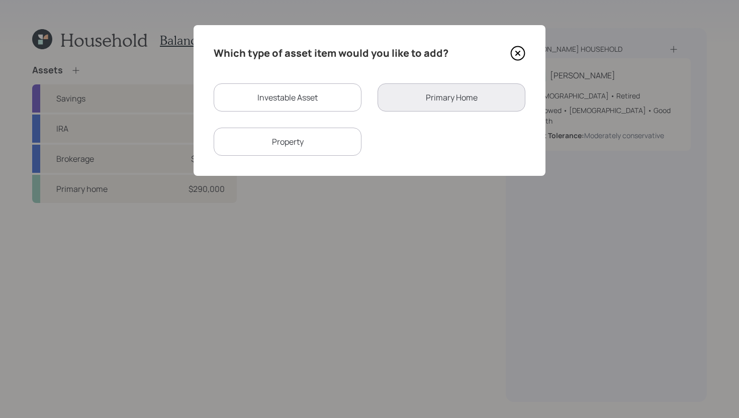
click at [257, 101] on div "Investable Asset" at bounding box center [288, 97] width 148 height 28
select select "taxable"
select select "balanced"
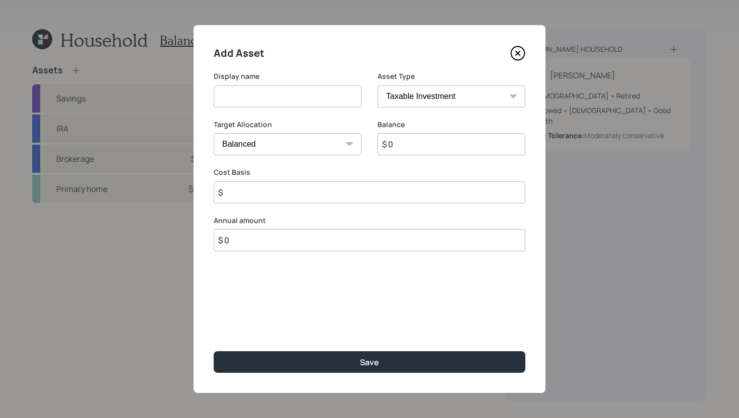
click at [257, 101] on input at bounding box center [288, 96] width 148 height 22
click at [422, 96] on select "SEP IRA IRA Roth IRA 401(k) Roth 401(k) 403(b) Roth 403(b) 457(b) Roth 457(b) H…" at bounding box center [452, 96] width 148 height 22
select select "emergency_fund"
click at [378, 85] on select "SEP IRA IRA Roth IRA 401(k) Roth 401(k) 403(b) Roth 403(b) 457(b) Roth 457(b) H…" at bounding box center [452, 96] width 148 height 22
click at [314, 98] on input at bounding box center [288, 96] width 148 height 22
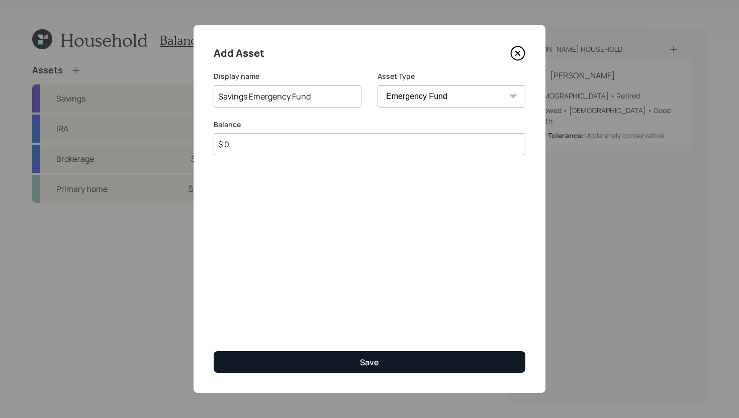
type input "Savings Emergency Fund"
click at [356, 352] on button "Save" at bounding box center [370, 363] width 312 height 22
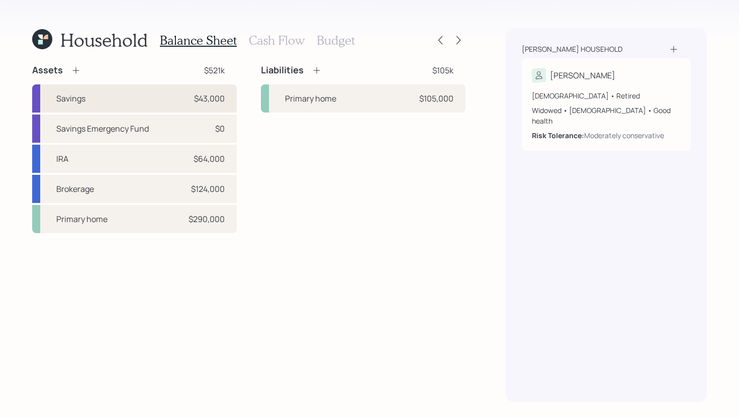
click at [154, 99] on div "Savings $43,000" at bounding box center [134, 98] width 205 height 28
select select "cash"
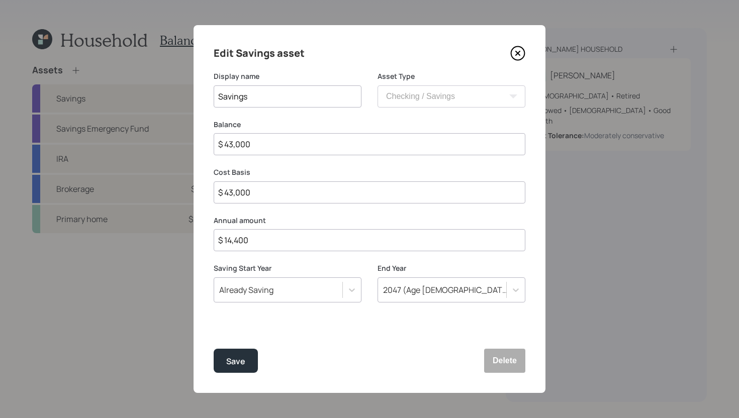
click at [300, 146] on input "$ 43,000" at bounding box center [370, 144] width 312 height 22
type input "$ 0"
type input "$ 1"
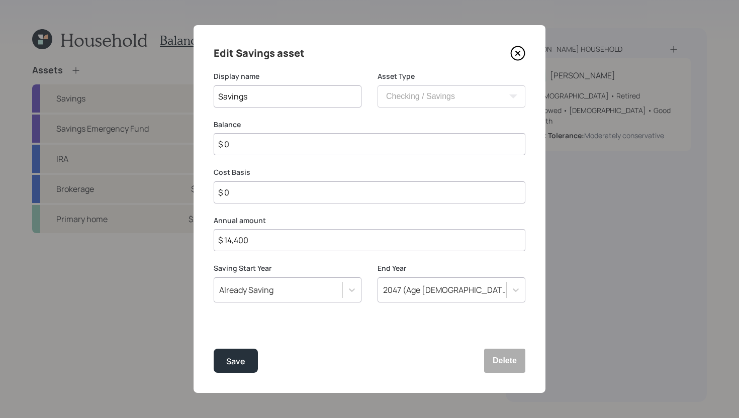
type input "$ 1"
type input "$ 13"
type input "$ 130"
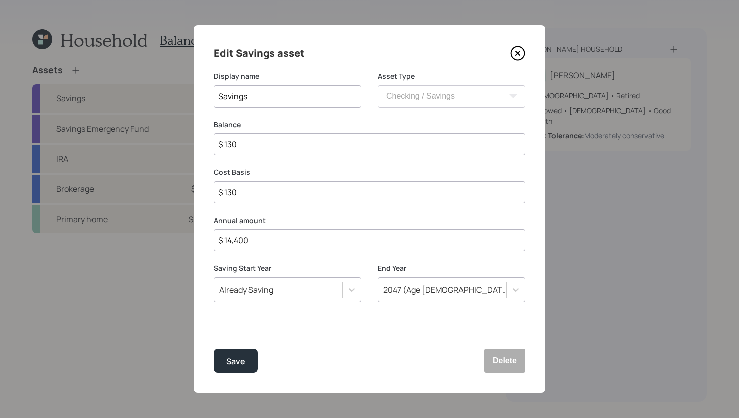
type input "$ 1,300"
type input "$ 13,000"
type input "$ 1,300"
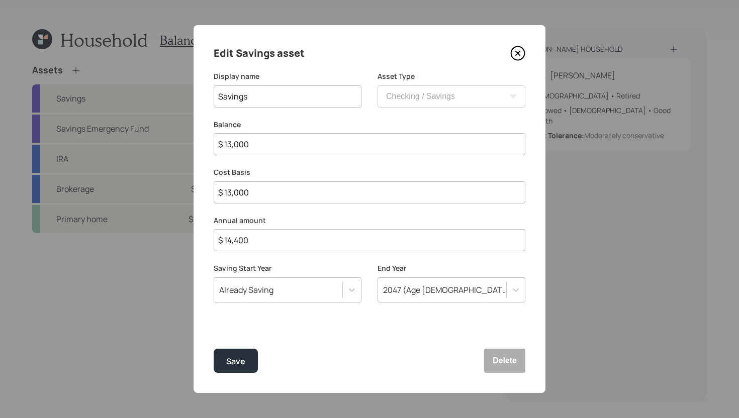
type input "$ 1,300"
type input "$ 130"
type input "$ 13"
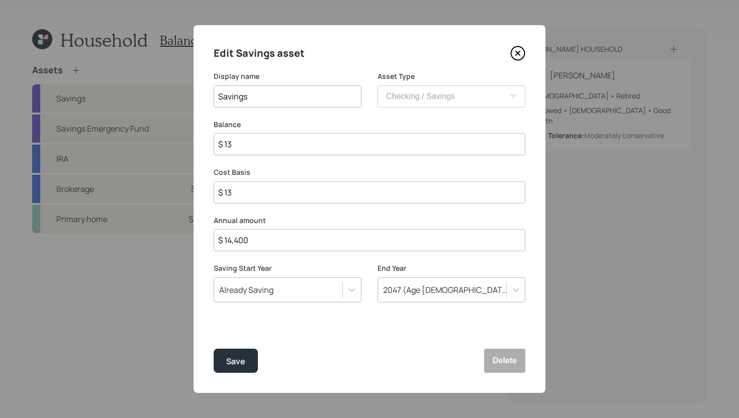
type input "$ 1"
type input "$"
type input "$ 4"
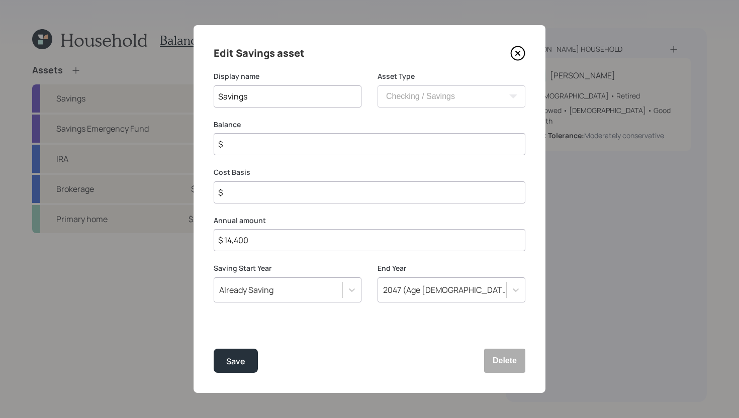
type input "$ 4"
type input "$ 43"
type input "$ 430"
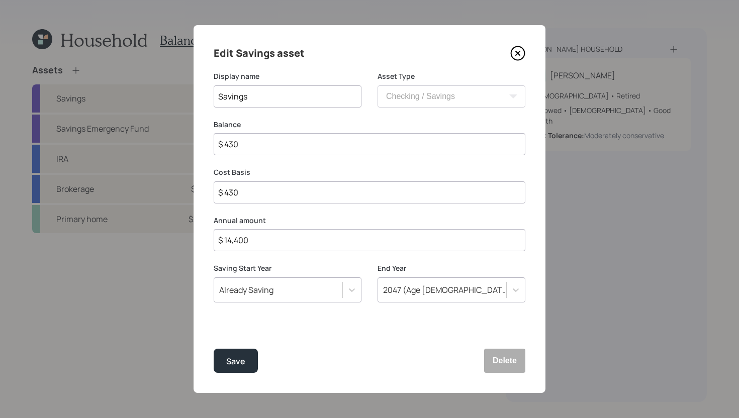
type input "$ 4,300"
type input "$ 43,000"
type input "$ 430,000"
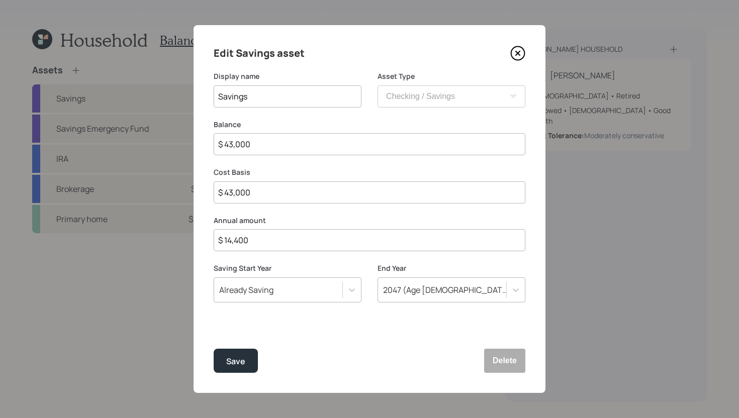
type input "$ 430,000"
type input "$ 43,000"
click at [236, 363] on div "Save" at bounding box center [235, 362] width 19 height 14
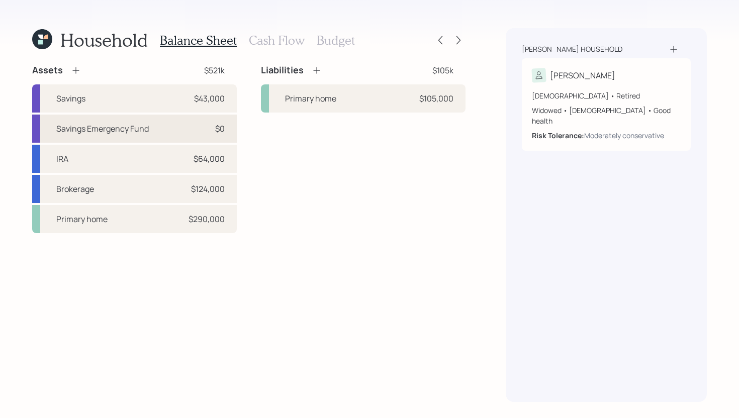
click at [146, 118] on div "Savings Emergency Fund $0" at bounding box center [134, 129] width 205 height 28
select select "emergency_fund"
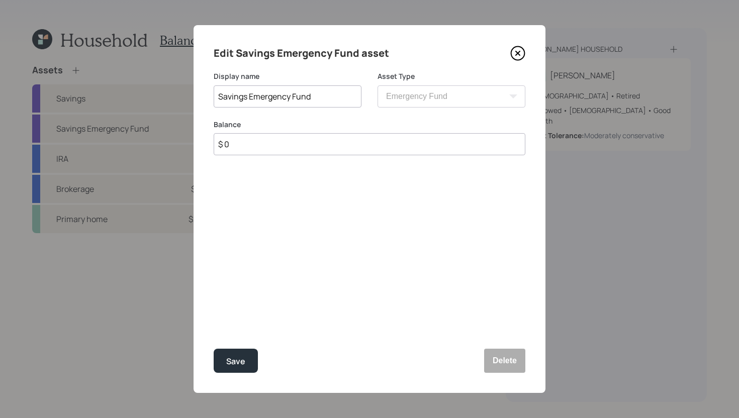
click at [272, 152] on input "$ 0" at bounding box center [370, 144] width 312 height 22
type input "$ 15,000"
click at [237, 370] on button "Save" at bounding box center [236, 361] width 44 height 24
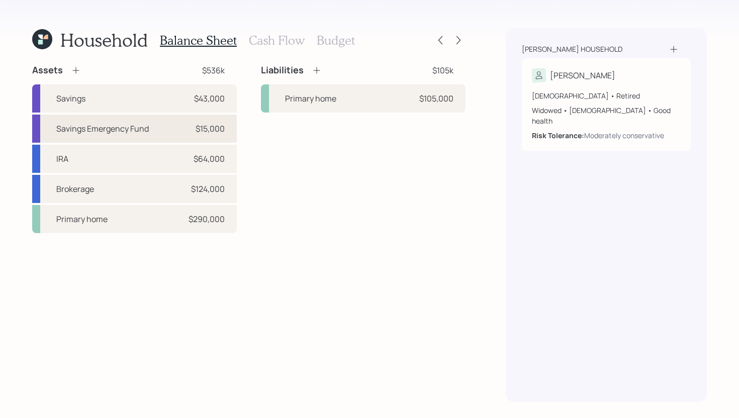
click at [178, 127] on div "Savings Emergency Fund $15,000" at bounding box center [134, 129] width 205 height 28
select select "emergency_fund"
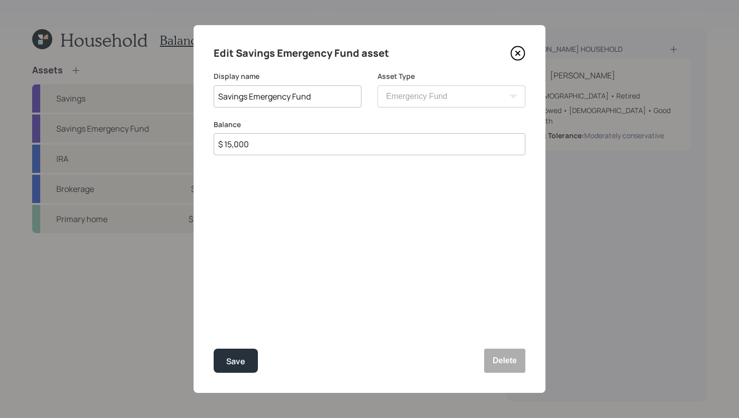
click at [280, 144] on input "$ 15,000" at bounding box center [370, 144] width 312 height 22
type input "$ 30,000"
click at [241, 361] on div "Save" at bounding box center [235, 362] width 19 height 14
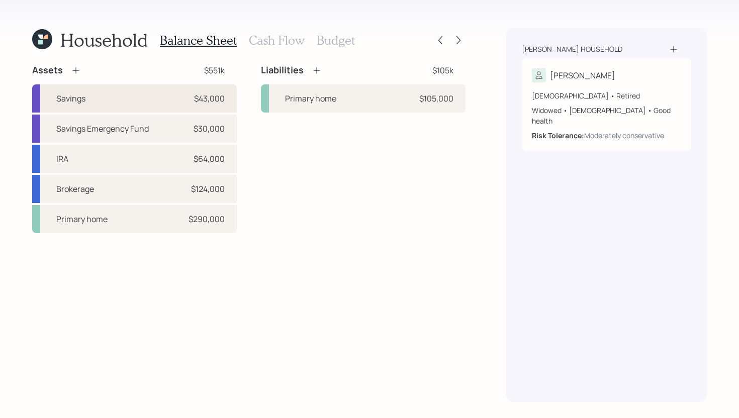
click at [159, 105] on div "Savings $43,000" at bounding box center [134, 98] width 205 height 28
select select "cash"
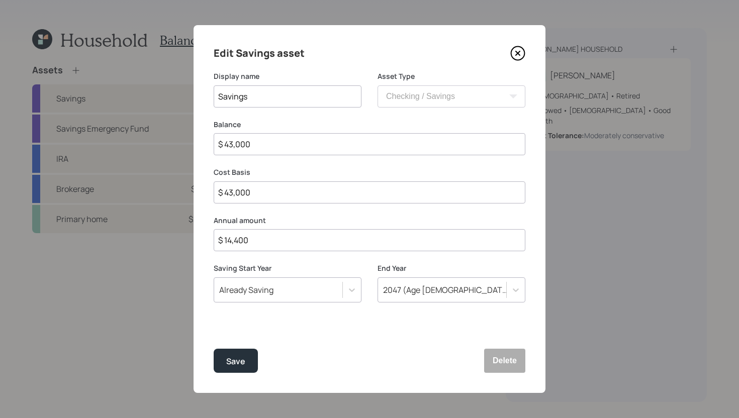
click at [272, 148] on input "$ 43,000" at bounding box center [370, 144] width 312 height 22
type input "$ 2"
type input "$ 28"
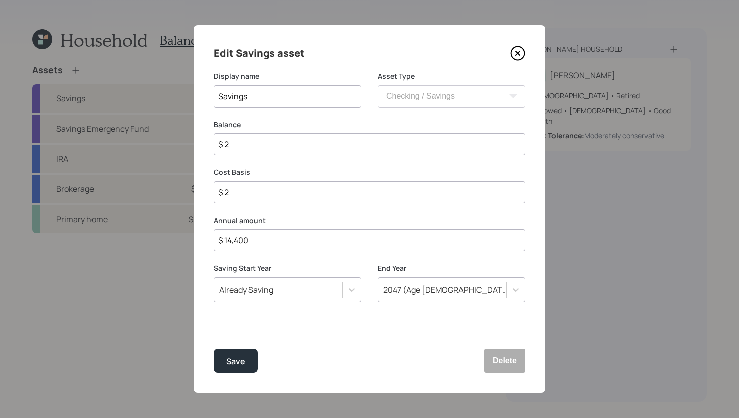
type input "$ 28"
type input "$ 280"
type input "$ 2,800"
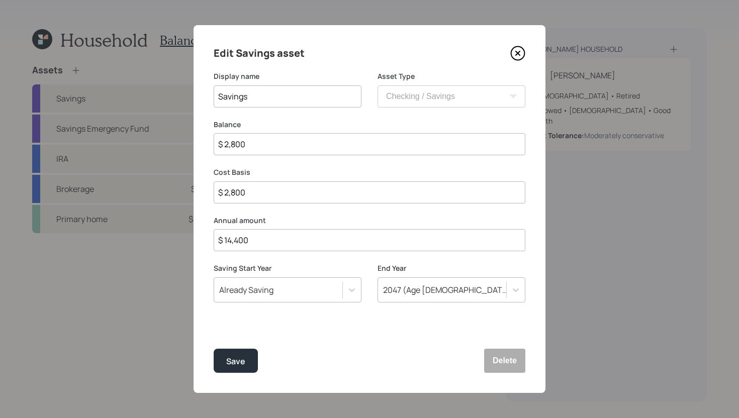
type input "$ 28,000"
click at [240, 353] on button "Save" at bounding box center [236, 361] width 44 height 24
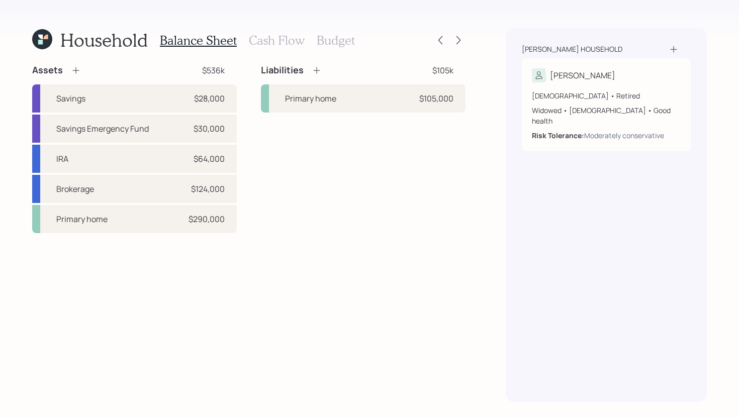
click at [466, 37] on div "Household Balance Sheet Cash Flow Budget Assets $536k Savings $28,000 Savings E…" at bounding box center [369, 209] width 739 height 418
click at [458, 38] on icon at bounding box center [459, 40] width 4 height 9
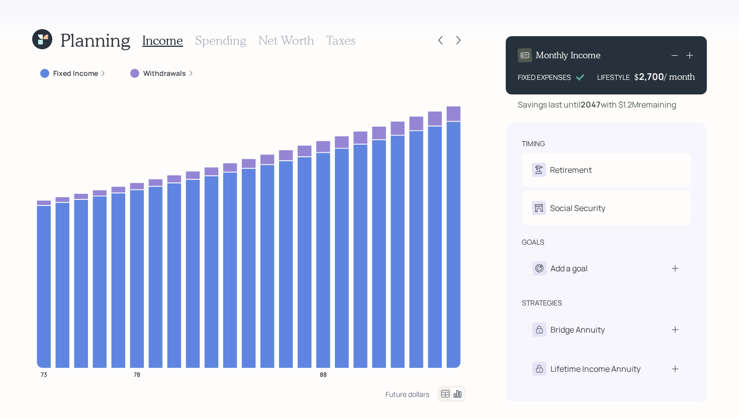
click at [458, 38] on icon at bounding box center [459, 40] width 4 height 9
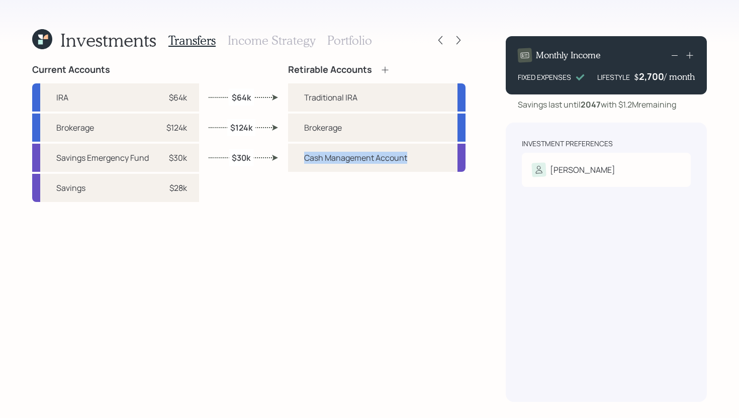
drag, startPoint x: 303, startPoint y: 159, endPoint x: 411, endPoint y: 163, distance: 107.7
click at [411, 163] on div "Cash Management Account" at bounding box center [377, 158] width 178 height 28
drag, startPoint x: 410, startPoint y: 162, endPoint x: 298, endPoint y: 160, distance: 112.7
click at [298, 160] on div "Cash Management Account" at bounding box center [377, 158] width 178 height 28
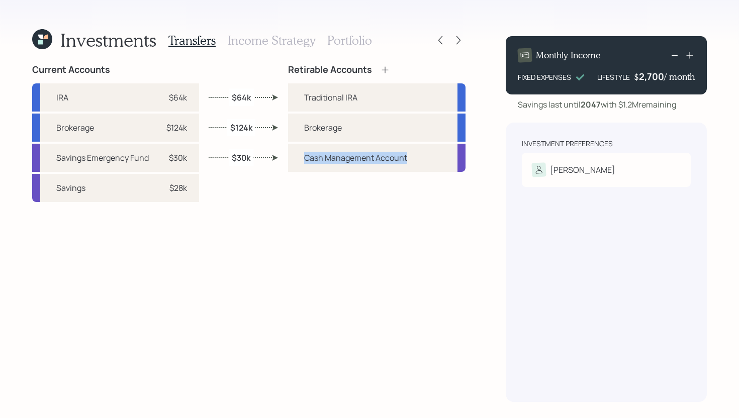
click at [295, 189] on div "Retirable Accounts Traditional IRA Brokerage Cash Management Account" at bounding box center [377, 233] width 178 height 338
click at [193, 184] on div "Savings $28k" at bounding box center [115, 188] width 167 height 28
click at [292, 133] on div "Brokerage" at bounding box center [377, 128] width 178 height 28
select select "2255b122-1c01-45a5-9bef-3432d012664e"
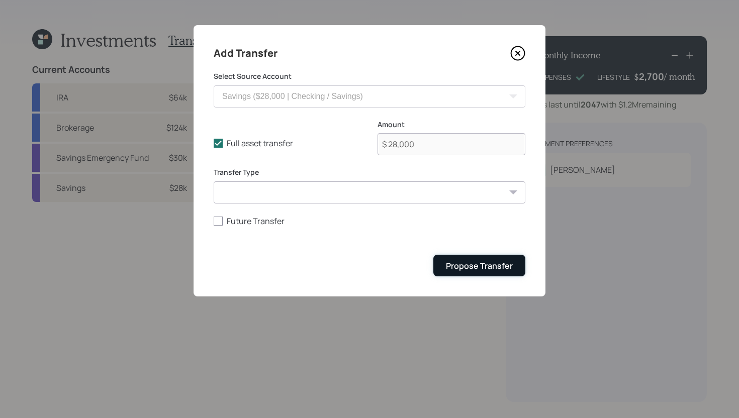
click at [466, 267] on div "Propose Transfer" at bounding box center [479, 265] width 67 height 11
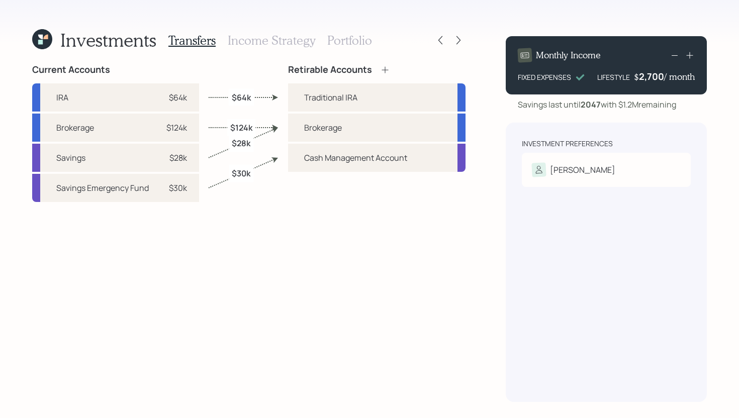
click at [259, 43] on h3 "Income Strategy" at bounding box center [272, 40] width 88 height 15
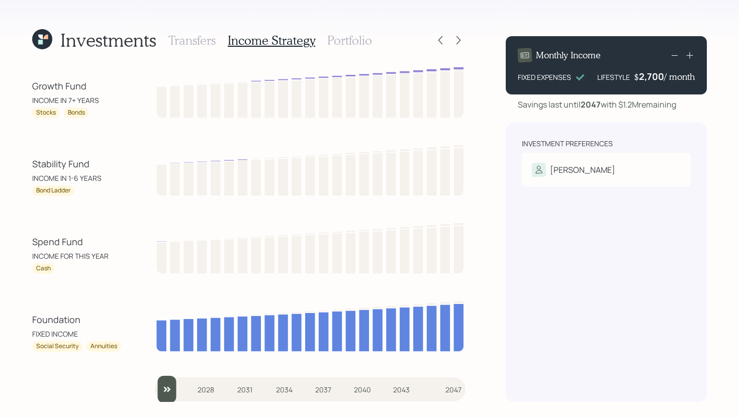
click at [356, 35] on h3 "Portfolio" at bounding box center [349, 40] width 45 height 15
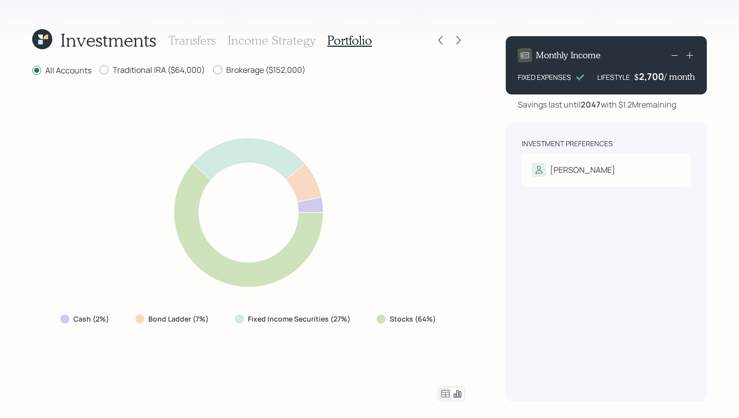
click at [447, 395] on icon at bounding box center [446, 394] width 12 height 12
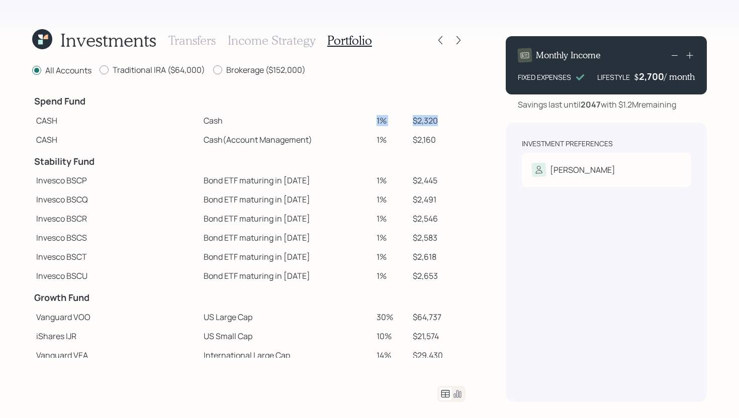
drag, startPoint x: 434, startPoint y: 122, endPoint x: 364, endPoint y: 122, distance: 70.4
click at [364, 122] on tr "CASH Cash 1% $2,320" at bounding box center [248, 120] width 433 height 19
click at [348, 122] on td "Cash" at bounding box center [286, 120] width 173 height 19
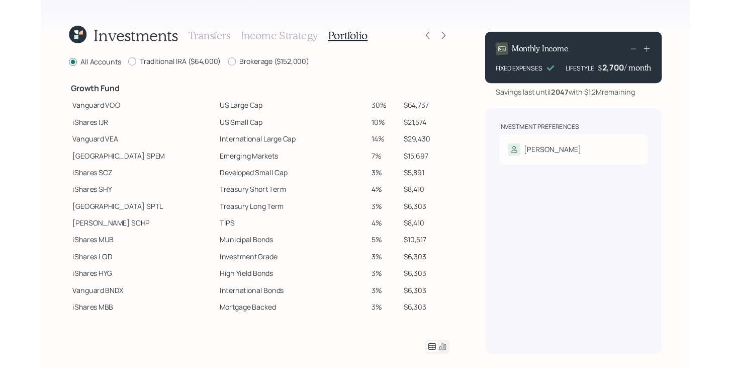
scroll to position [197, 0]
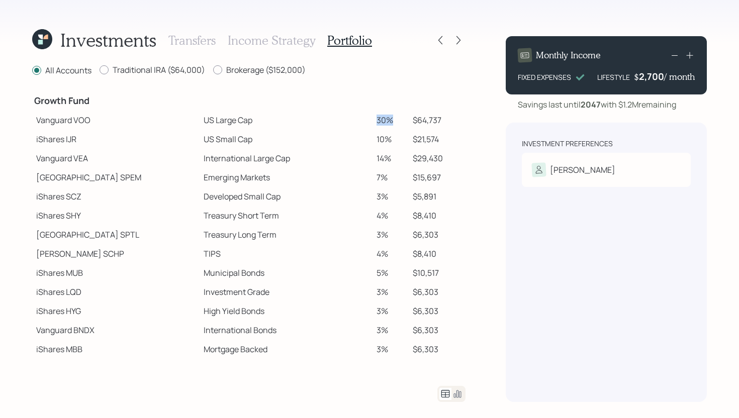
drag, startPoint x: 364, startPoint y: 120, endPoint x: 383, endPoint y: 120, distance: 19.6
click at [383, 120] on td "30%" at bounding box center [391, 120] width 37 height 19
click at [381, 120] on td "30%" at bounding box center [391, 120] width 37 height 19
click at [460, 41] on icon at bounding box center [459, 40] width 10 height 10
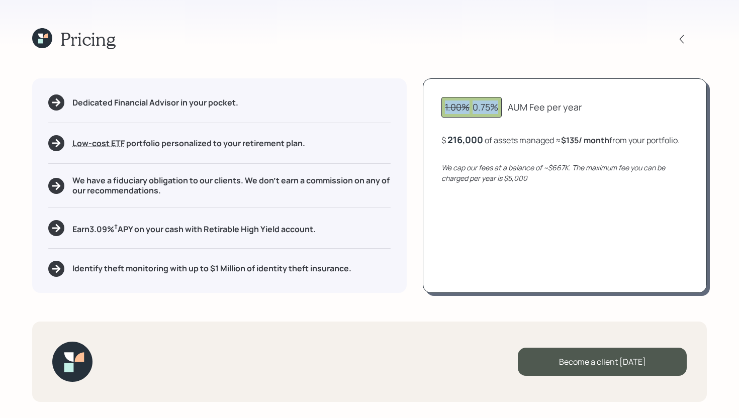
drag, startPoint x: 502, startPoint y: 106, endPoint x: 429, endPoint y: 105, distance: 72.4
click at [429, 105] on div "1.00% 0.75% AUM Fee per year $ 216,000 of assets managed ≈ $135 / month from yo…" at bounding box center [565, 185] width 284 height 214
click at [440, 88] on div "1.00% 0.75% AUM Fee per year $ 216,000 of assets managed ≈ $135 / month from yo…" at bounding box center [565, 185] width 284 height 214
drag, startPoint x: 450, startPoint y: 141, endPoint x: 489, endPoint y: 138, distance: 39.3
click at [489, 138] on div "$ 216000 of assets managed ≈ $135 / month from your portfolio ." at bounding box center [560, 140] width 236 height 13
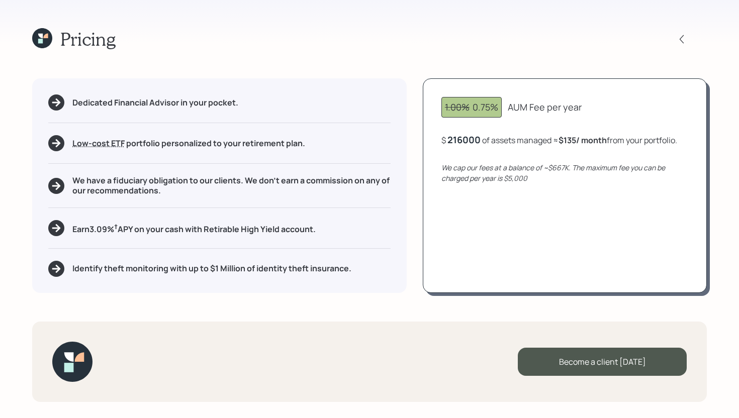
click at [581, 99] on div "1.00% 0.75% AUM Fee per year" at bounding box center [565, 107] width 247 height 21
drag, startPoint x: 475, startPoint y: 107, endPoint x: 502, endPoint y: 107, distance: 26.7
click at [502, 107] on div "1.00% 0.75%" at bounding box center [472, 107] width 60 height 21
click at [607, 105] on div "1.00% 0.75% AUM Fee per year" at bounding box center [565, 107] width 247 height 21
click at [678, 40] on icon at bounding box center [682, 39] width 10 height 10
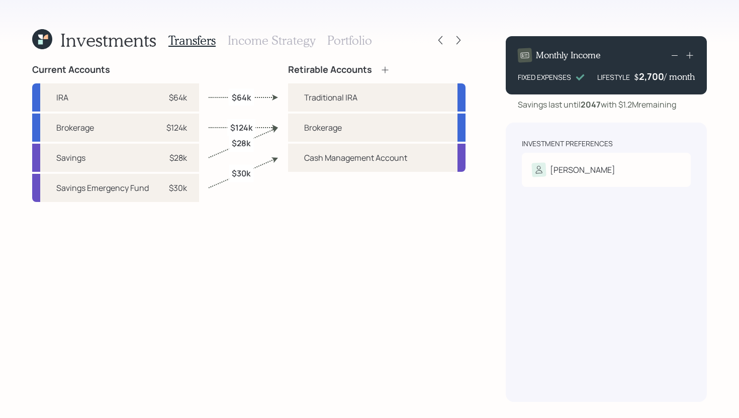
click at [49, 40] on icon at bounding box center [42, 39] width 20 height 20
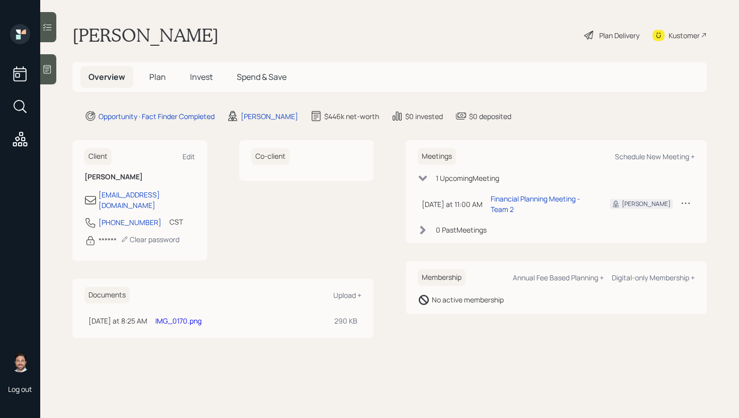
click at [164, 74] on span "Plan" at bounding box center [157, 76] width 17 height 11
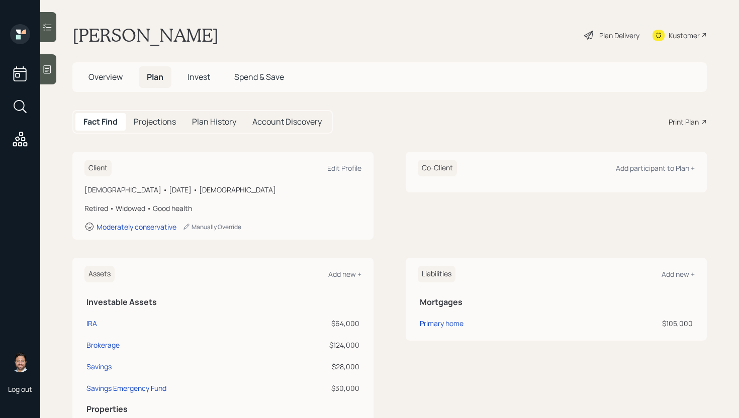
click at [689, 121] on div "Print Plan" at bounding box center [684, 122] width 30 height 11
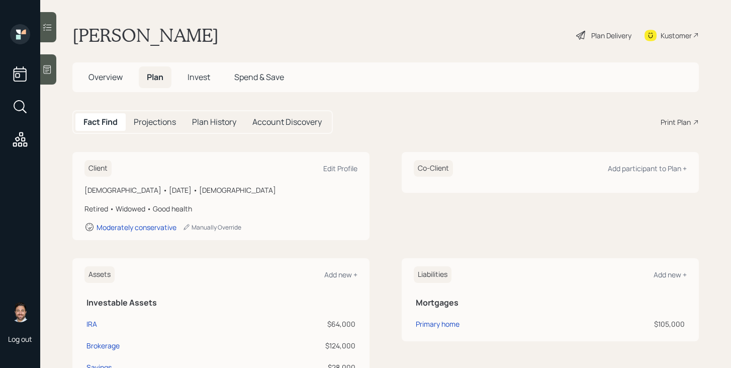
click at [113, 77] on span "Overview" at bounding box center [106, 76] width 34 height 11
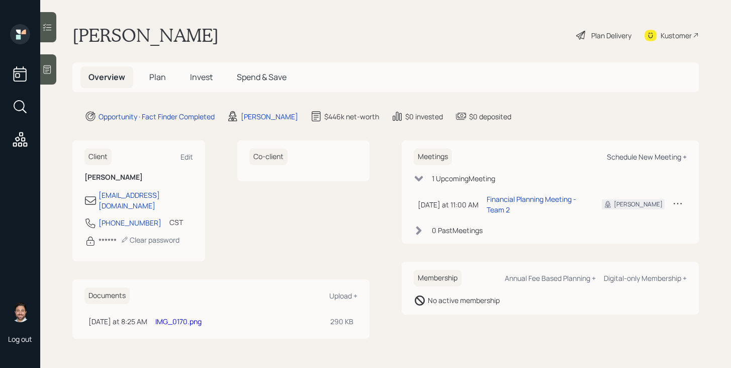
click at [626, 158] on div "Schedule New Meeting +" at bounding box center [647, 157] width 80 height 10
select select "bffa7908-1b2a-4c79-9bb6-f0ec9aed22d3"
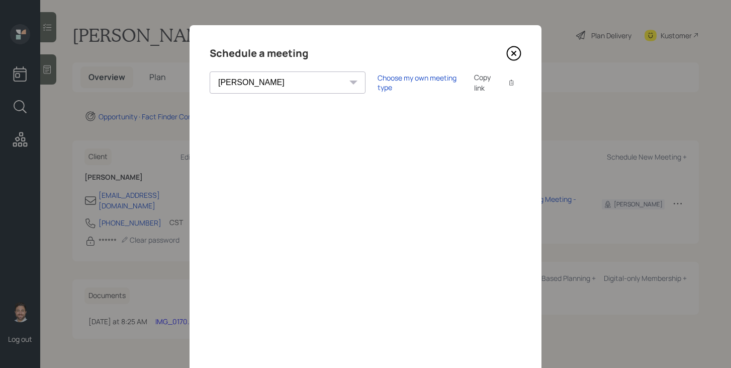
click at [513, 55] on icon at bounding box center [513, 53] width 15 height 15
